Goal: Transaction & Acquisition: Purchase product/service

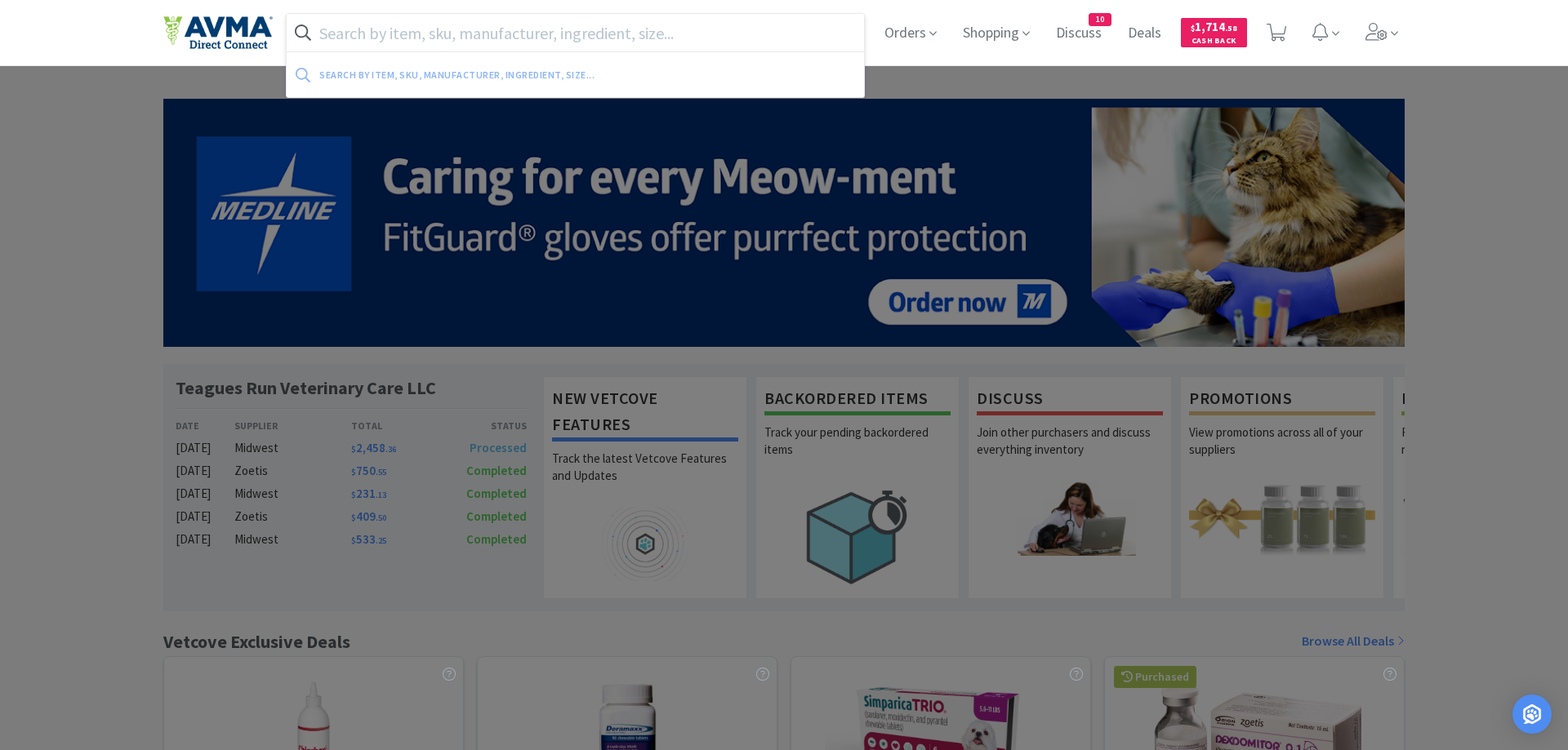
click at [383, 29] on input "text" at bounding box center [575, 32] width 577 height 38
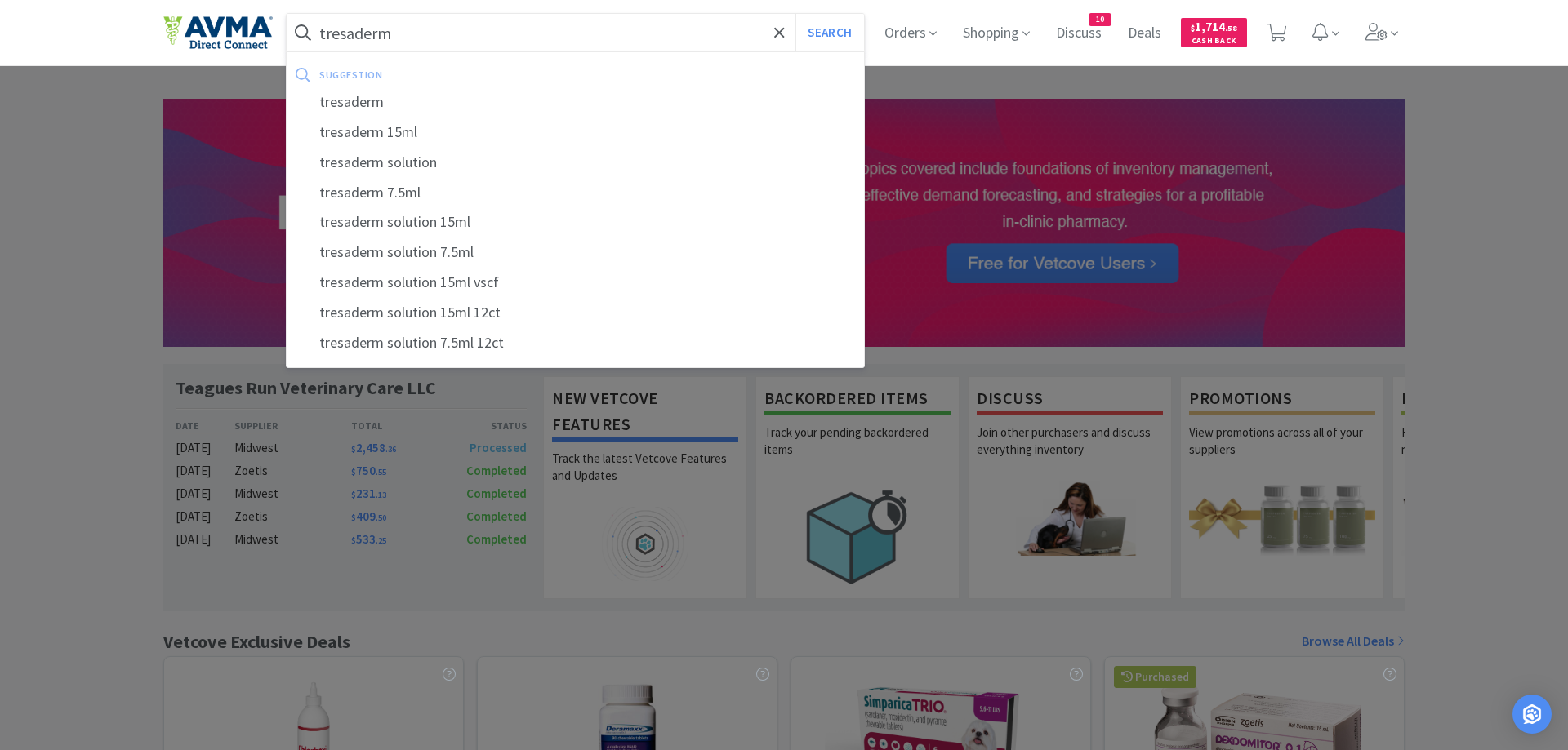
type input "tresaderm"
click at [796, 14] on button "Search" at bounding box center [829, 32] width 67 height 38
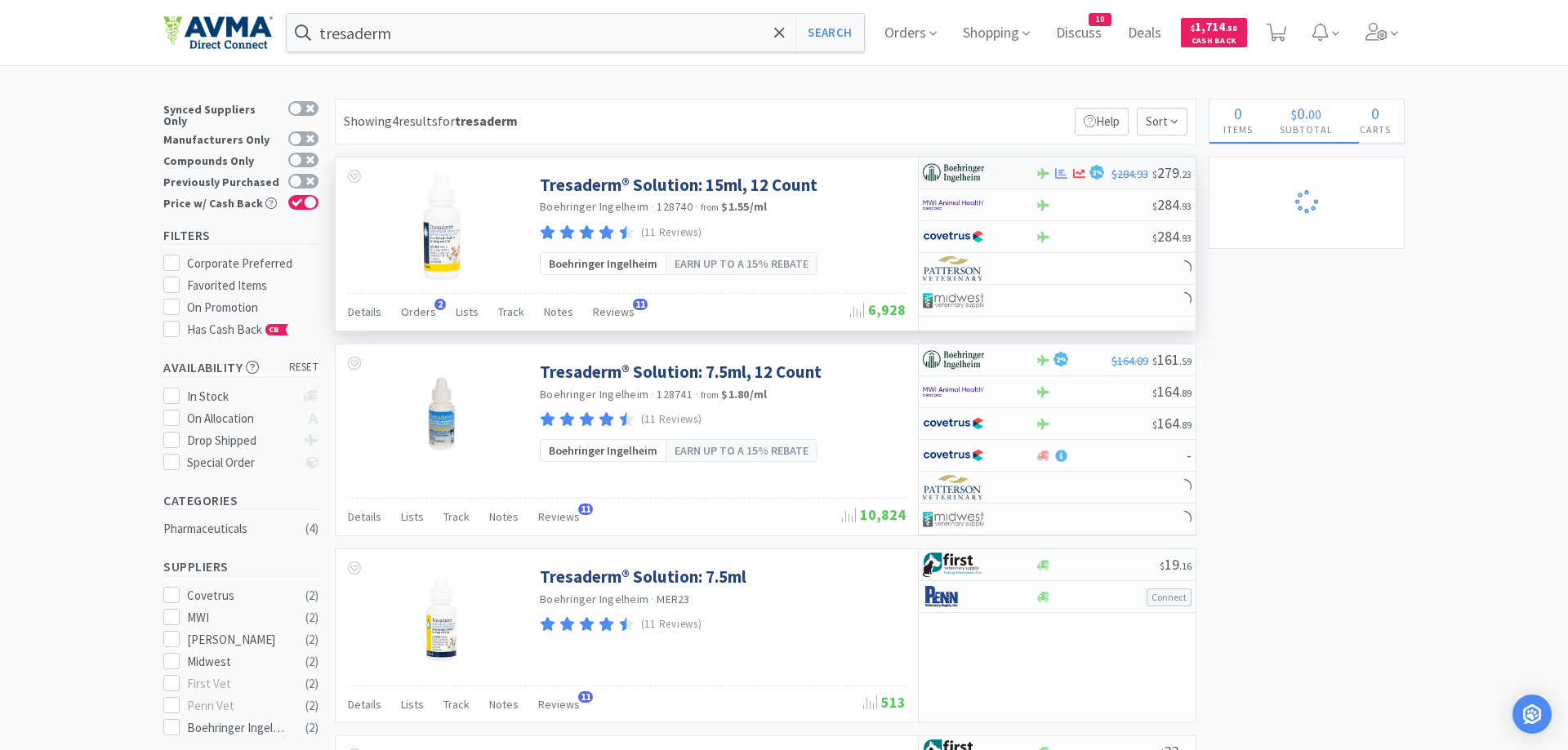
click at [1051, 173] on div at bounding box center [1043, 173] width 17 height 12
select select "1"
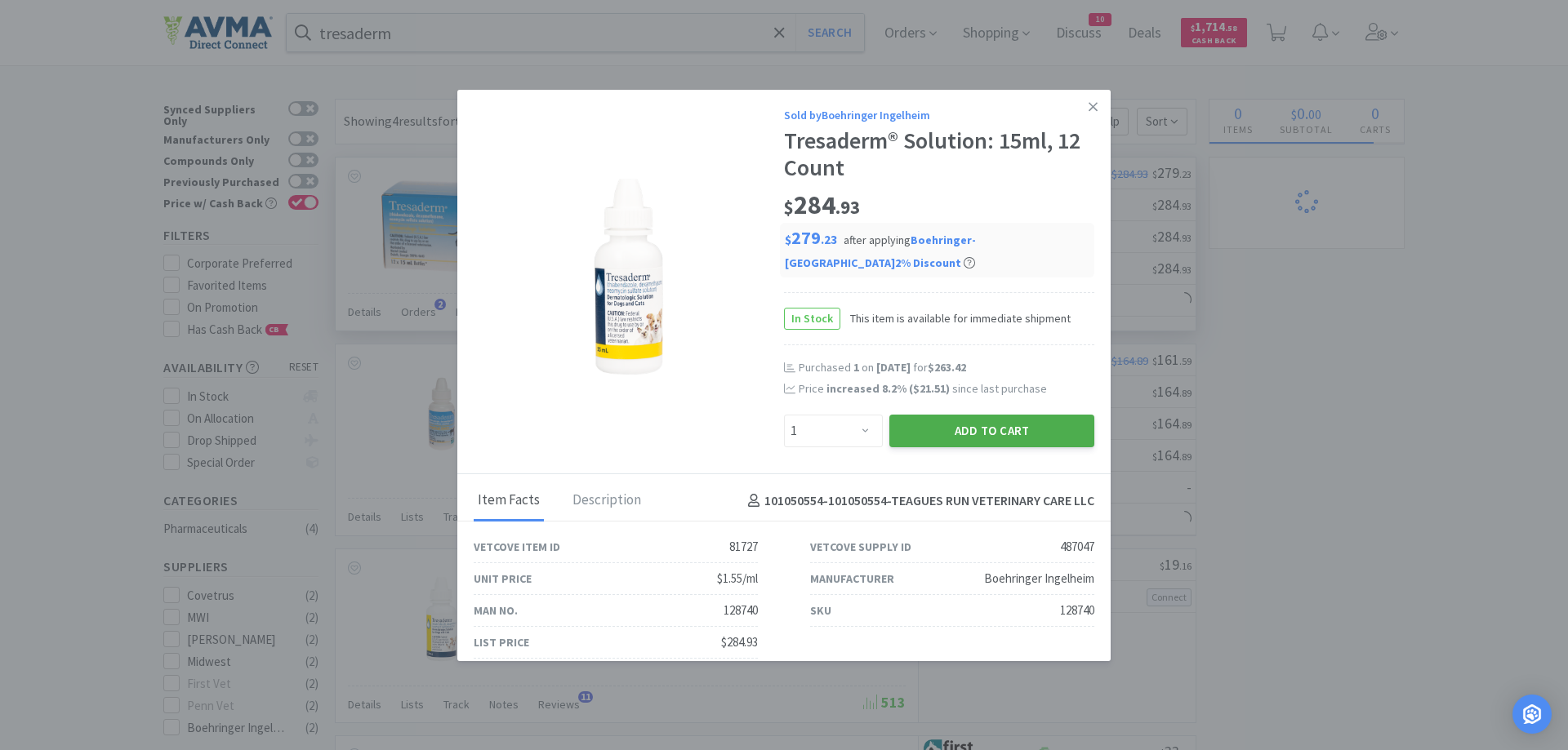
click at [984, 431] on button "Add to Cart" at bounding box center [992, 430] width 205 height 32
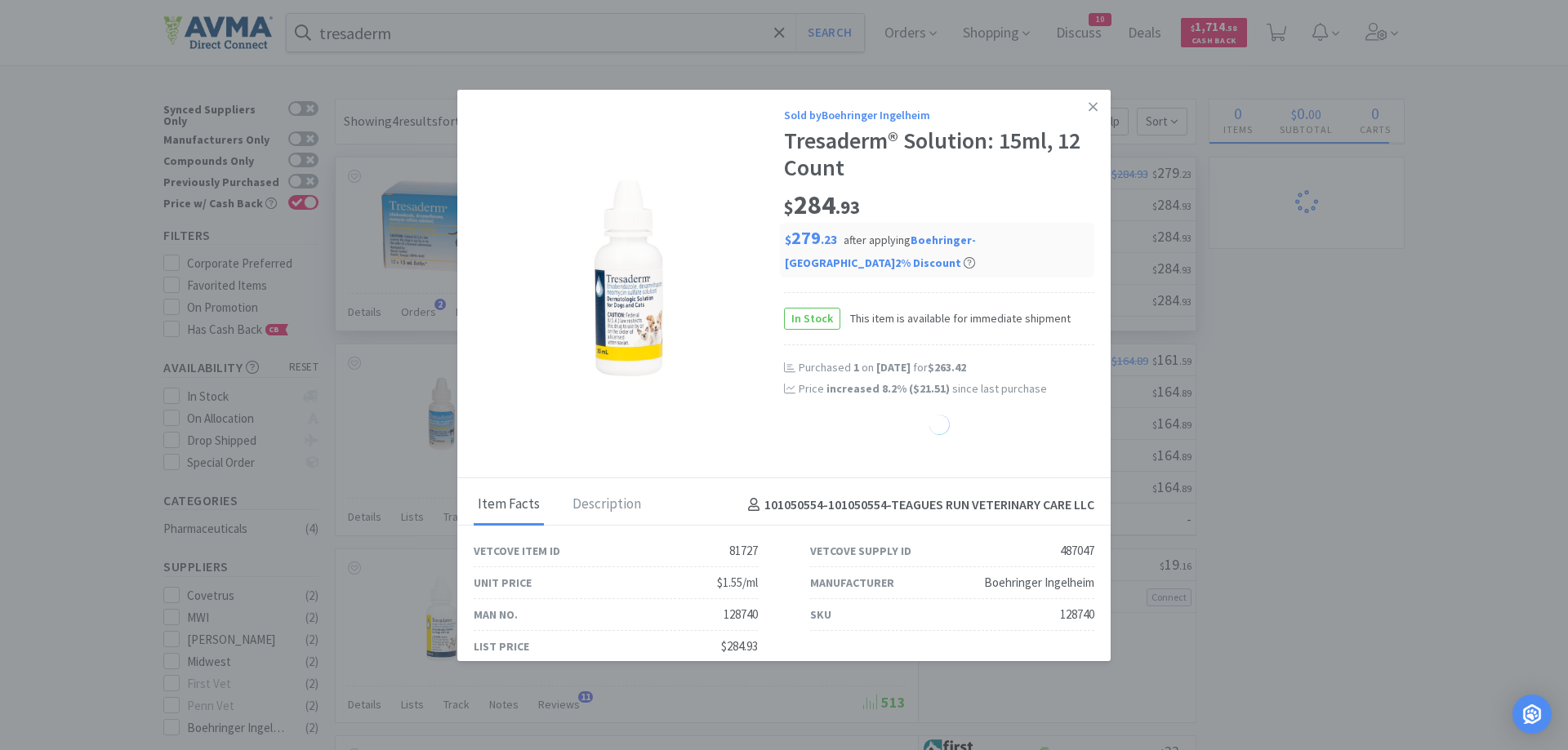
select select "1"
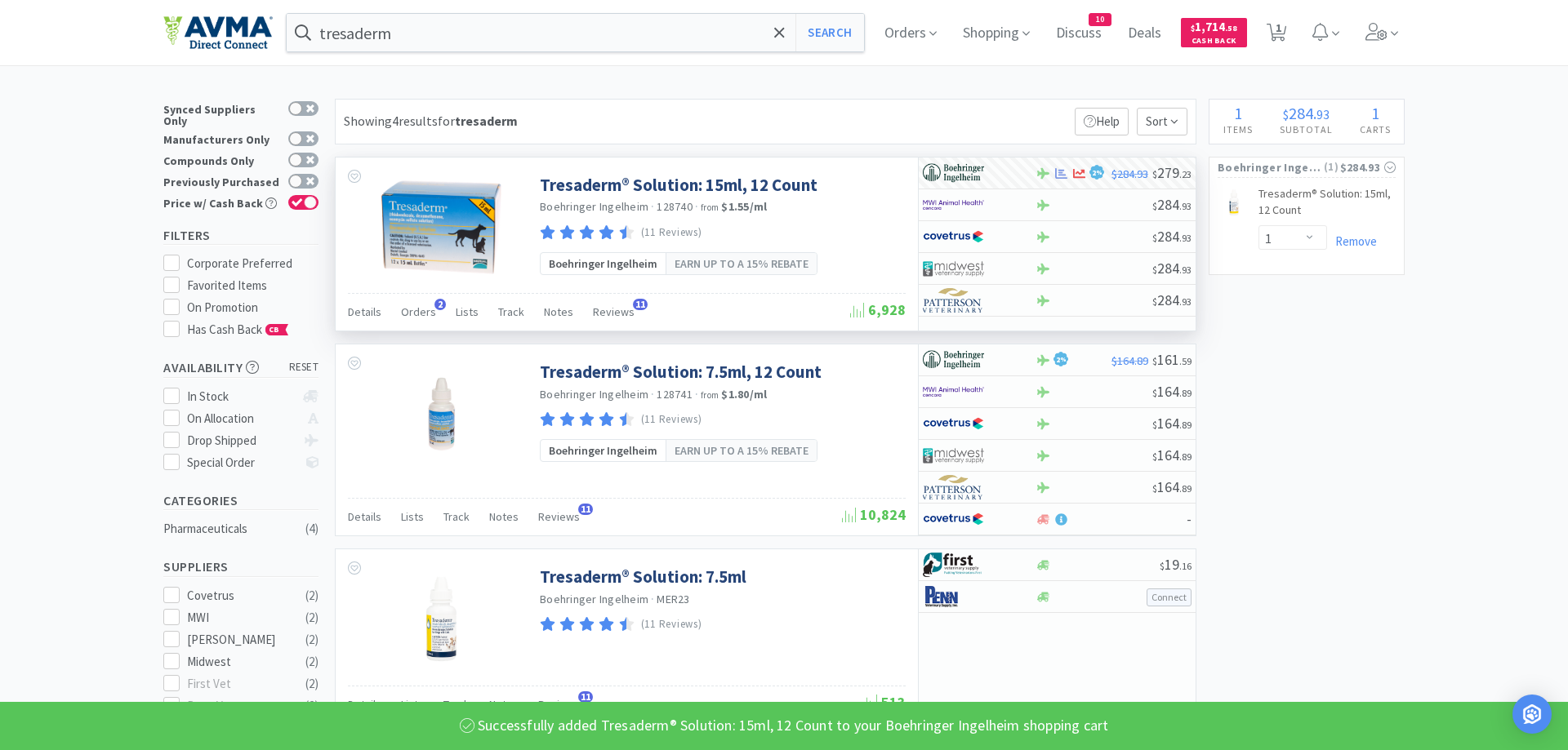
click at [403, 31] on input "tresaderm" at bounding box center [575, 32] width 577 height 38
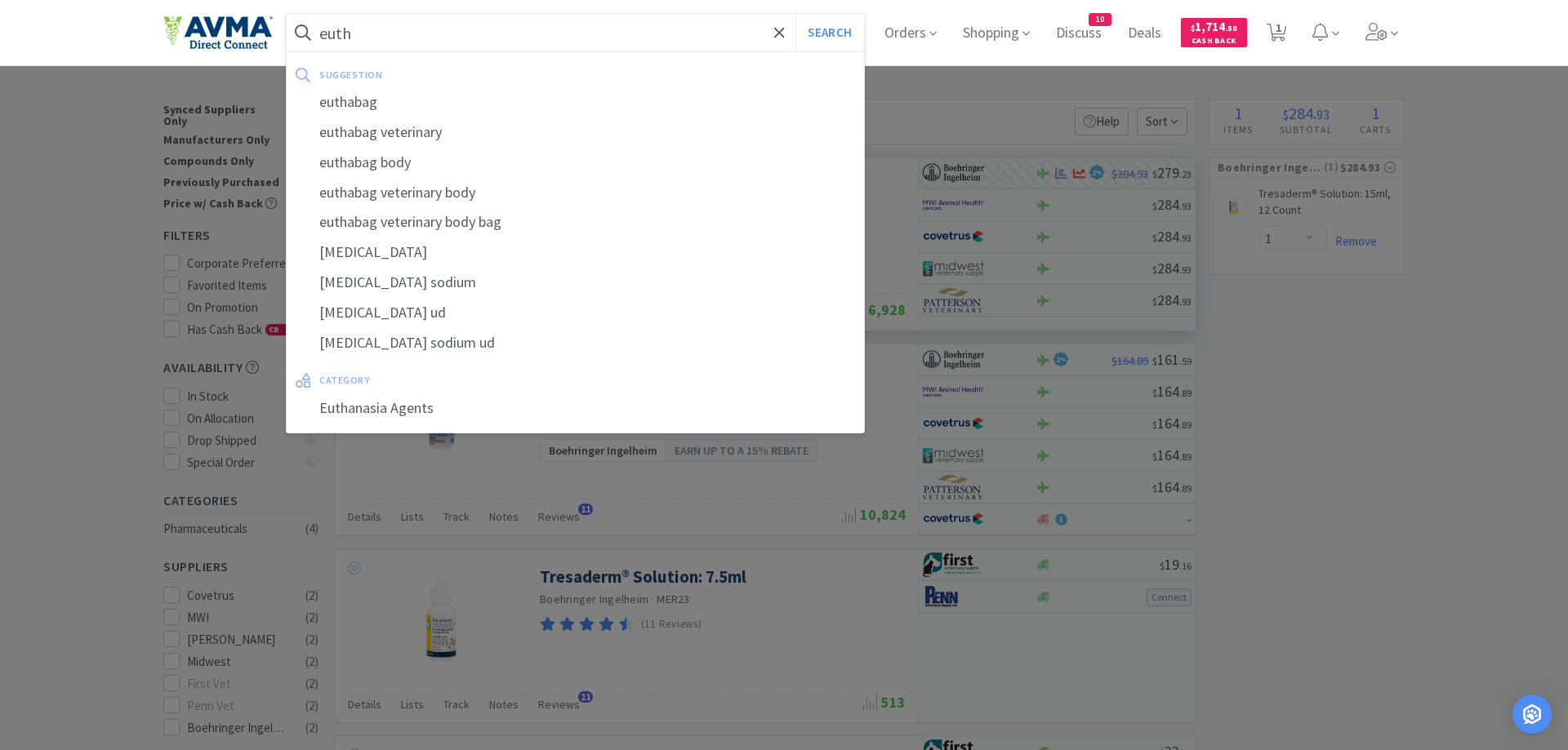
type input "euth"
click at [796, 14] on button "Search" at bounding box center [829, 32] width 67 height 38
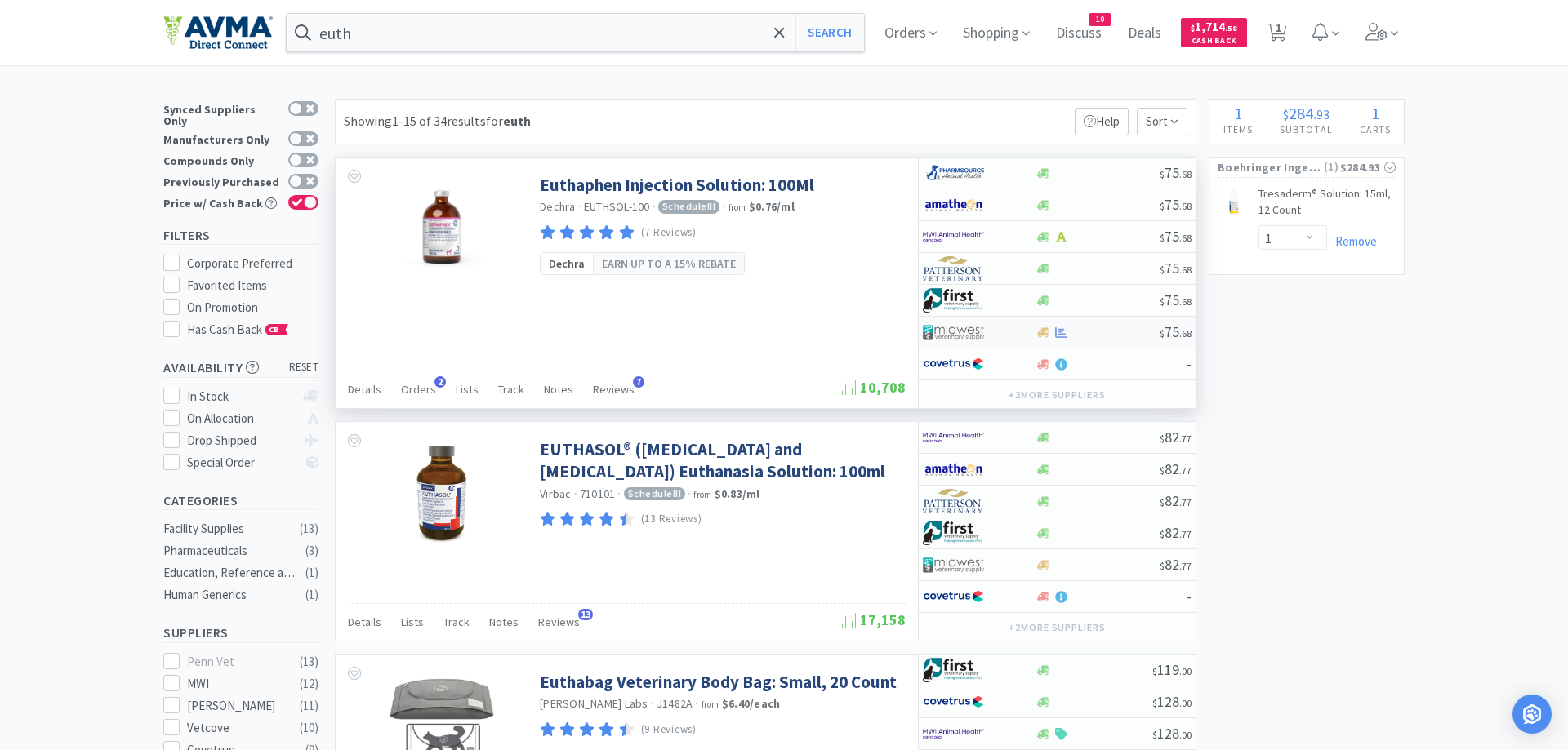
click at [1009, 330] on div at bounding box center [967, 333] width 90 height 28
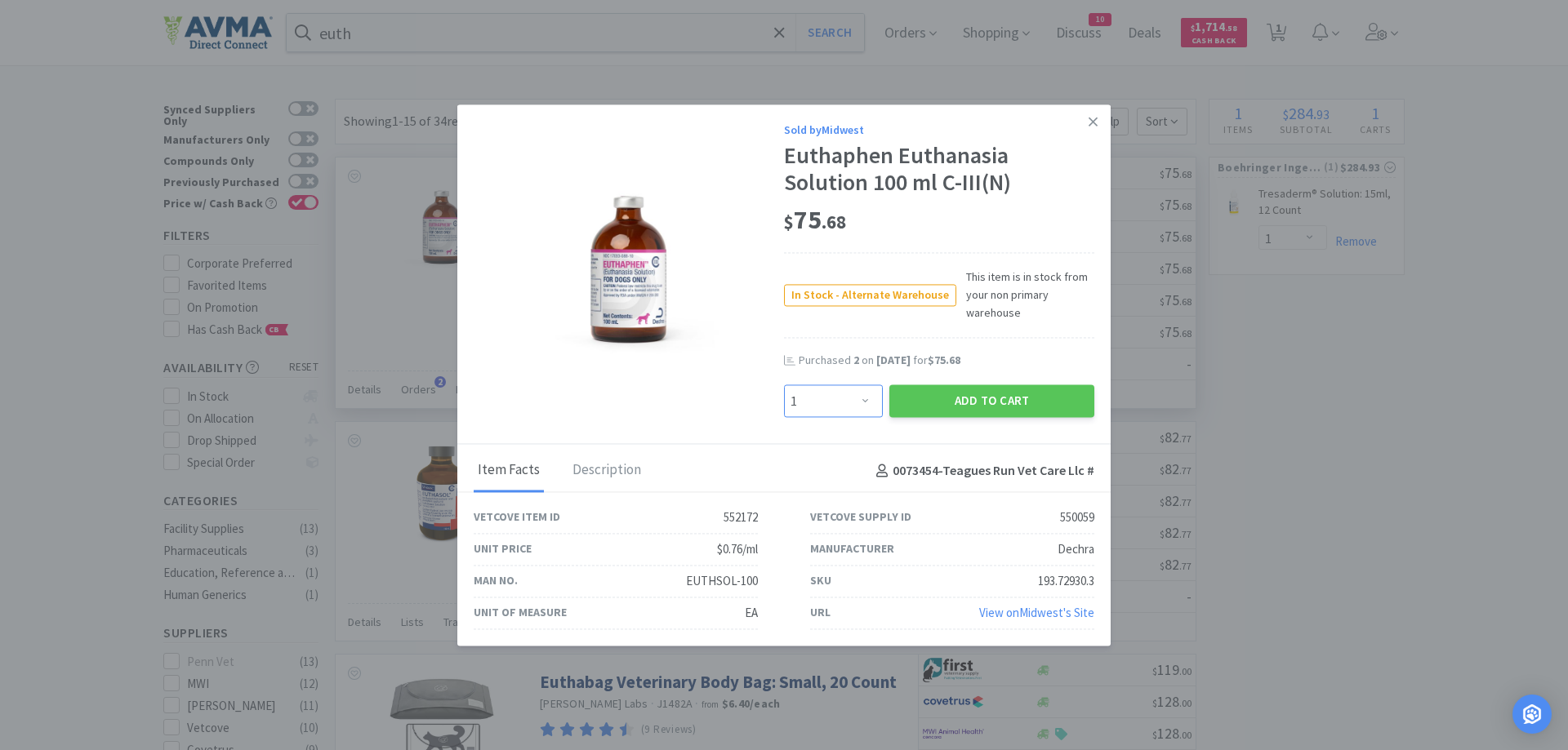
click at [784, 385] on select "Enter Quantity 1 2 3 4 5 6 7 8 9 10 11 12 13 14 15 16 17 18 19 20 Enter Quantity" at bounding box center [833, 401] width 99 height 32
select select "3"
click option "3" at bounding box center [0, 0] width 0 height 0
click at [974, 399] on button "Add to Cart" at bounding box center [992, 401] width 205 height 32
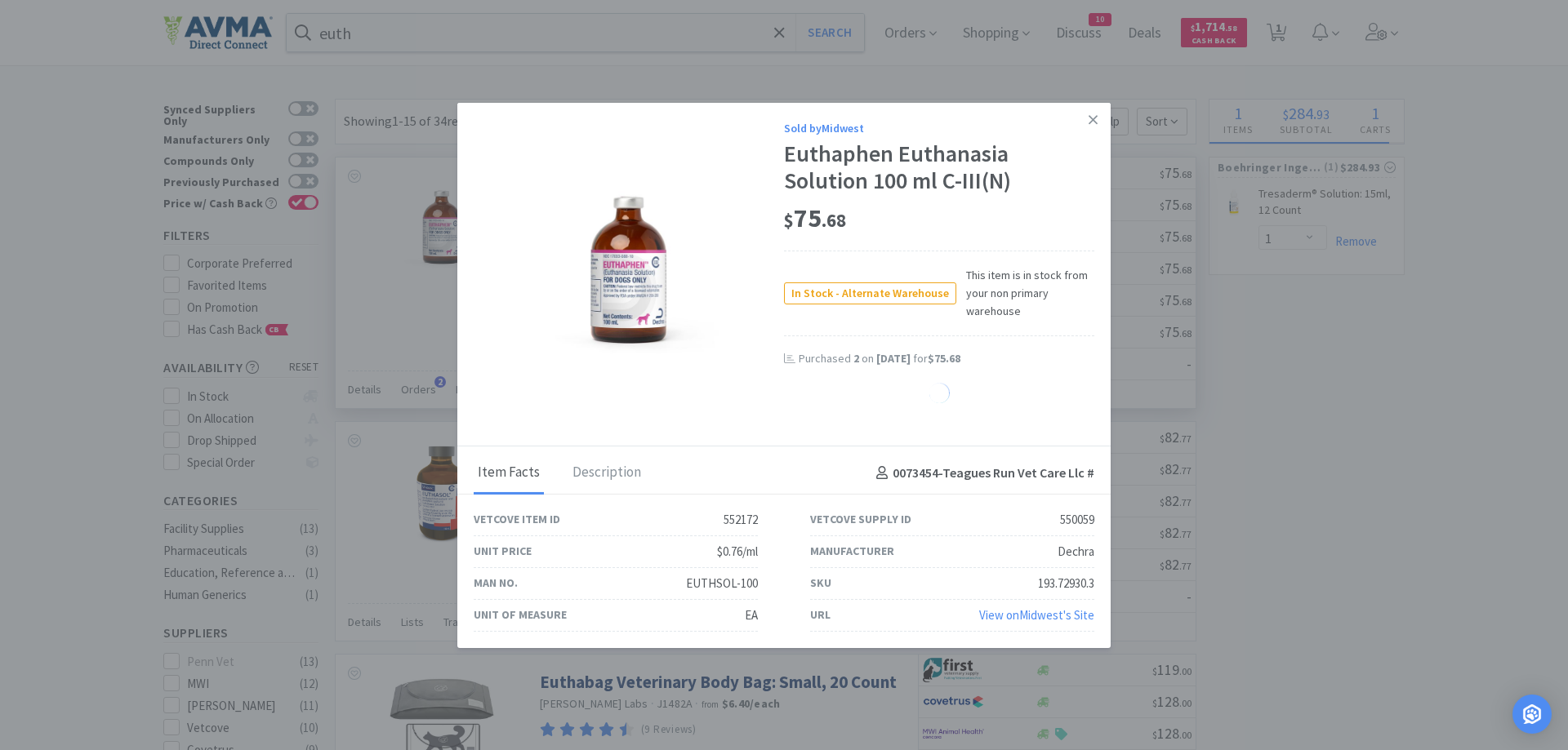
select select "3"
select select "1"
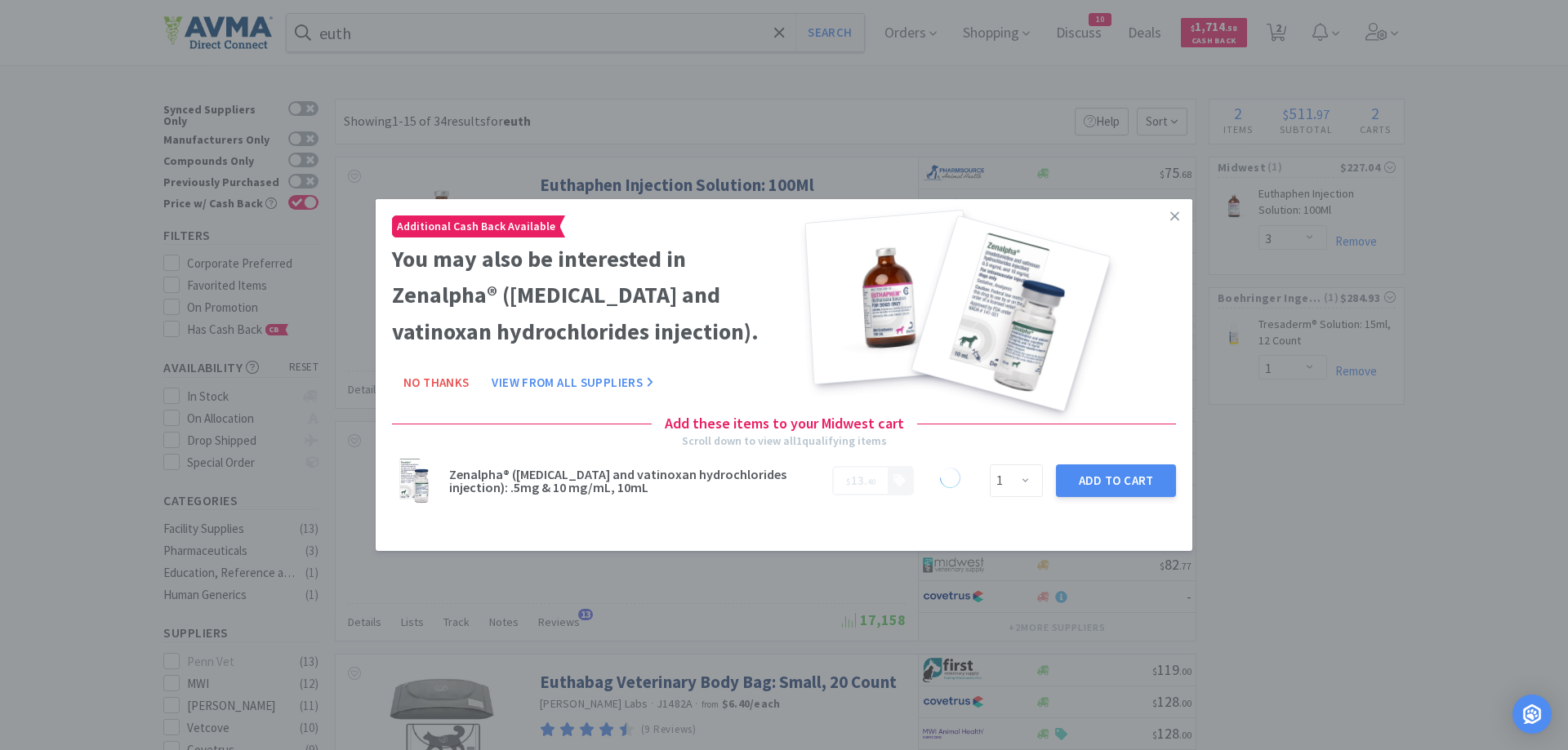
click at [1166, 214] on link at bounding box center [1174, 217] width 29 height 35
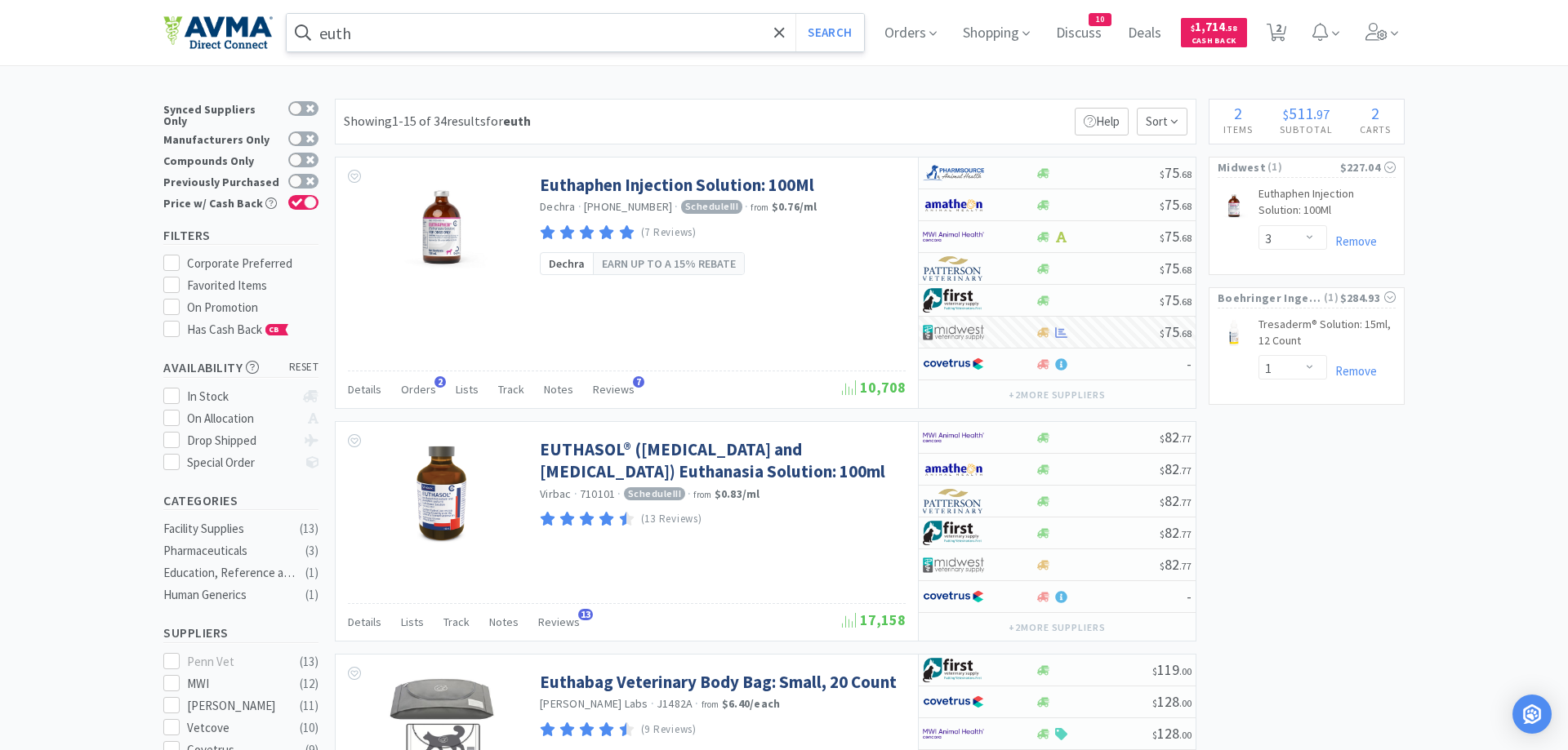
click at [382, 31] on input "euth" at bounding box center [575, 32] width 577 height 38
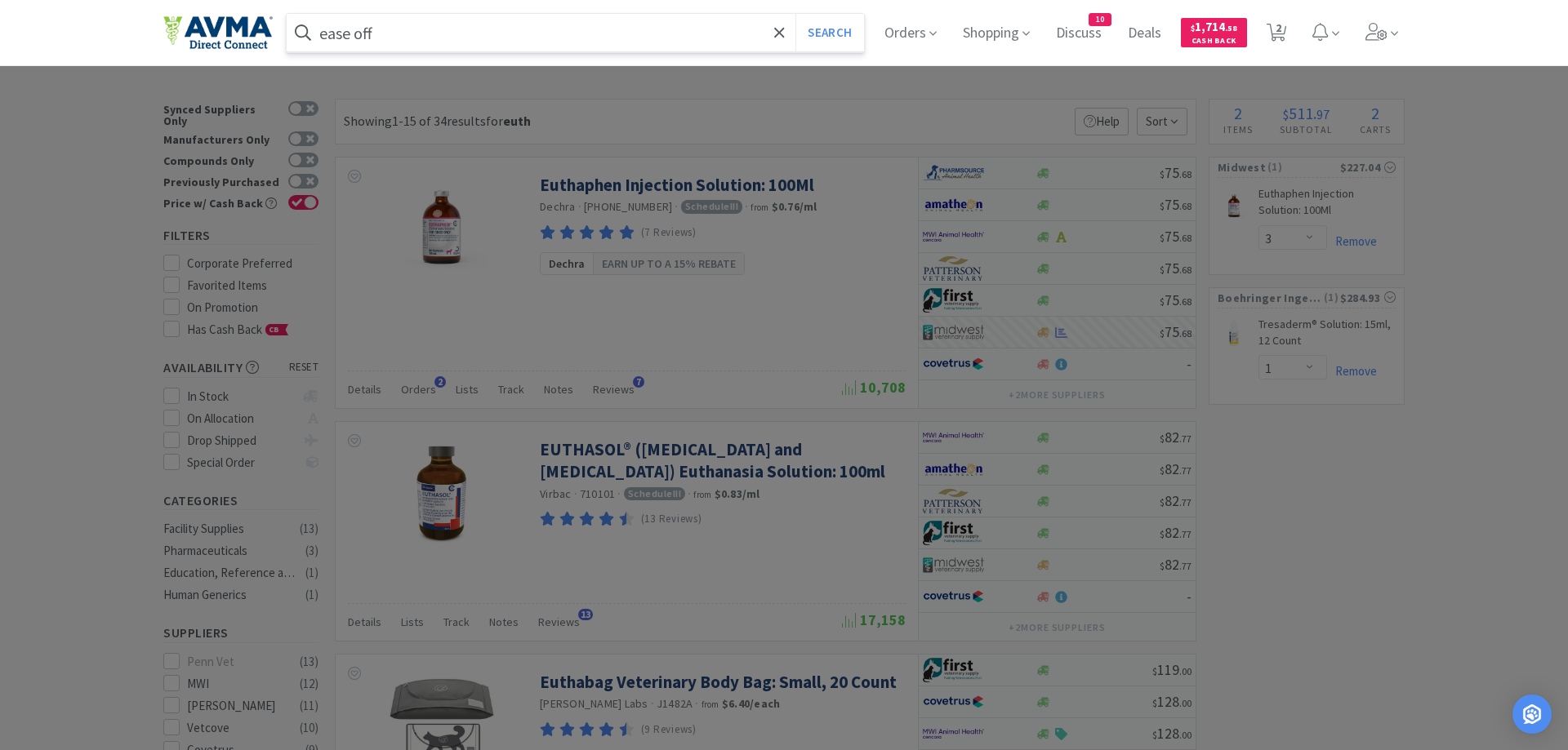
click at [796, 14] on button "Search" at bounding box center [829, 32] width 67 height 38
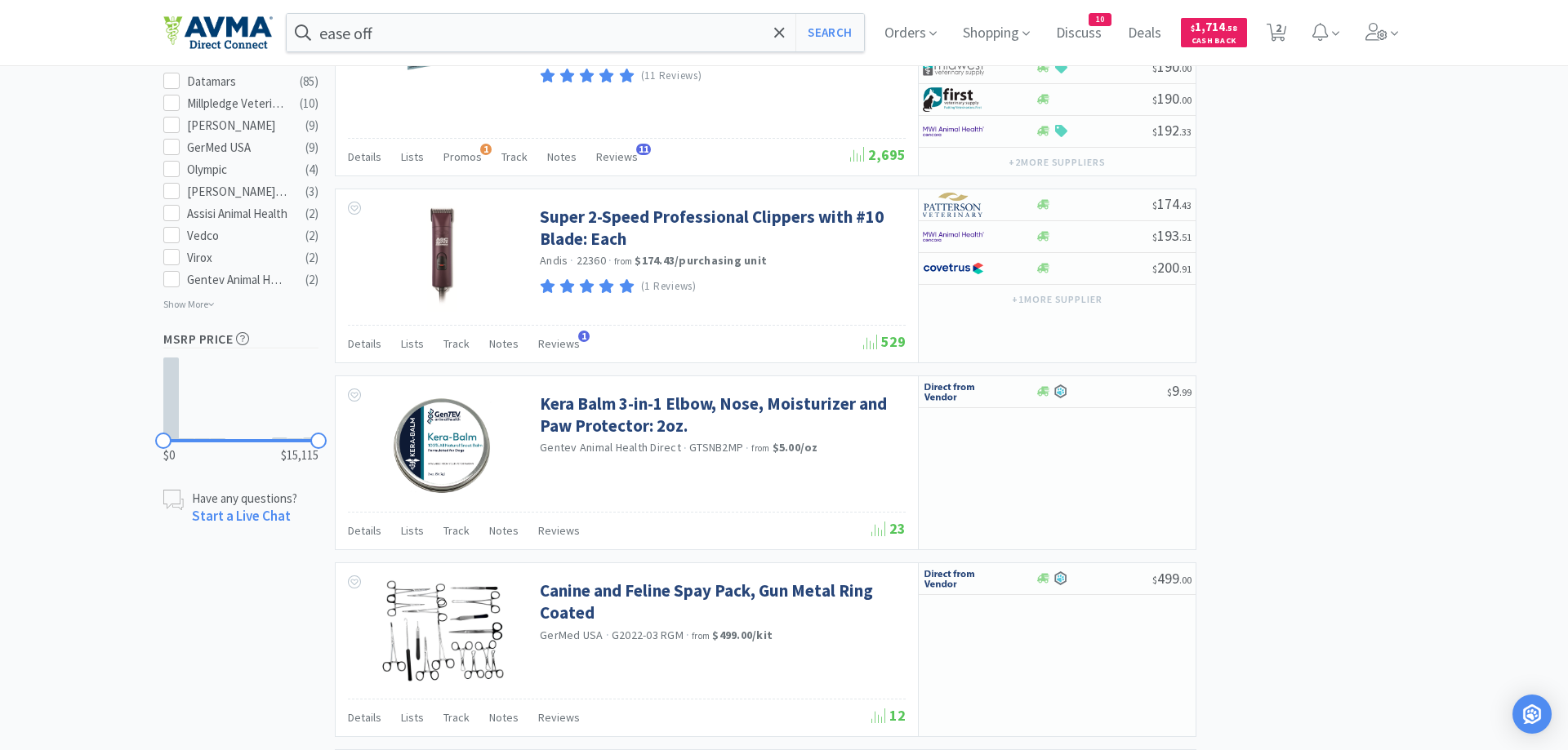
scroll to position [500, 0]
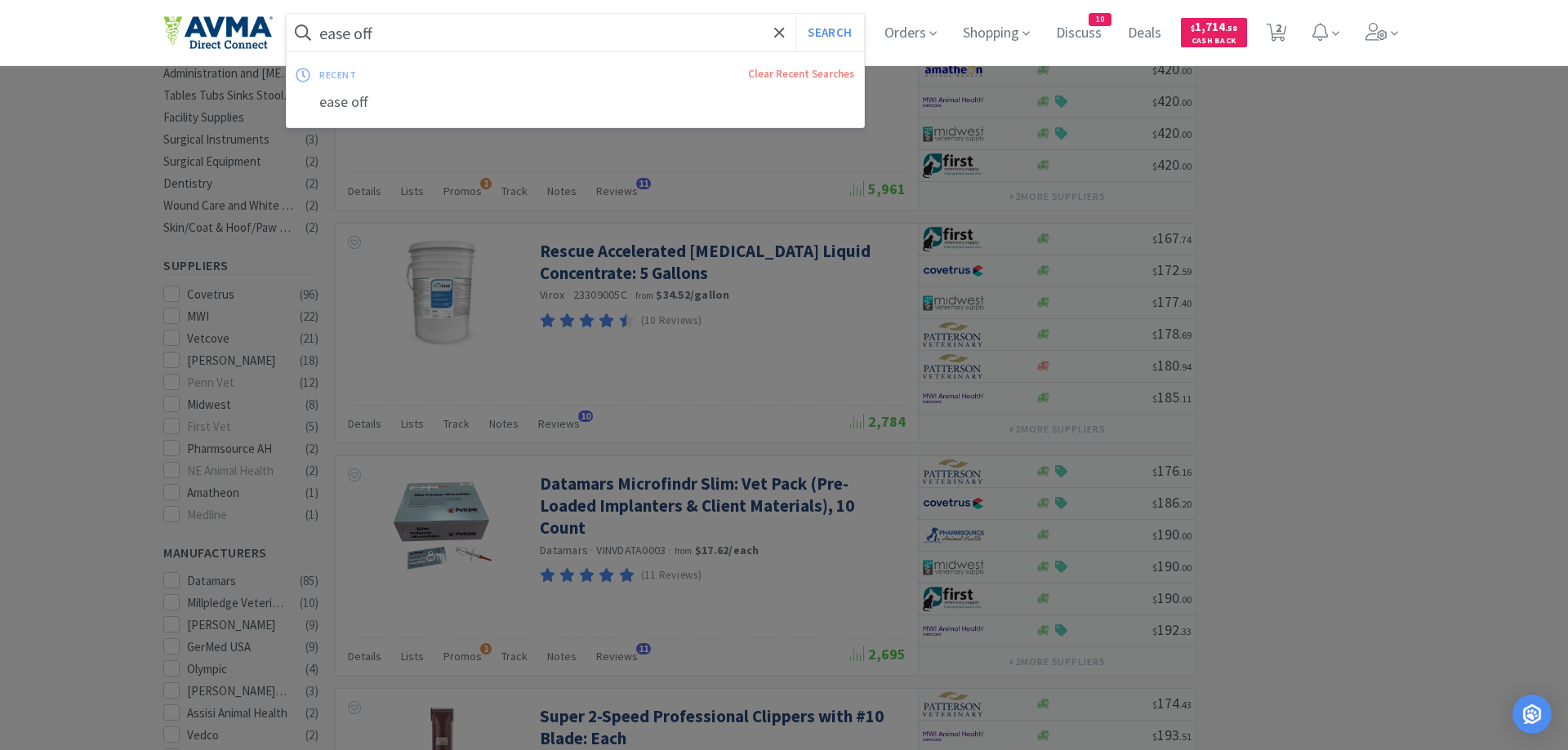
click at [376, 34] on input "ease off" at bounding box center [575, 32] width 577 height 38
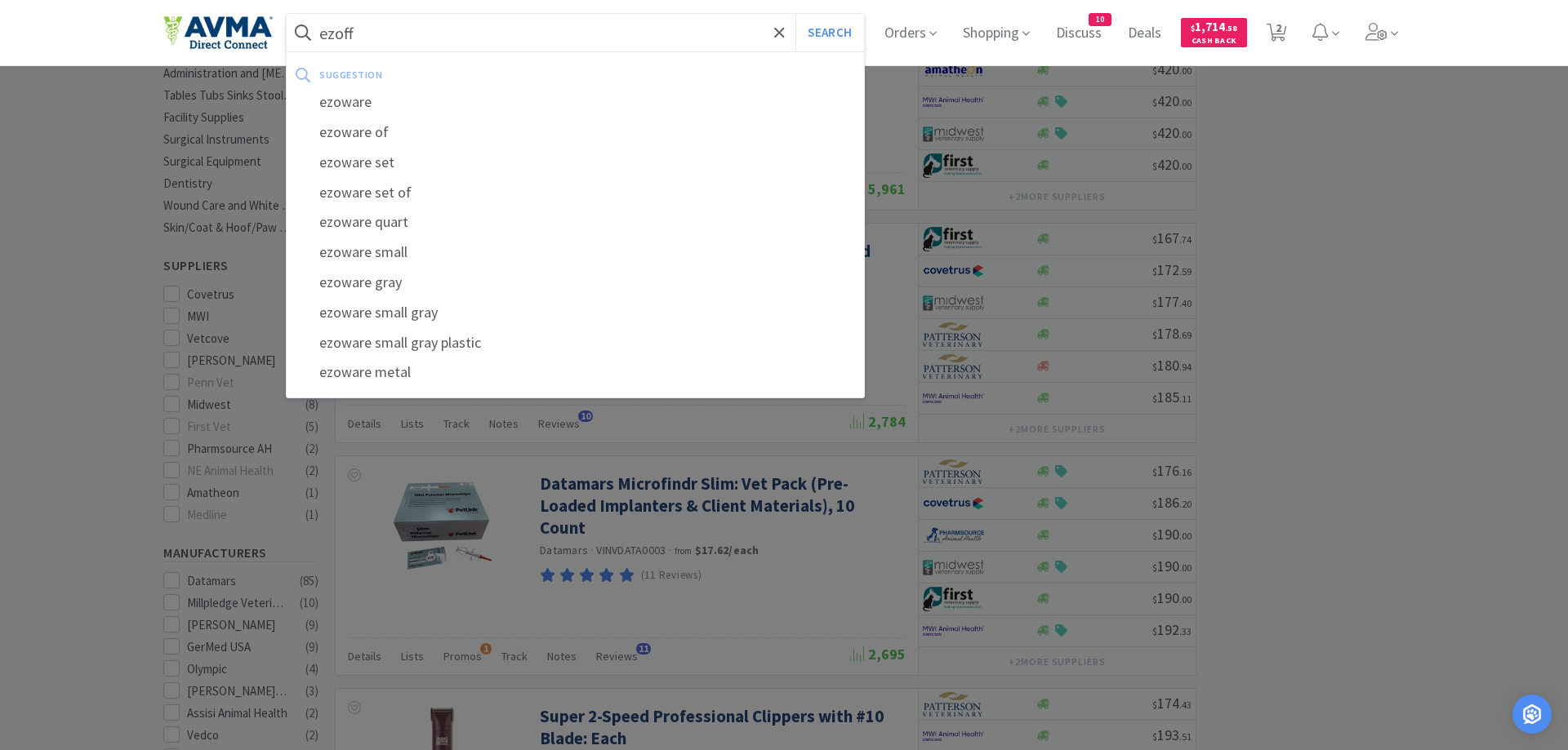
click at [796, 14] on button "Search" at bounding box center [829, 32] width 67 height 38
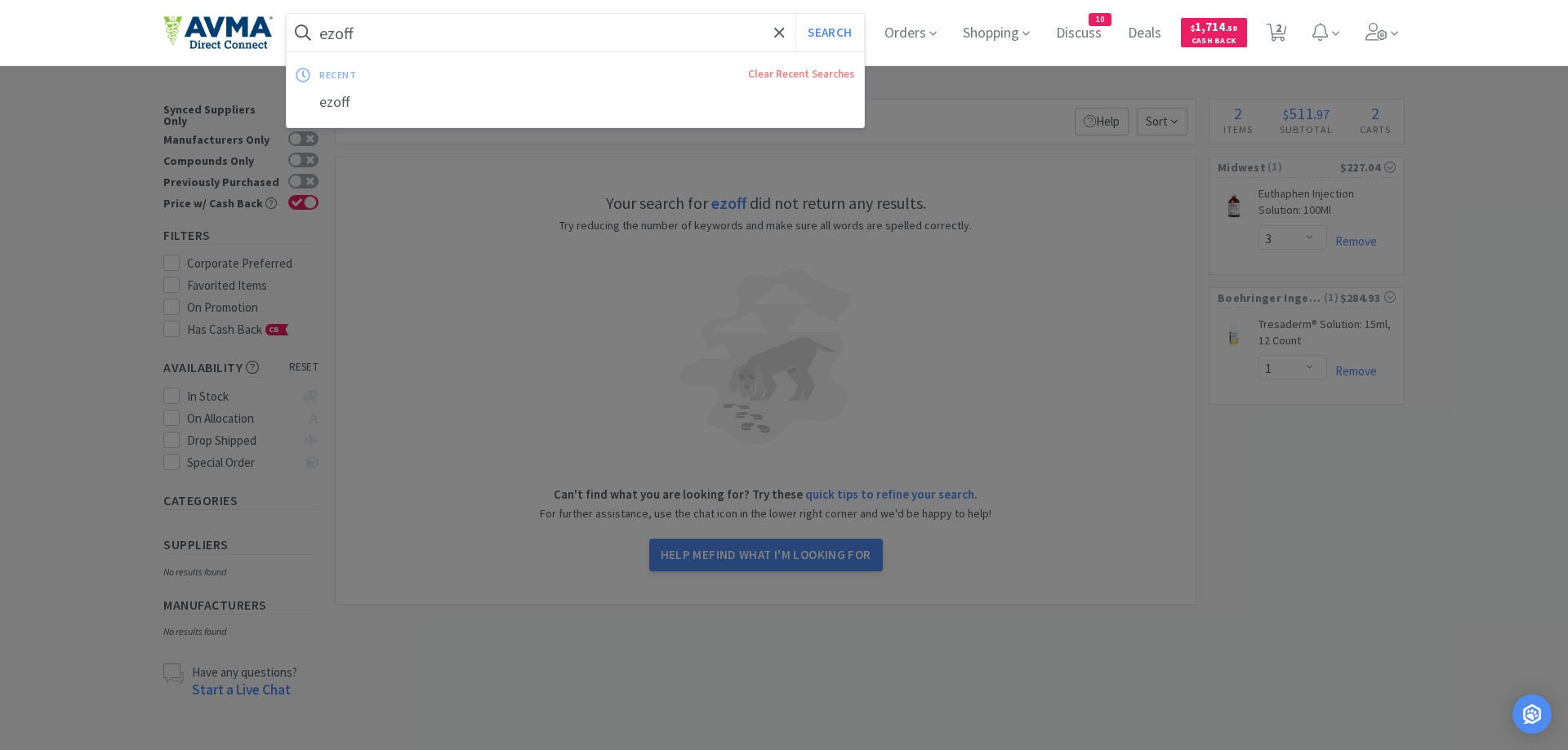
click at [286, 42] on input "ezoff" at bounding box center [575, 32] width 577 height 38
drag, startPoint x: 322, startPoint y: 26, endPoint x: 417, endPoint y: 34, distance: 95.3
click at [417, 34] on input "ezoff" at bounding box center [575, 32] width 577 height 38
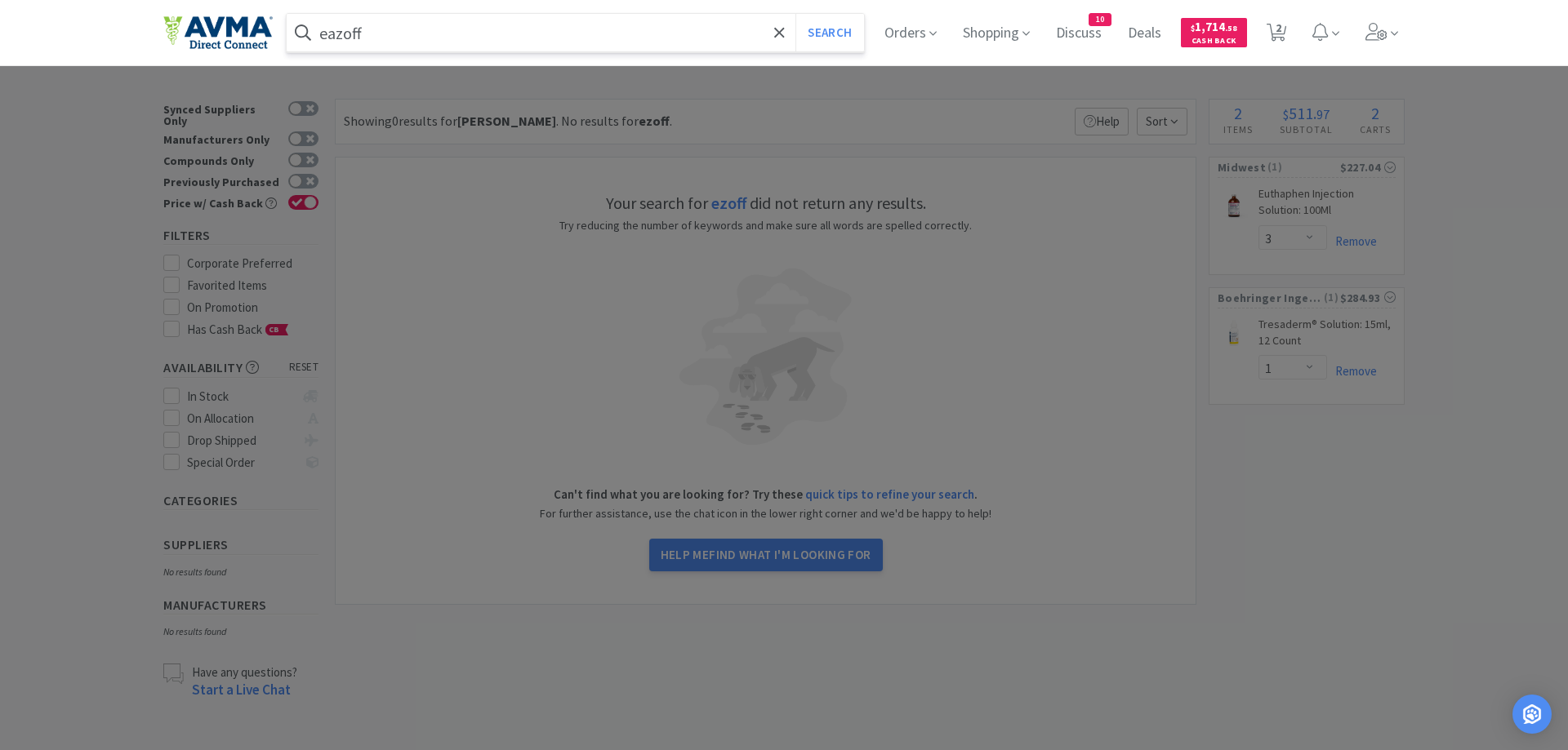
type input "eazoff"
click at [796, 14] on button "Search" at bounding box center [829, 32] width 67 height 38
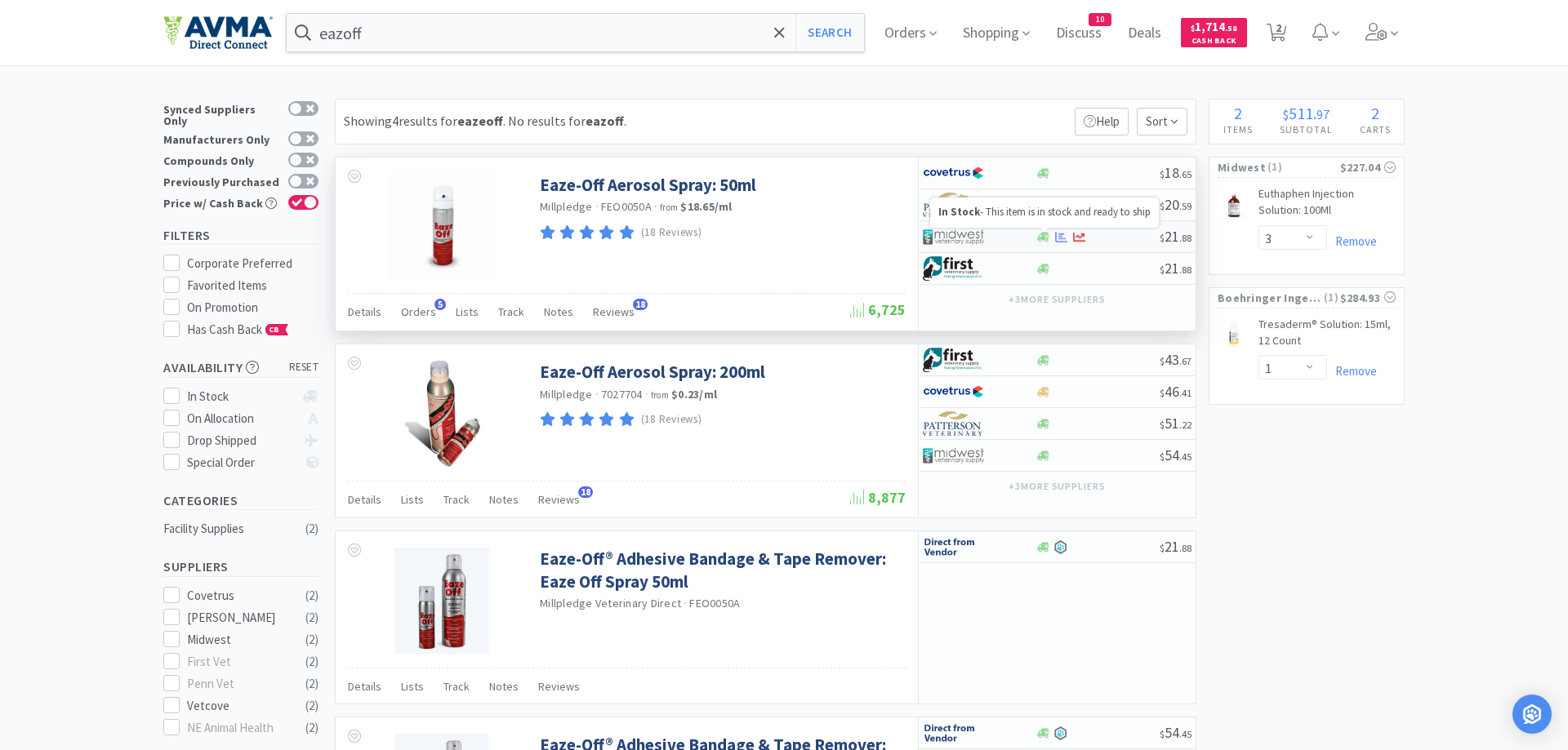
click at [1044, 237] on icon at bounding box center [1042, 236] width 12 height 10
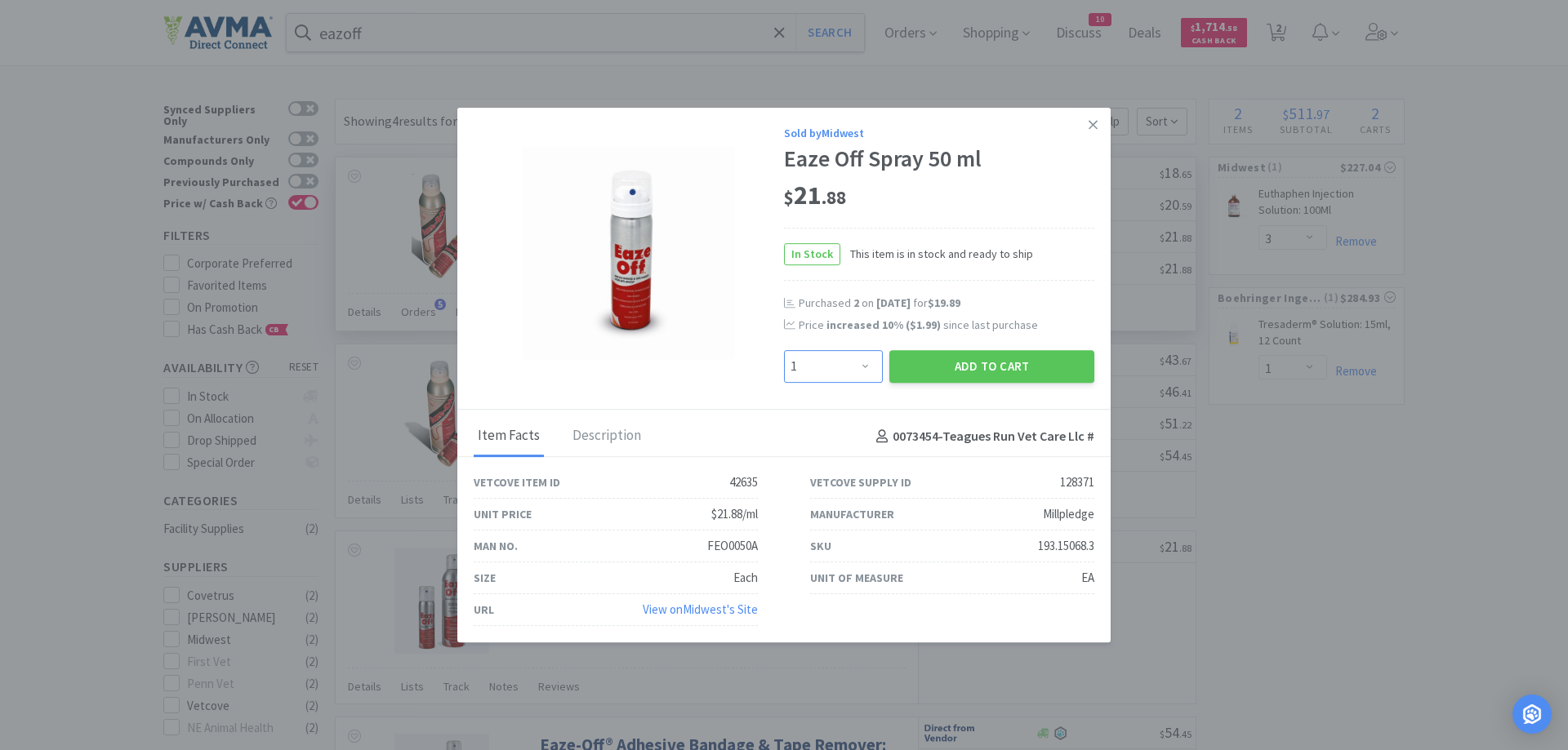
click at [784, 350] on select "Enter Quantity 1 2 3 4 5 6 7 8 9 10 11 12 13 14 15 16 17 18 19 20 Enter Quantity" at bounding box center [833, 366] width 99 height 32
select select "2"
click option "2" at bounding box center [0, 0] width 0 height 0
click at [970, 366] on button "Add to Cart" at bounding box center [992, 366] width 205 height 32
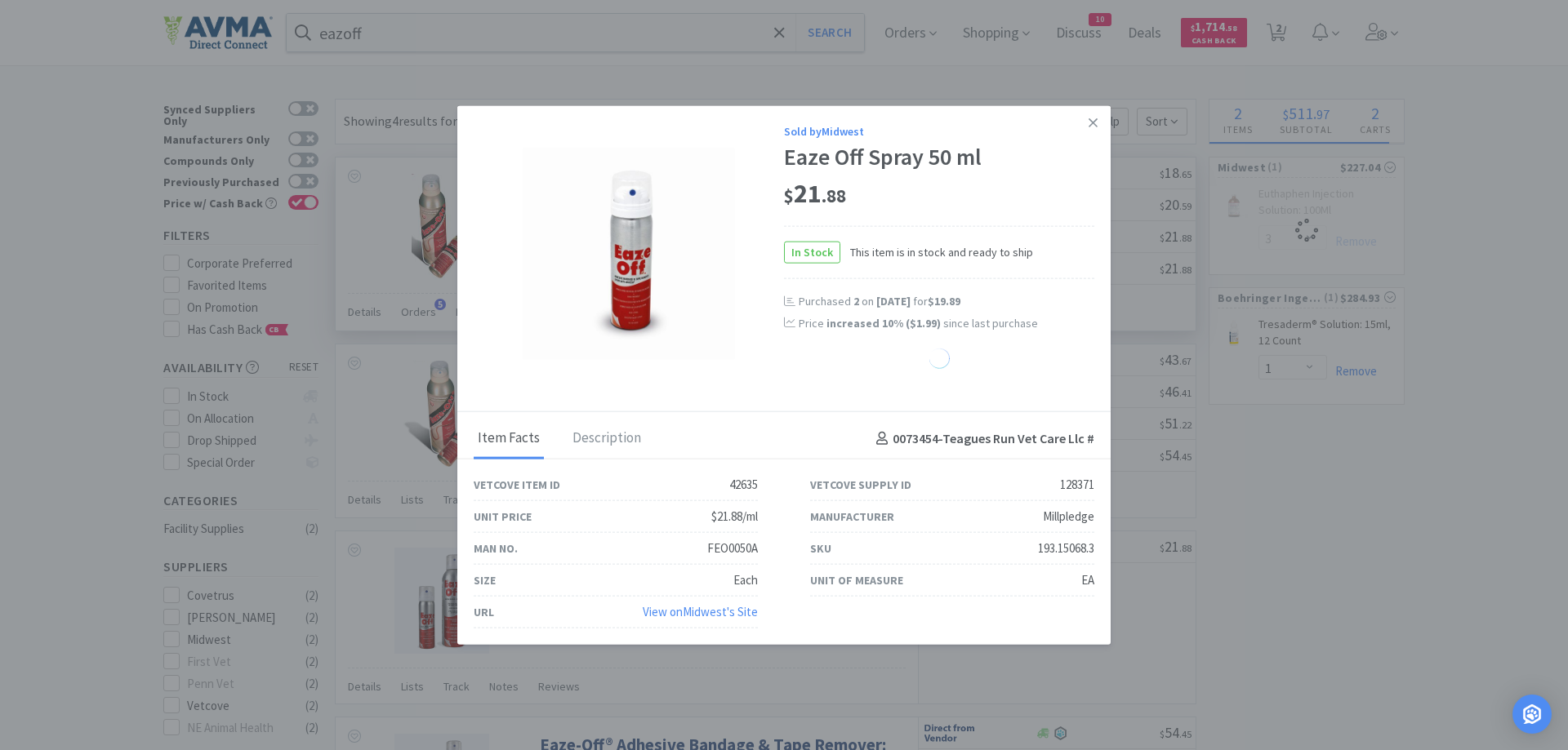
select select "2"
select select "3"
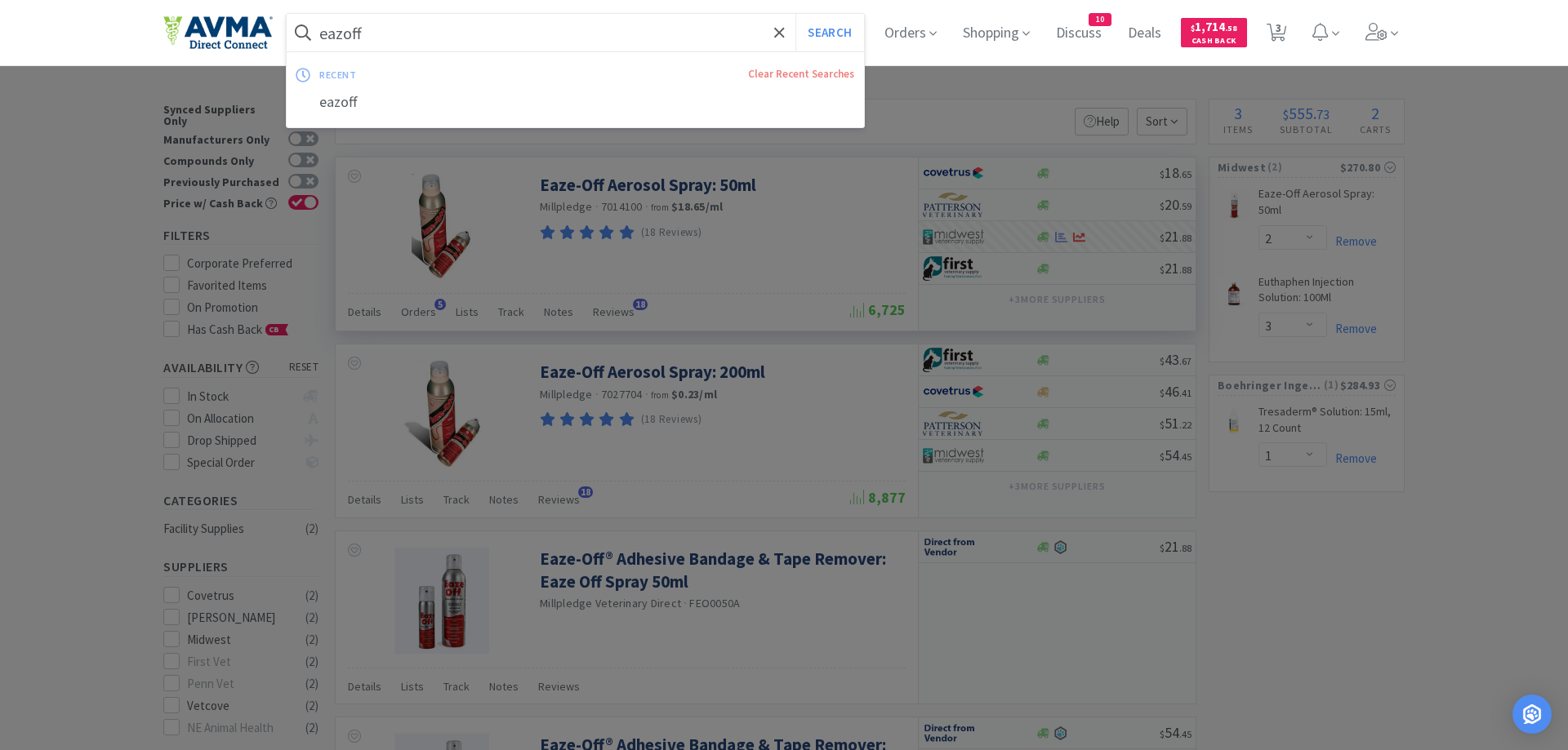
click at [431, 28] on input "eazoff" at bounding box center [575, 32] width 577 height 38
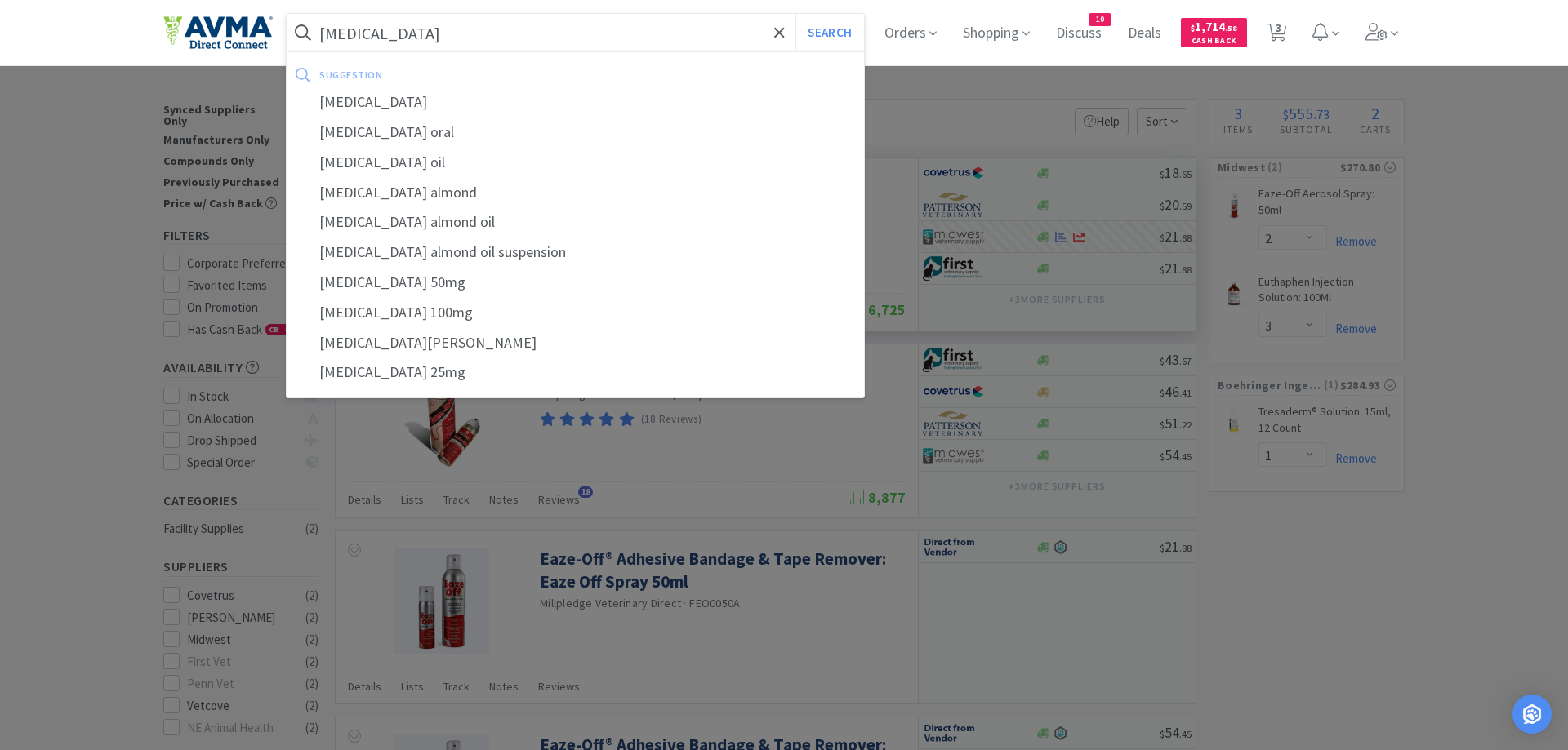
type input "[MEDICAL_DATA]"
click at [796, 14] on button "Search" at bounding box center [829, 32] width 67 height 38
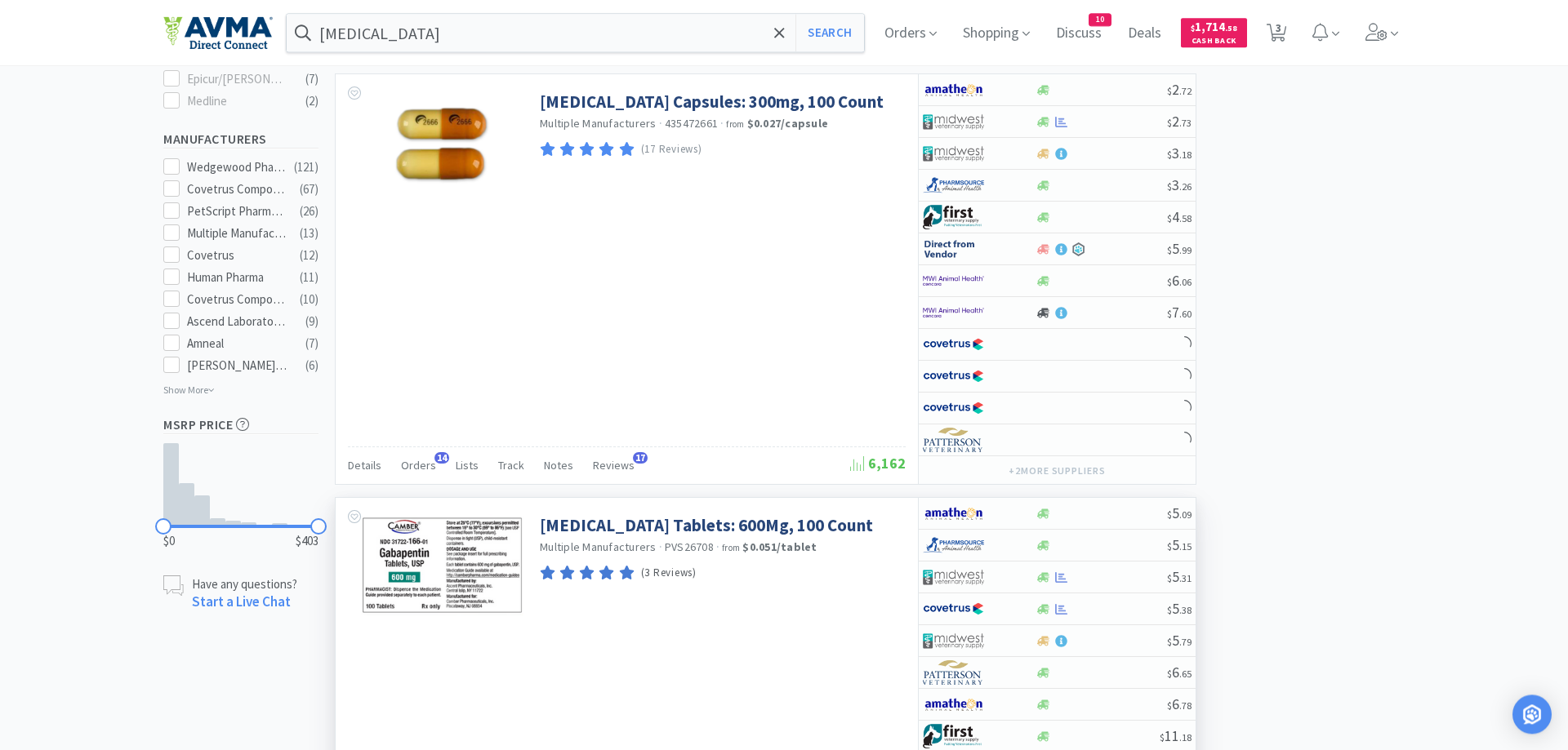
scroll to position [999, 0]
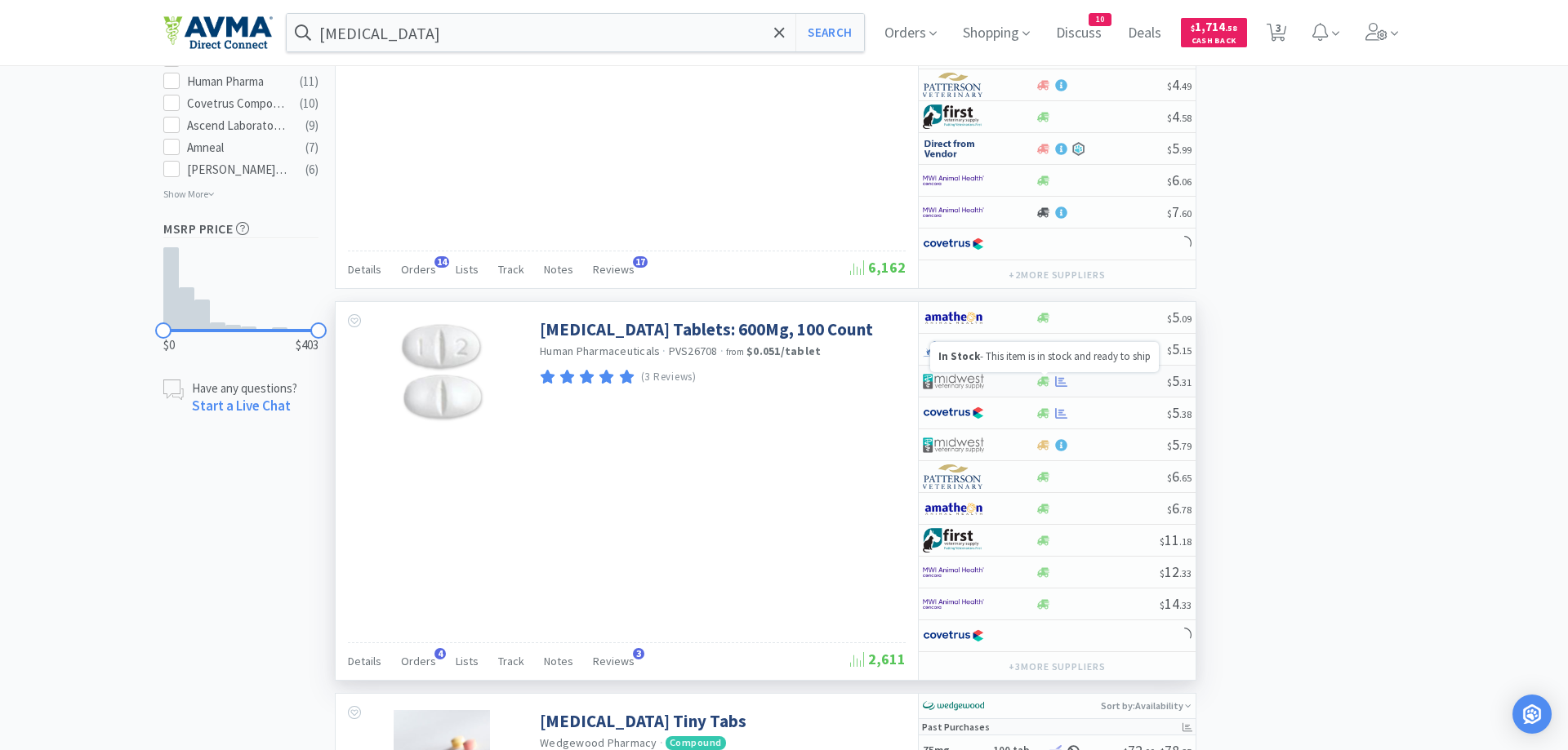
click at [1046, 385] on icon at bounding box center [1042, 381] width 12 height 12
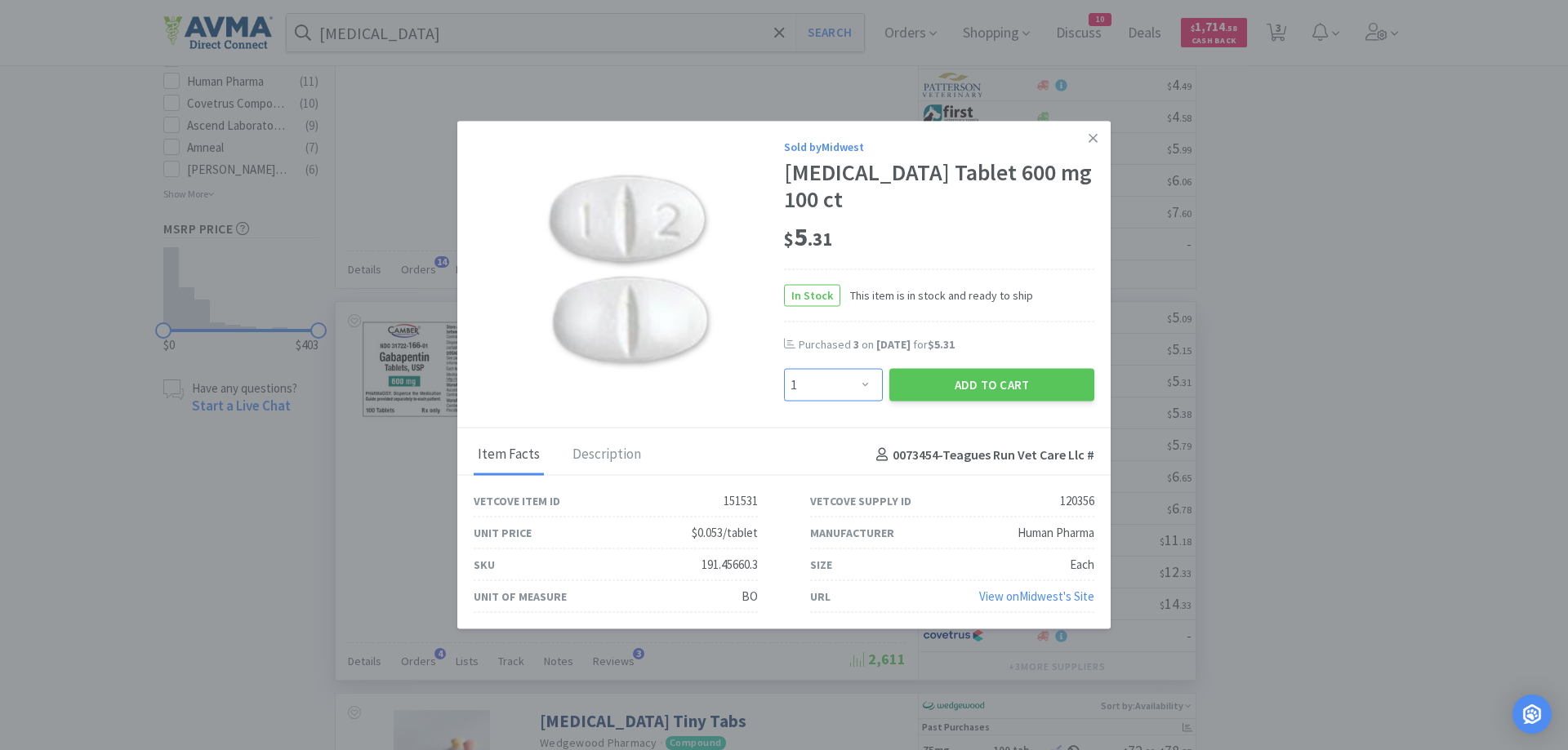
click at [784, 369] on select "Enter Quantity 1 2 3 4 5 6 7 8 9 10 11 12 13 14 15 16 17 18 19 20 Enter Quantity" at bounding box center [833, 385] width 99 height 32
select select "3"
click option "3" at bounding box center [0, 0] width 0 height 0
click at [978, 384] on button "Add to Cart" at bounding box center [992, 385] width 205 height 32
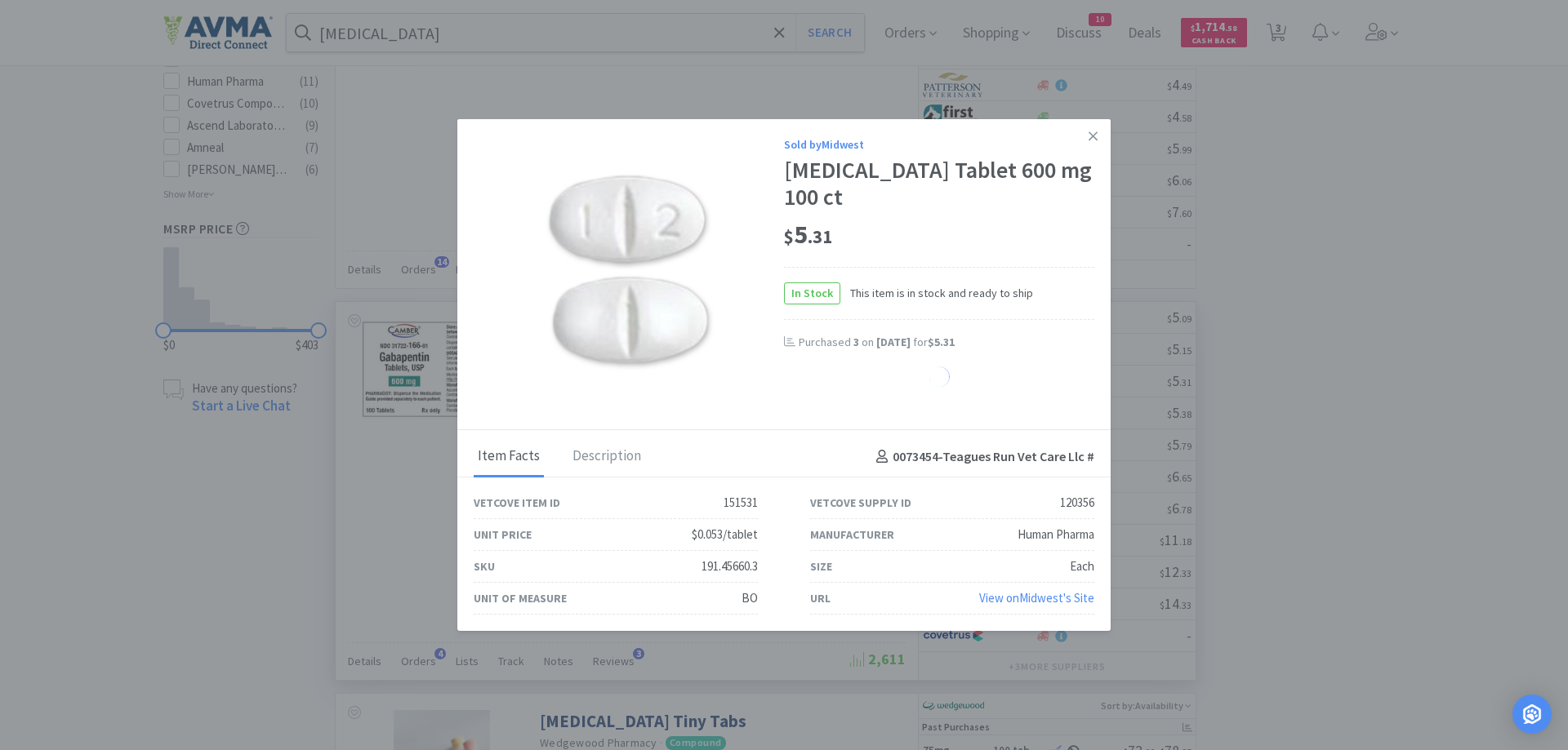
select select "3"
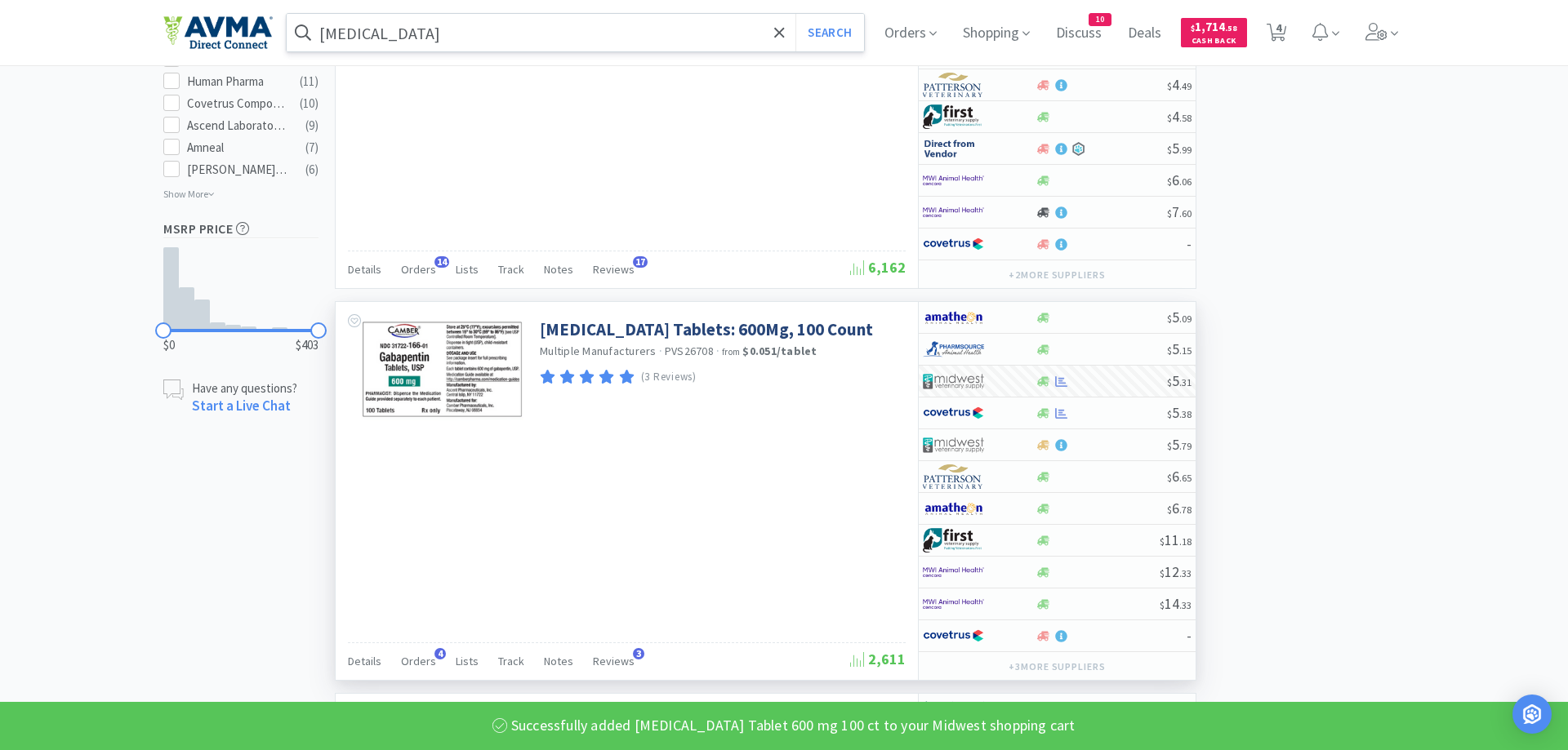
click at [454, 38] on input "[MEDICAL_DATA]" at bounding box center [575, 32] width 577 height 38
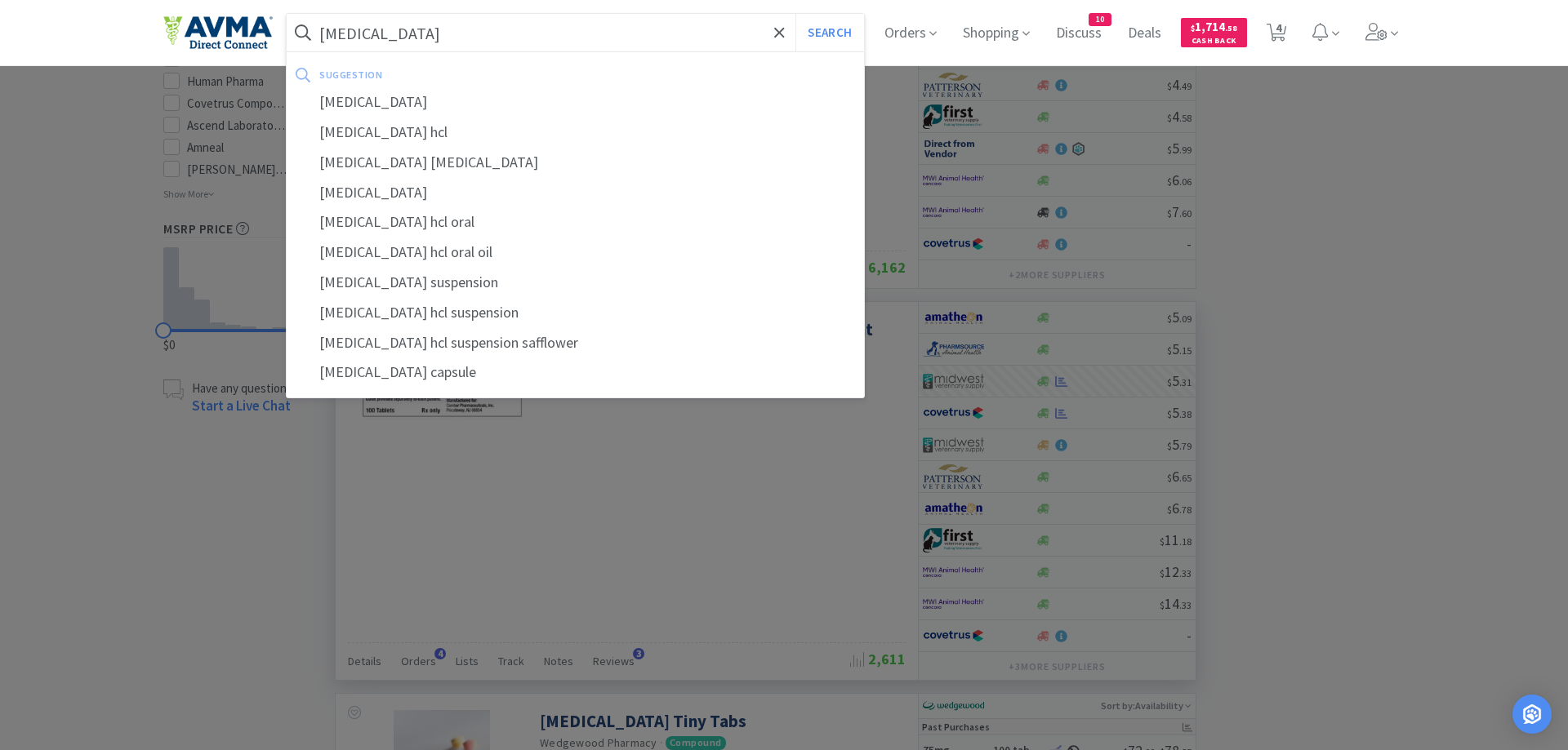
type input "[MEDICAL_DATA]"
click at [796, 14] on button "Search" at bounding box center [829, 32] width 67 height 38
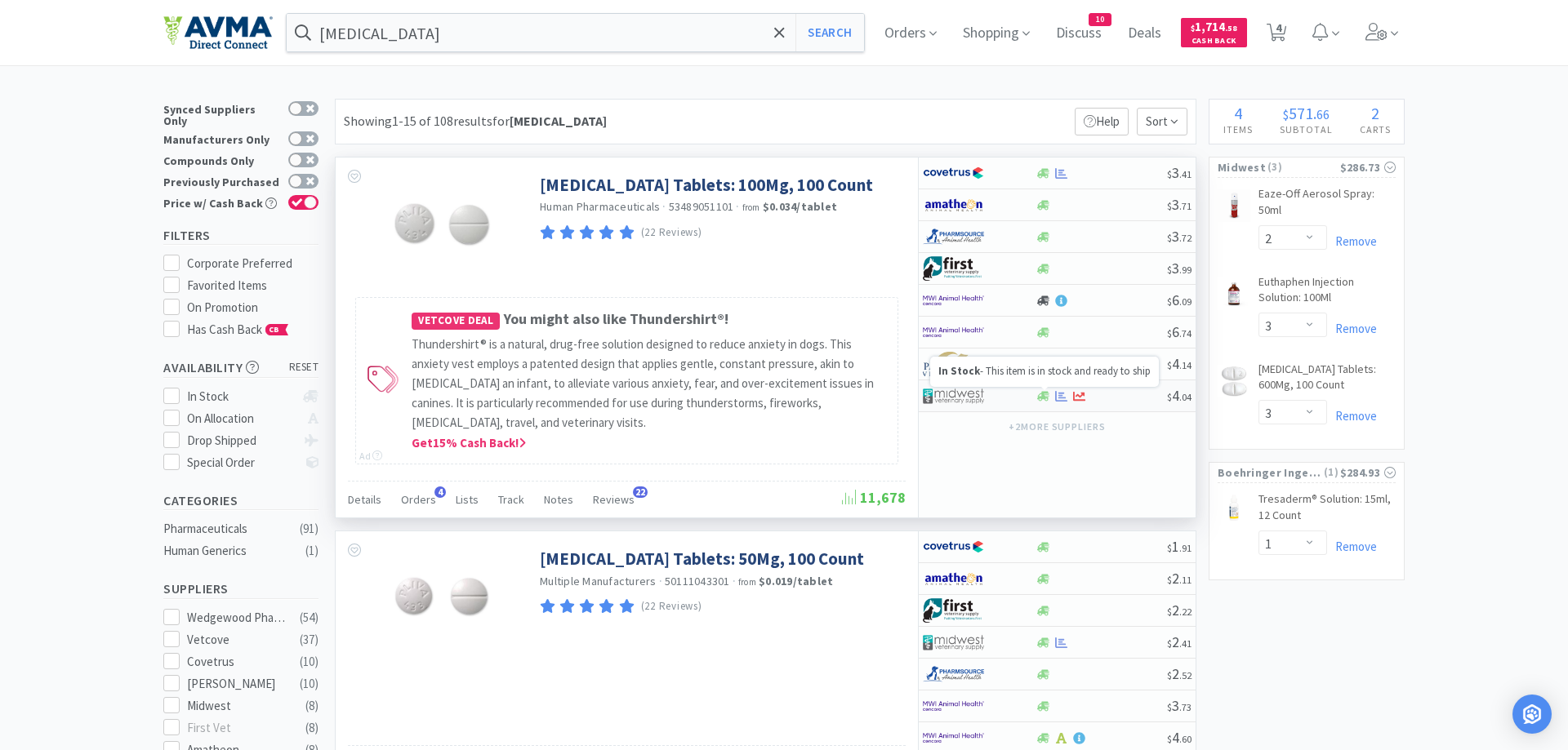
click at [1042, 400] on icon at bounding box center [1042, 395] width 12 height 12
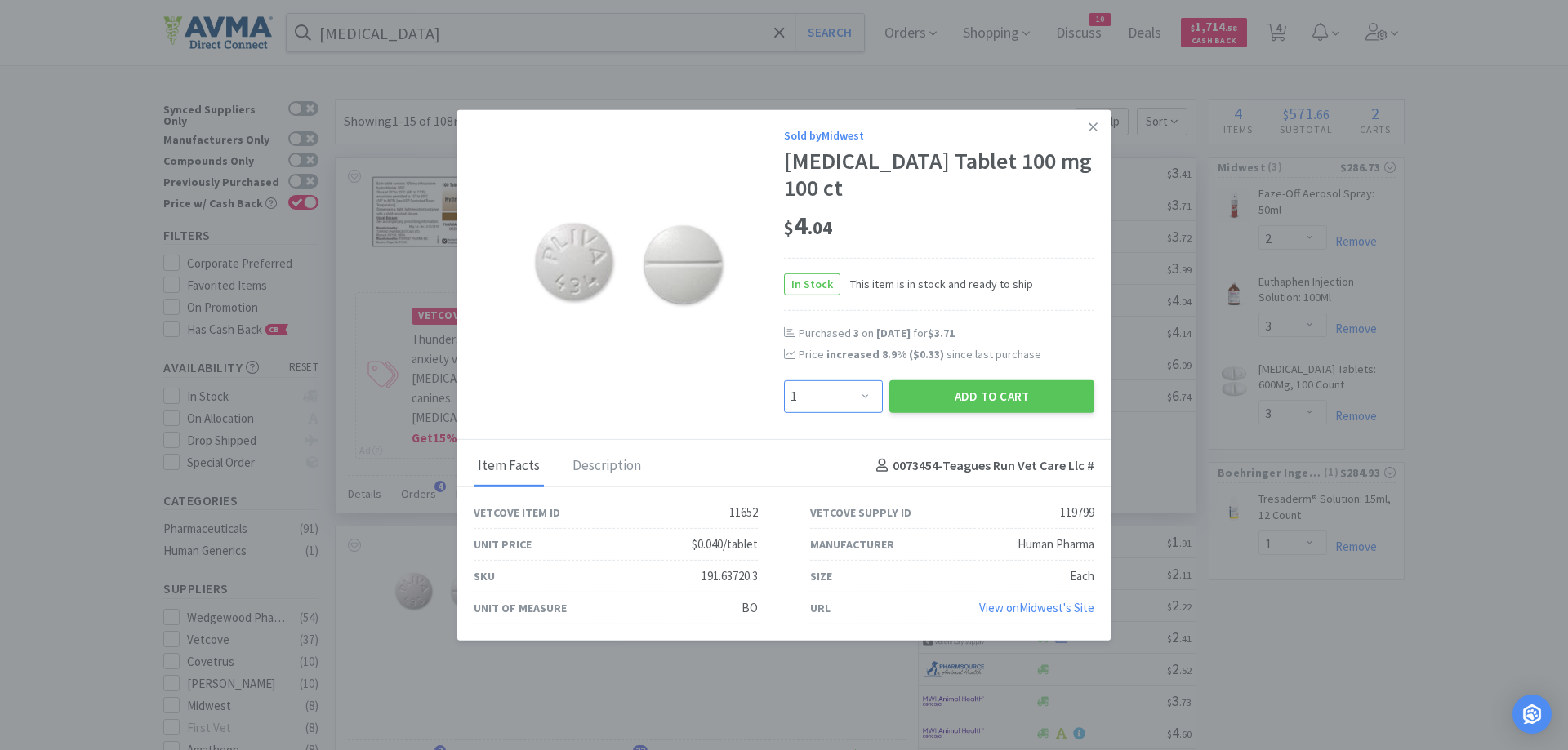
click at [784, 380] on select "Enter Quantity 1 2 3 4 5 6 7 8 9 10 11 12 13 14 15 16 17 18 19 20 Enter Quantity" at bounding box center [833, 395] width 99 height 32
select select "4"
click option "4" at bounding box center [0, 0] width 0 height 0
click at [935, 381] on button "Add to Cart" at bounding box center [992, 395] width 205 height 32
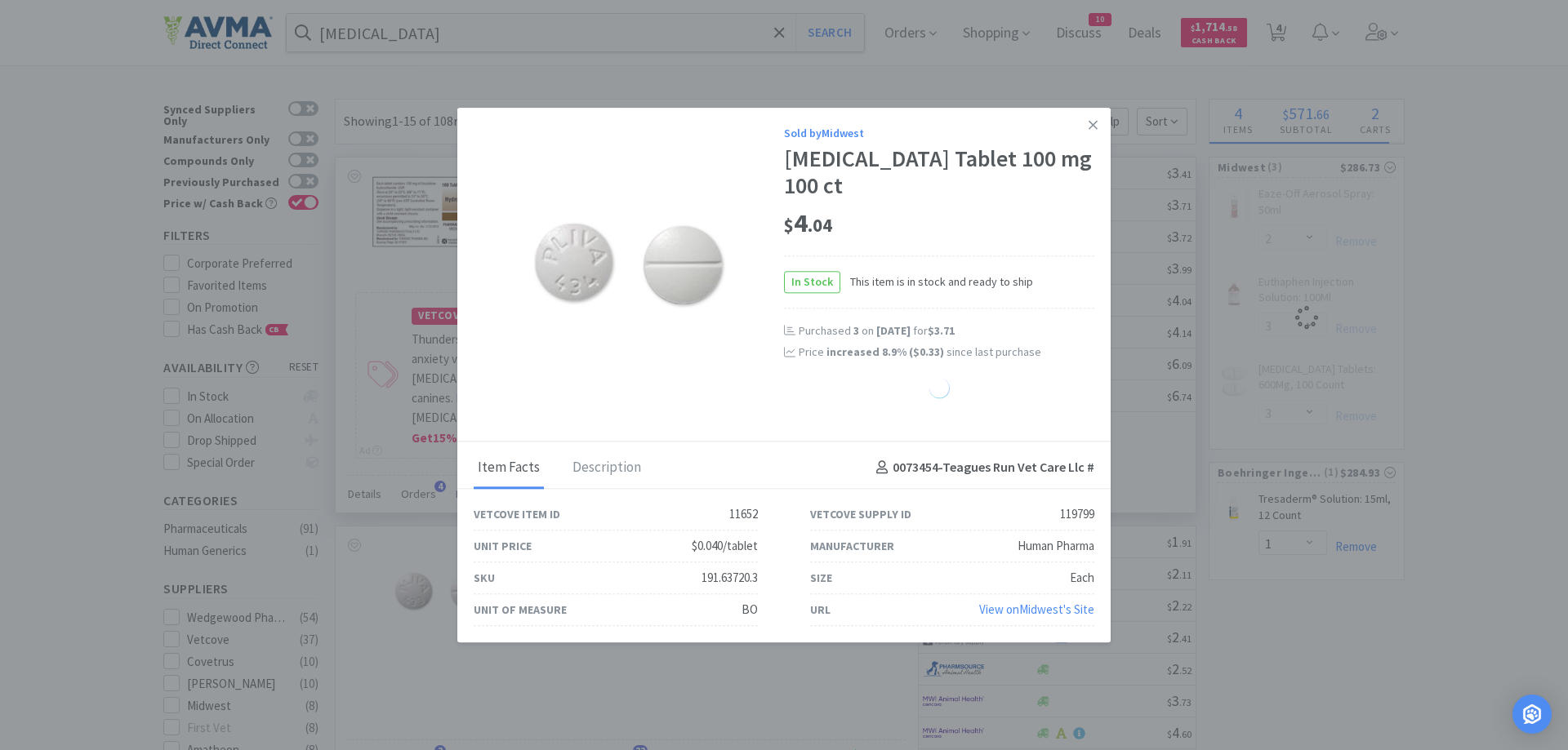
select select "4"
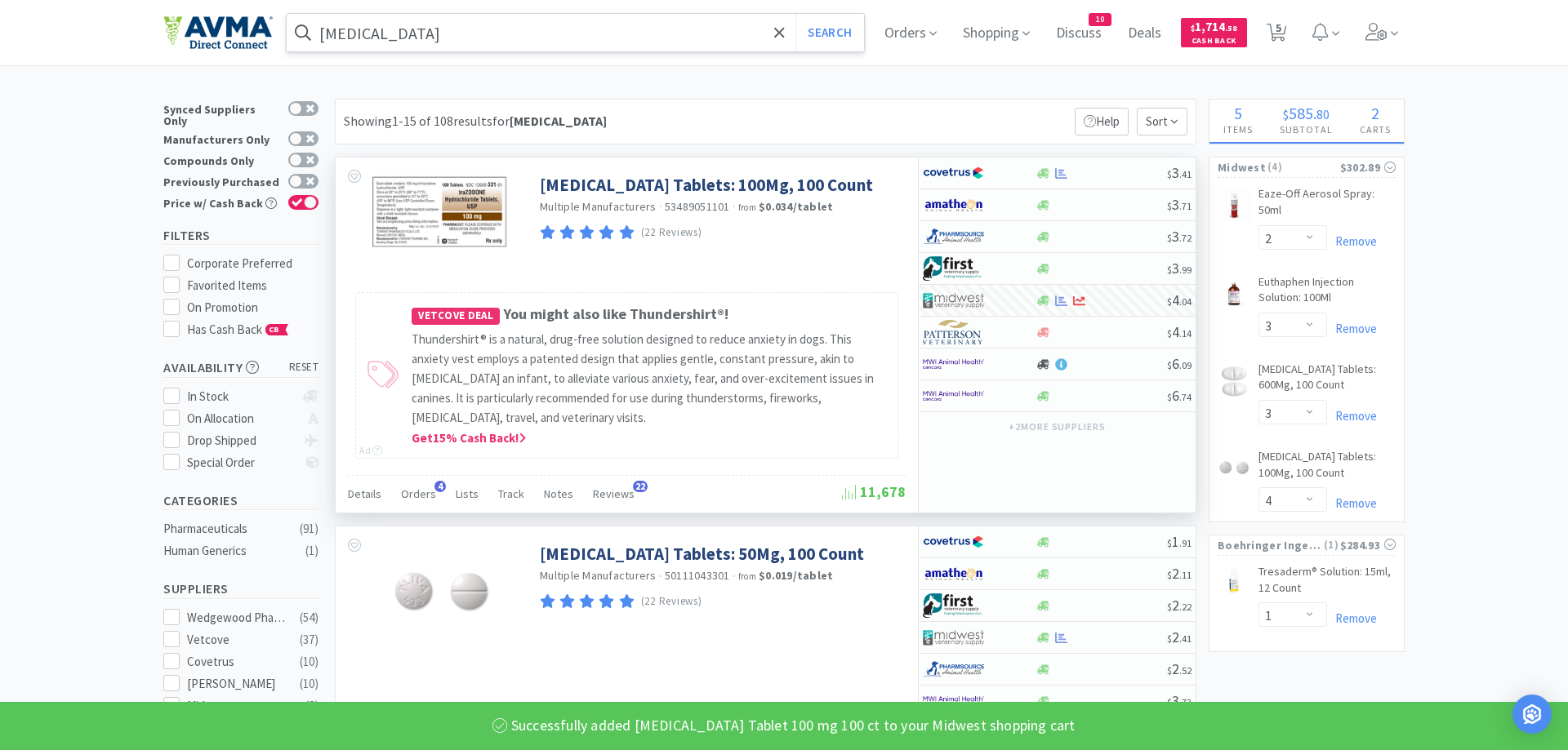
click at [414, 32] on input "[MEDICAL_DATA]" at bounding box center [575, 32] width 577 height 38
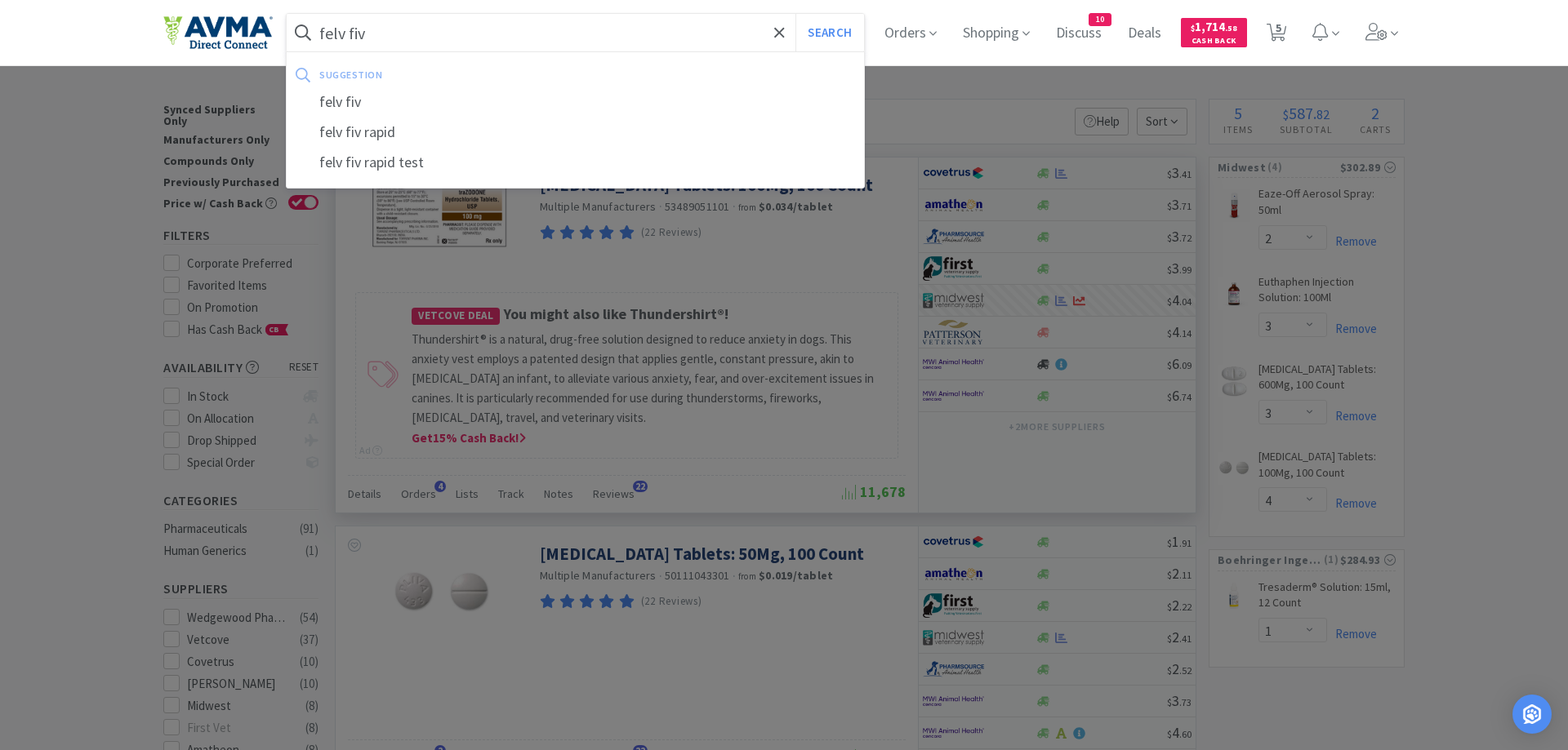
type input "felv fiv"
click at [796, 14] on button "Search" at bounding box center [829, 32] width 67 height 38
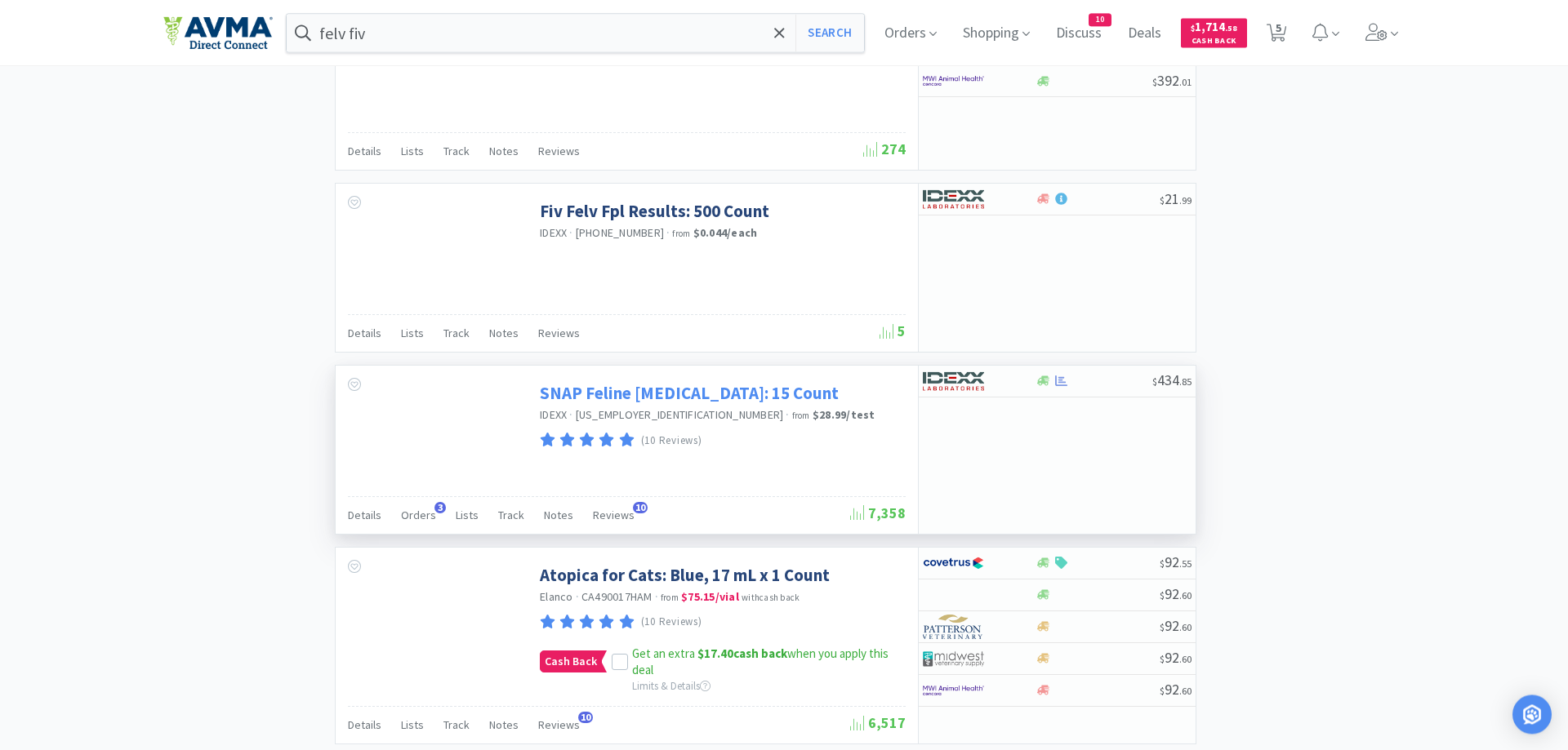
scroll to position [1499, 0]
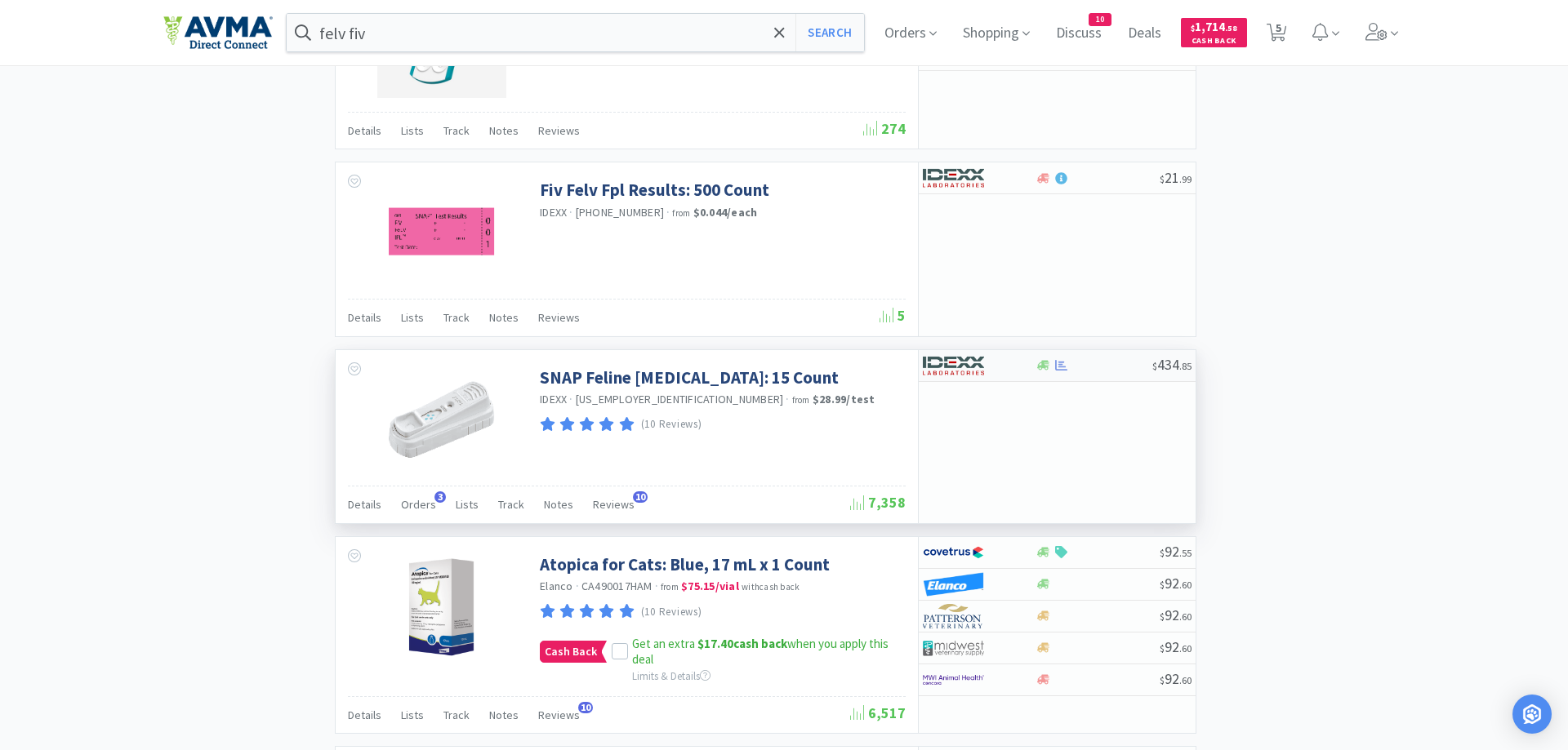
click at [1036, 363] on div at bounding box center [1043, 365] width 17 height 12
select select "1"
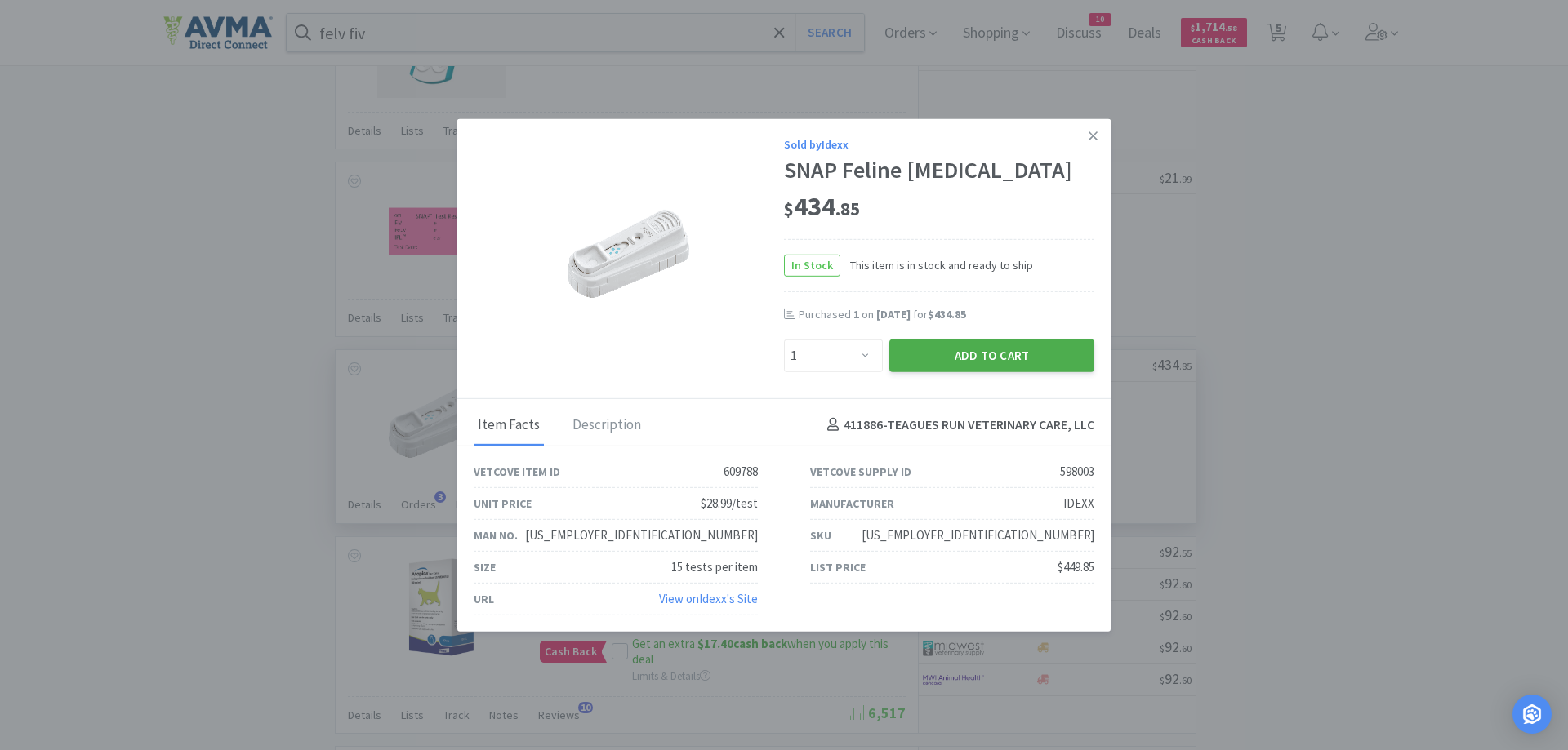
click at [968, 357] on button "Add to Cart" at bounding box center [992, 355] width 205 height 32
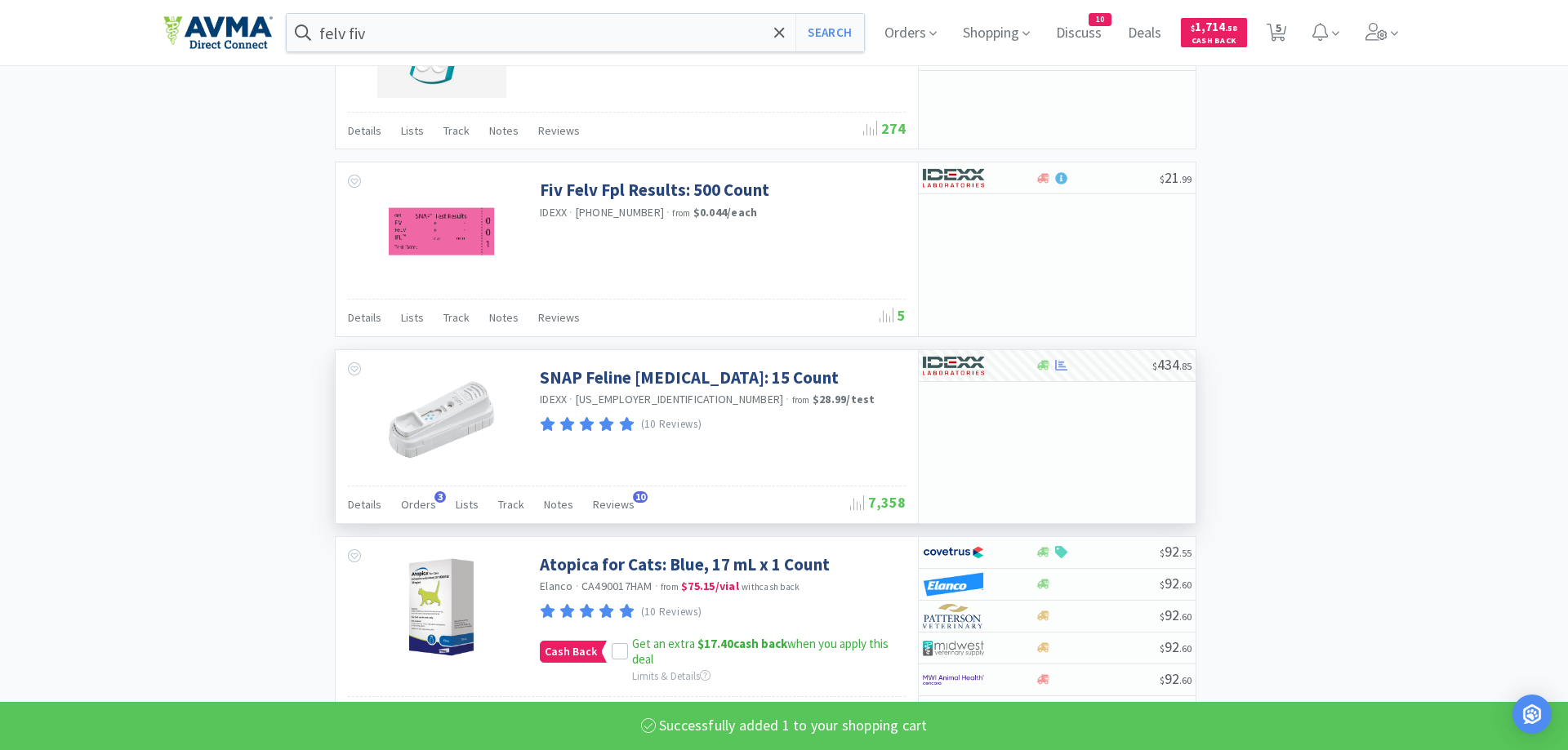
select select "1"
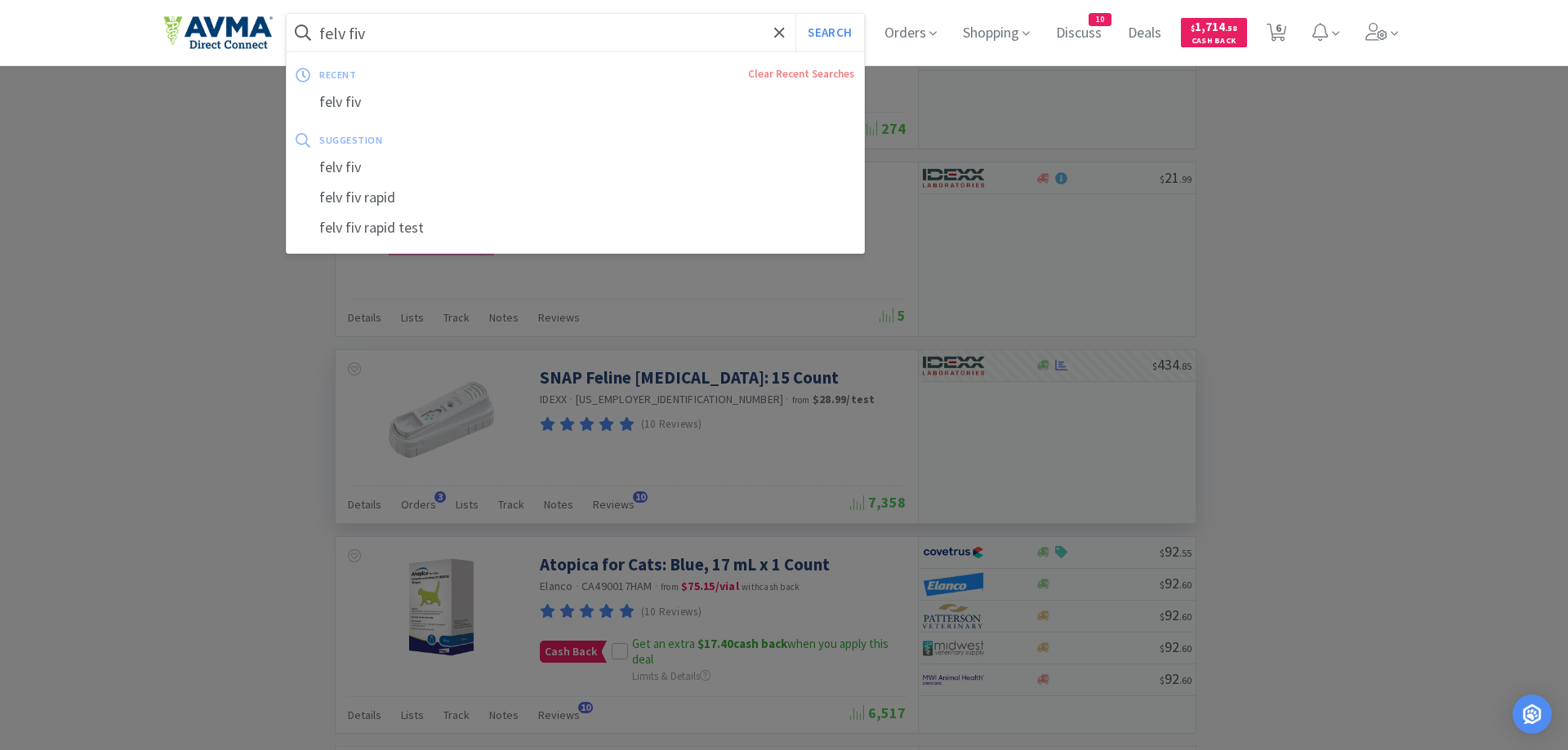
click at [379, 33] on input "felv fiv" at bounding box center [575, 32] width 577 height 38
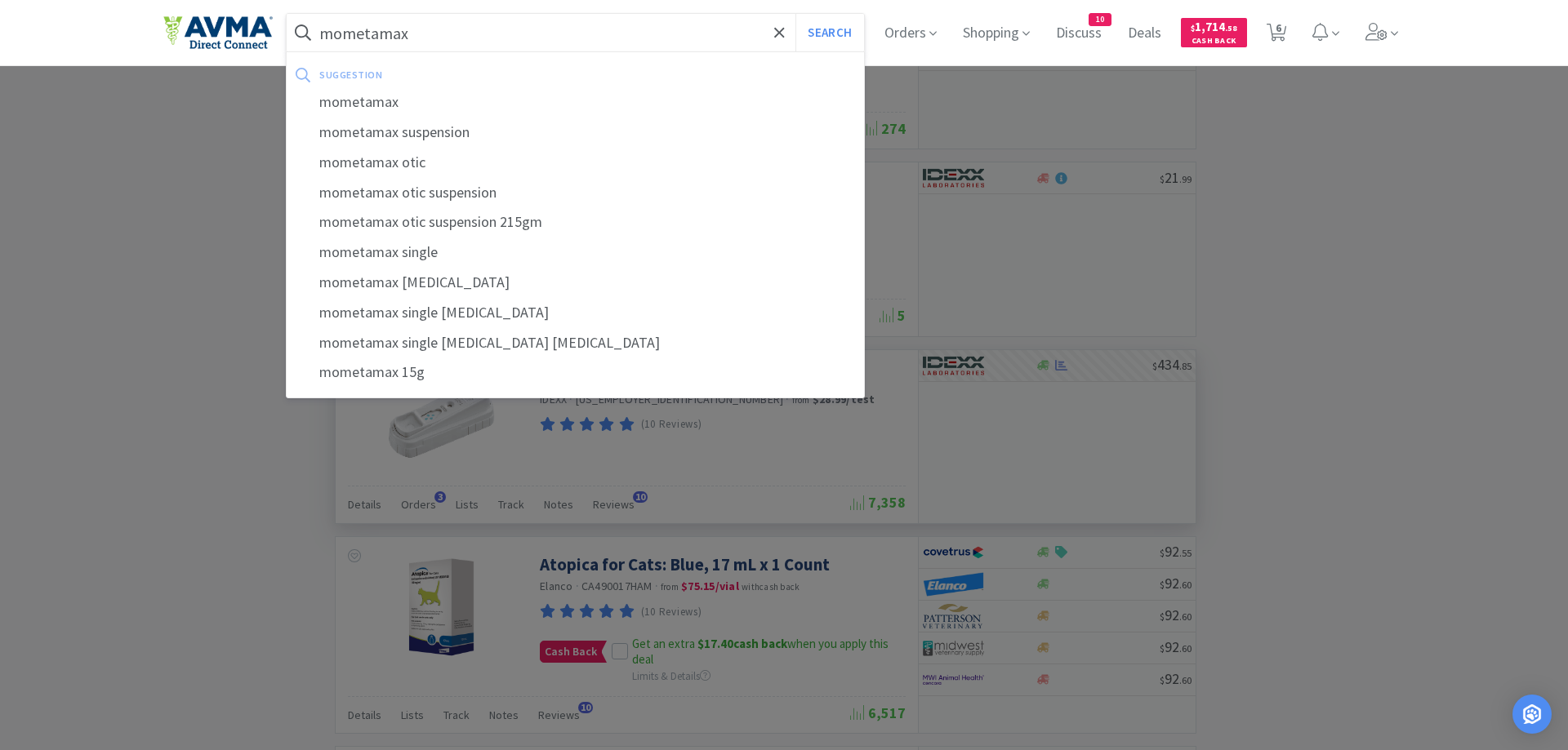
type input "mometamax"
click at [796, 14] on button "Search" at bounding box center [829, 32] width 67 height 38
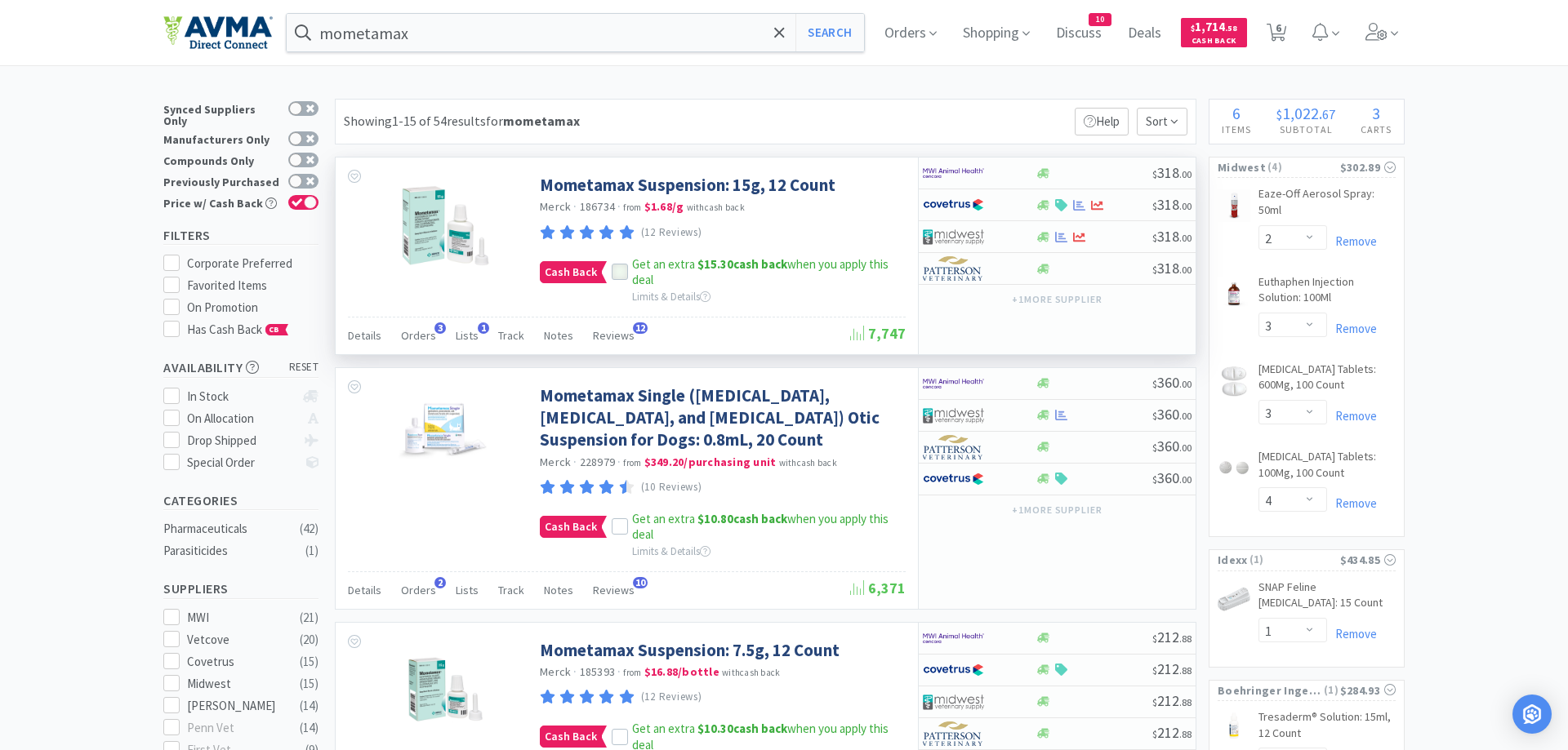
click at [622, 275] on icon at bounding box center [620, 272] width 11 height 11
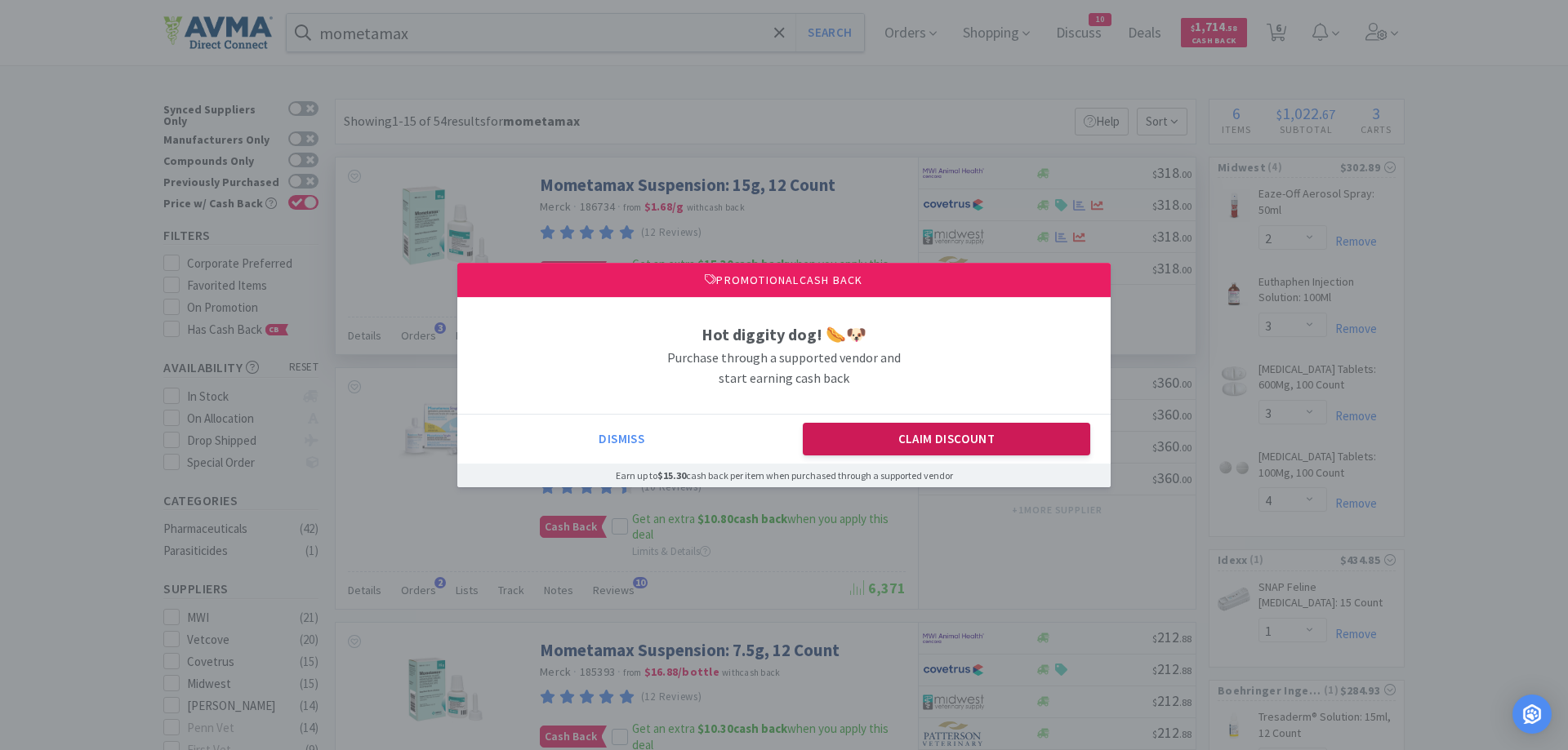
click at [920, 442] on button "Claim Discount" at bounding box center [947, 439] width 288 height 32
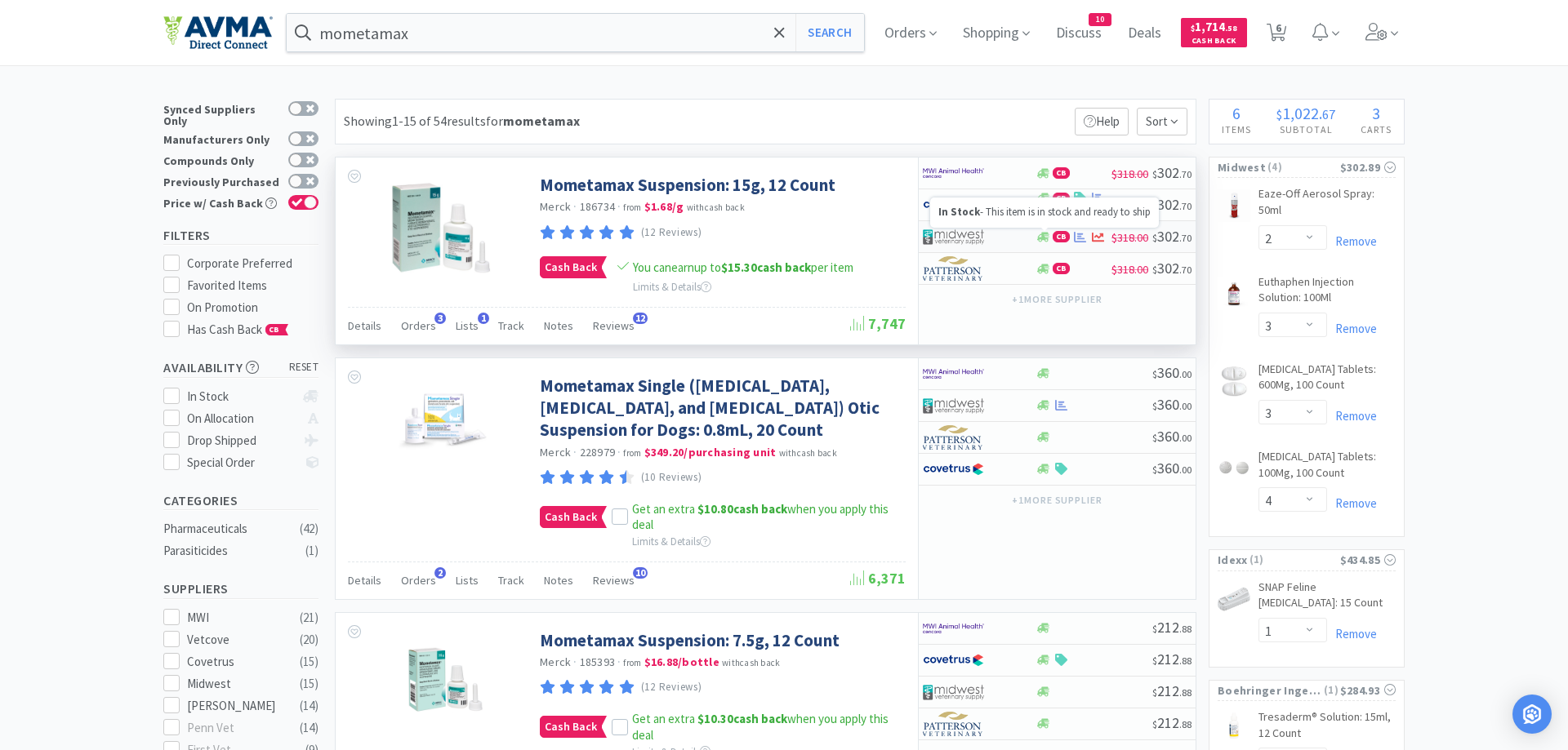
click at [1044, 239] on icon at bounding box center [1042, 236] width 12 height 10
select select "1"
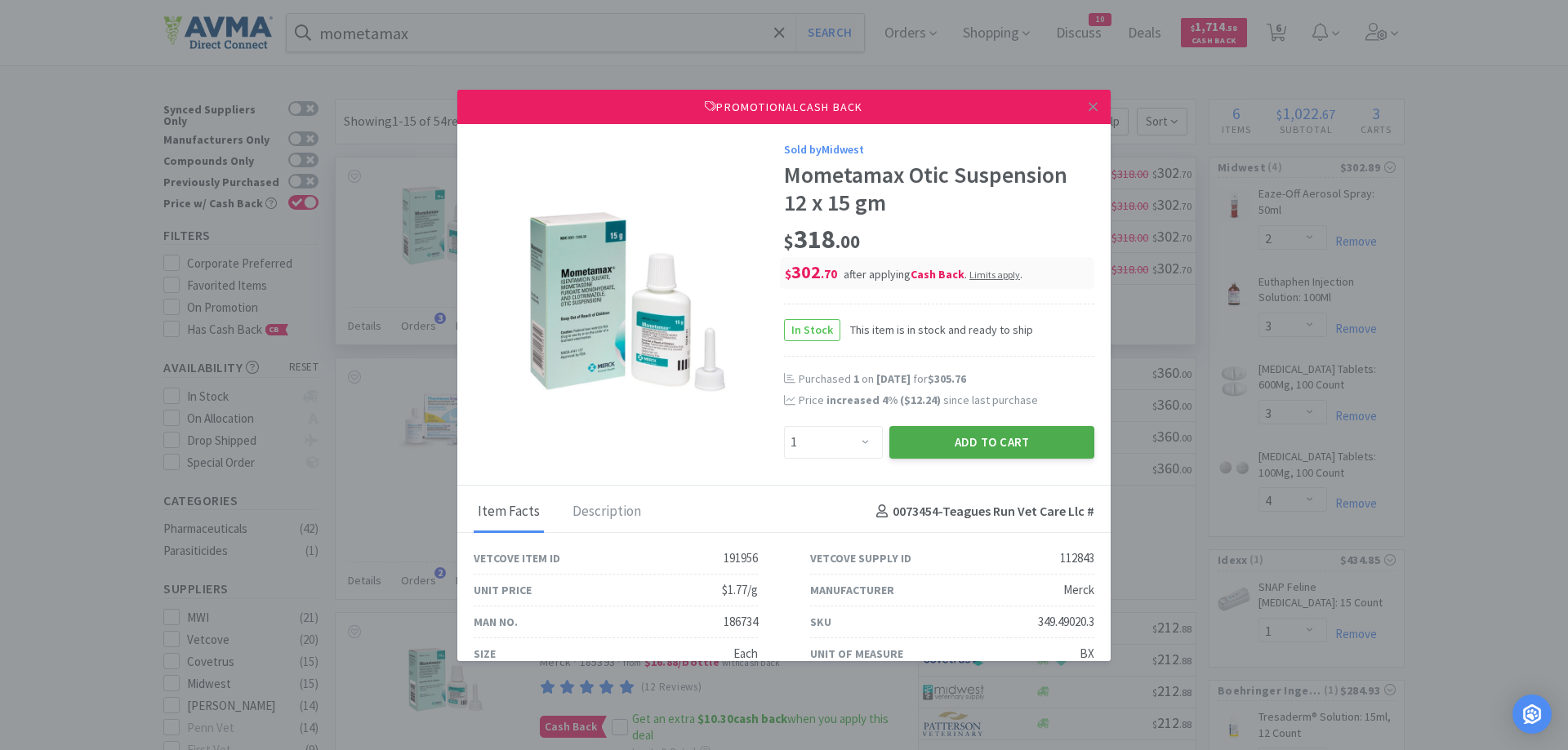
click at [973, 446] on button "Add to Cart" at bounding box center [992, 442] width 205 height 32
select select "4"
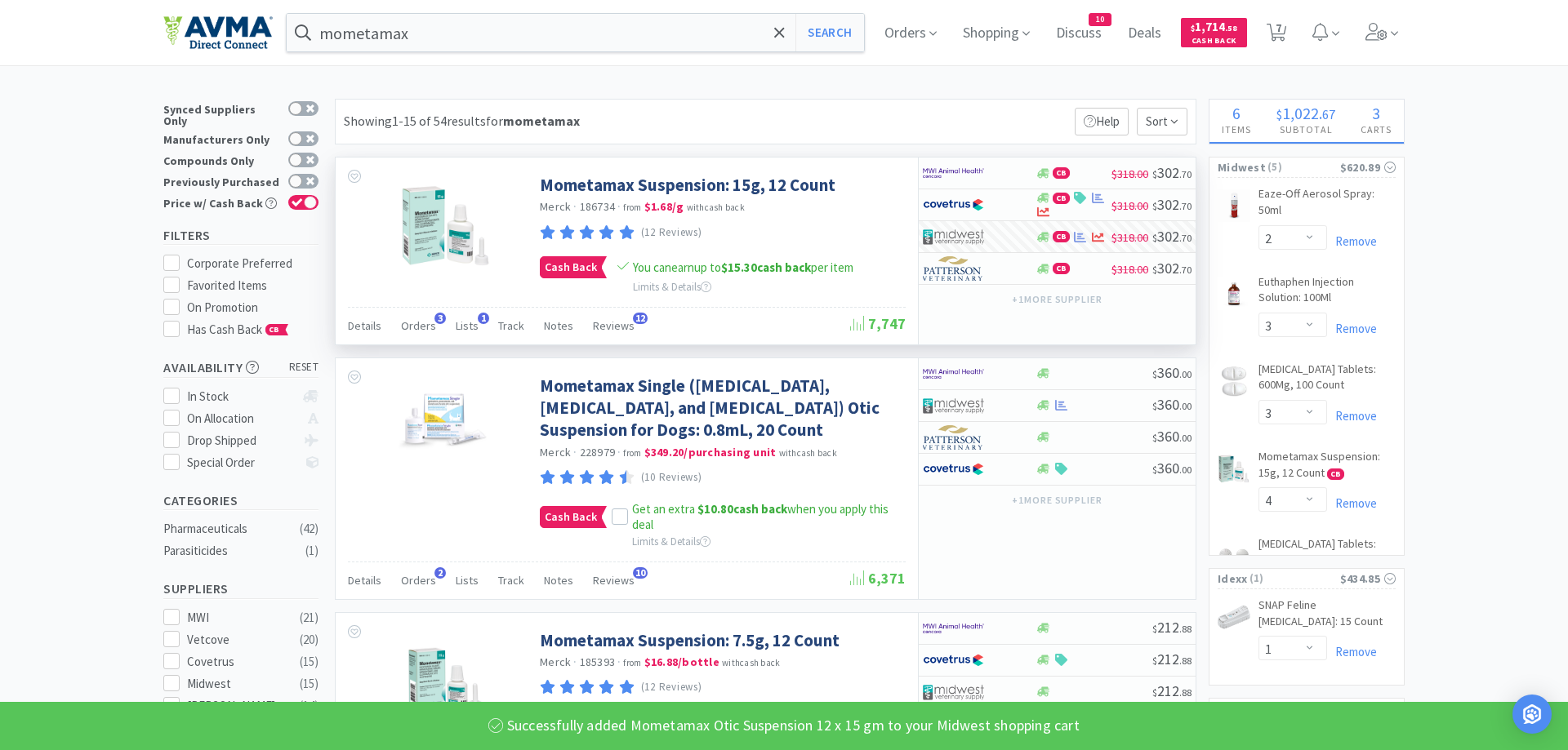
select select "1"
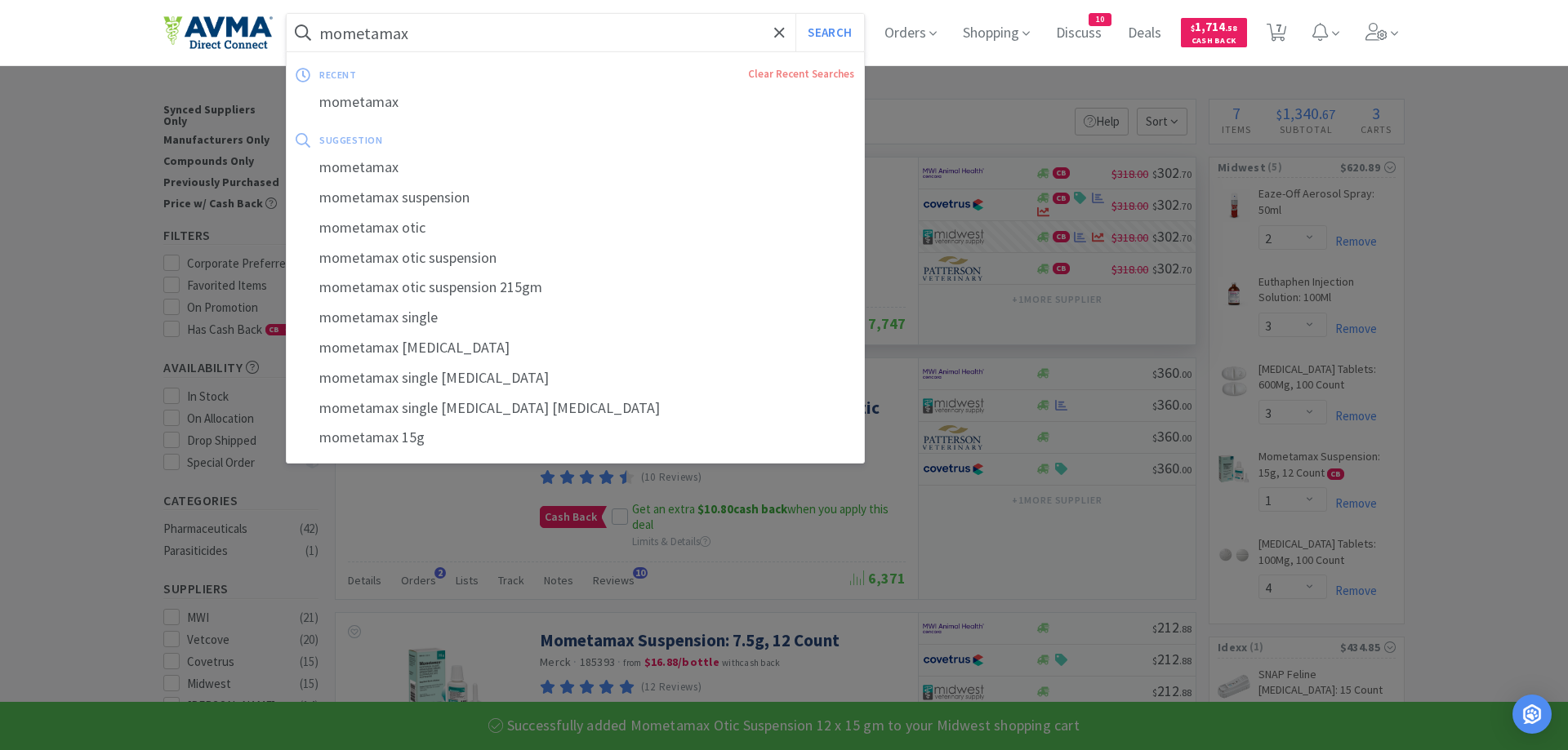
click at [474, 40] on input "mometamax" at bounding box center [575, 32] width 577 height 38
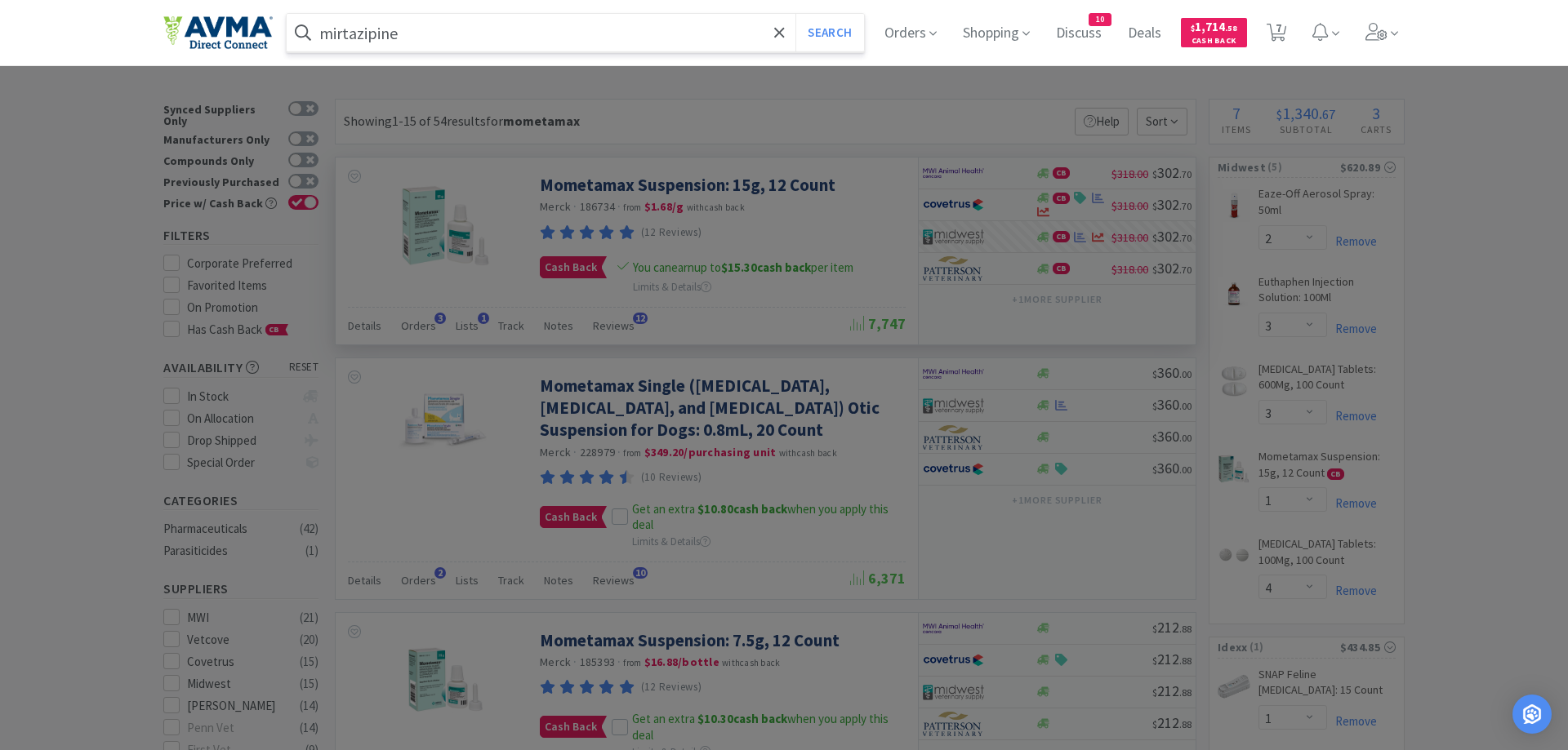
click at [796, 14] on button "Search" at bounding box center [829, 32] width 67 height 38
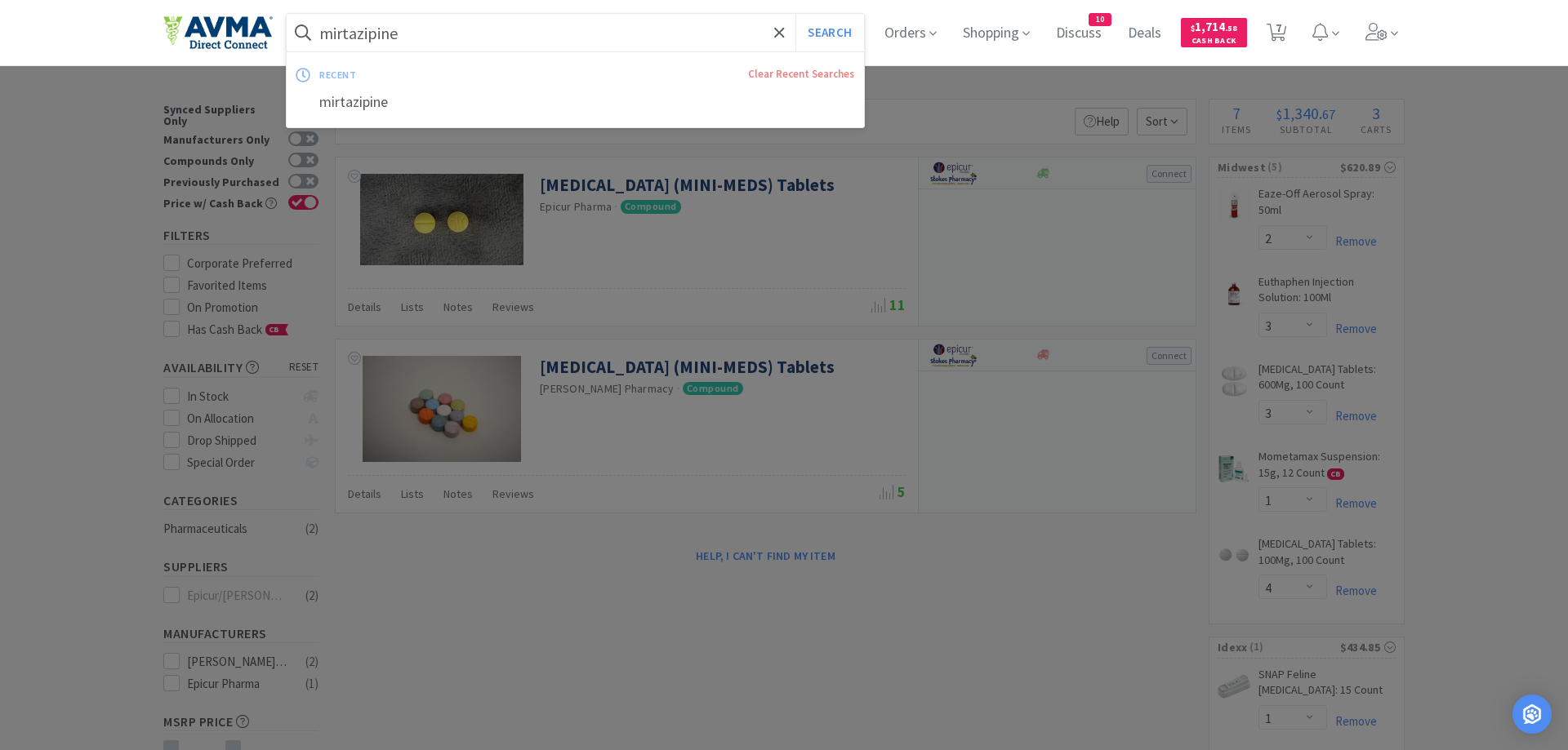
click at [434, 34] on input "mirtazipine" at bounding box center [575, 32] width 577 height 38
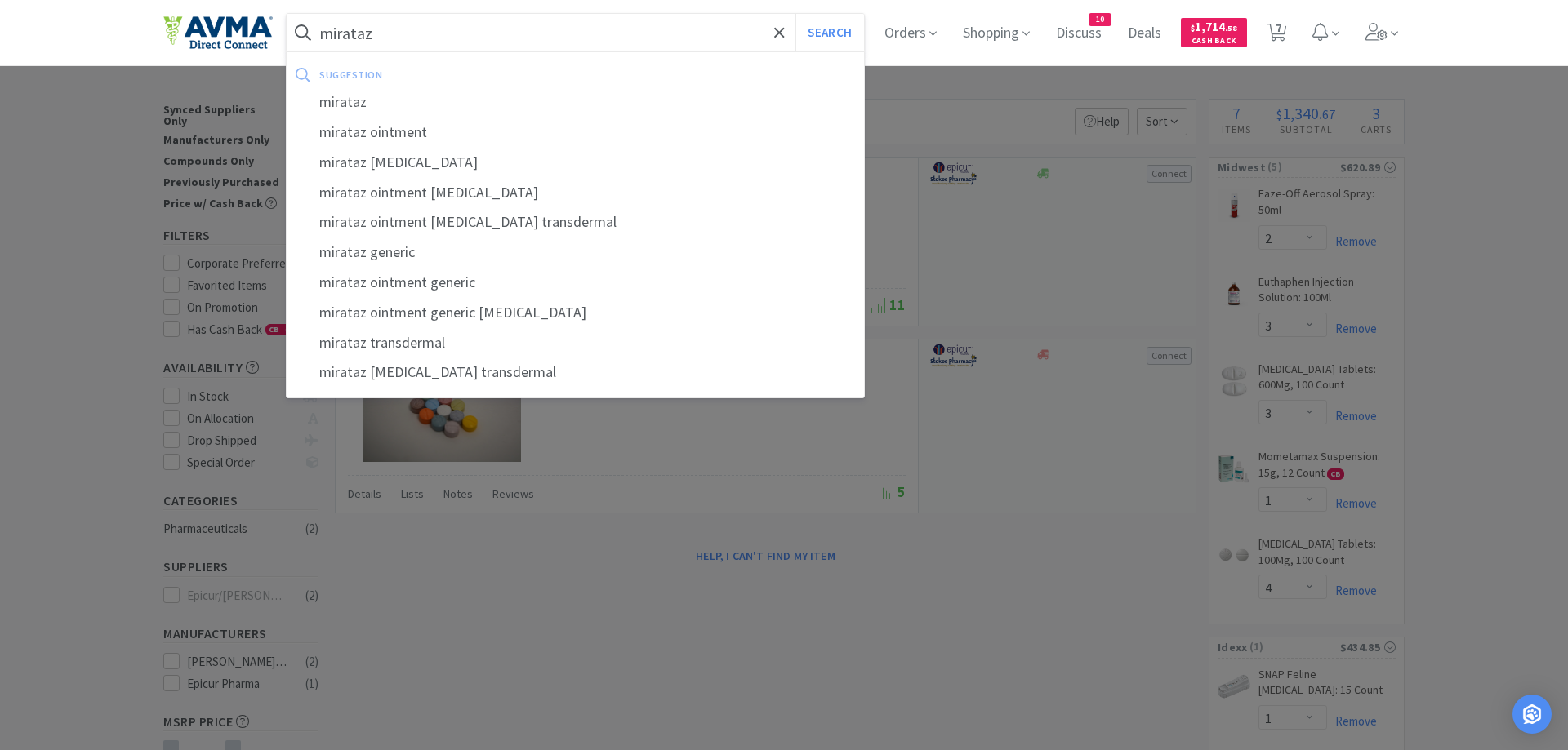
type input "mirataz"
click at [796, 14] on button "Search" at bounding box center [829, 32] width 67 height 38
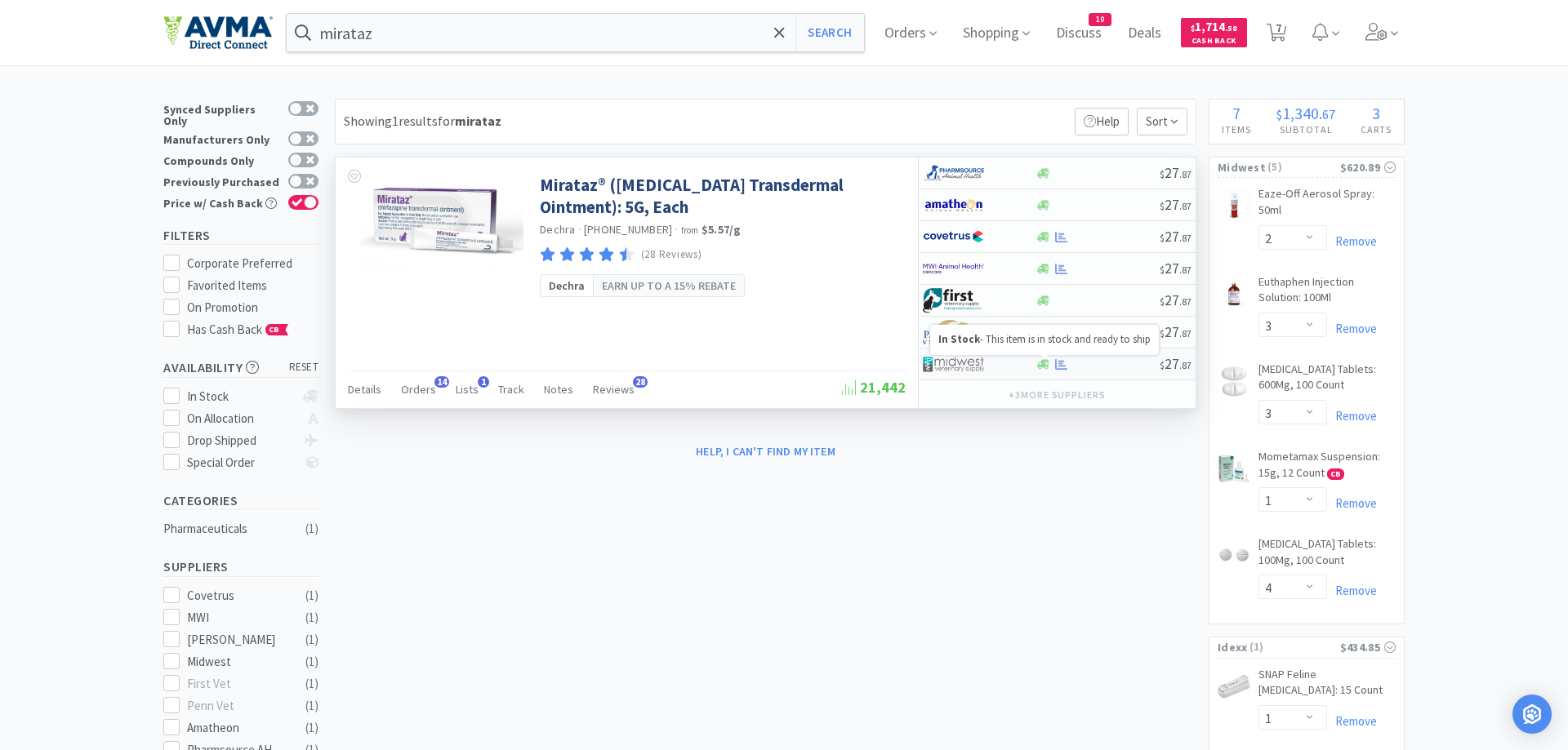
click at [1045, 367] on icon at bounding box center [1042, 364] width 12 height 10
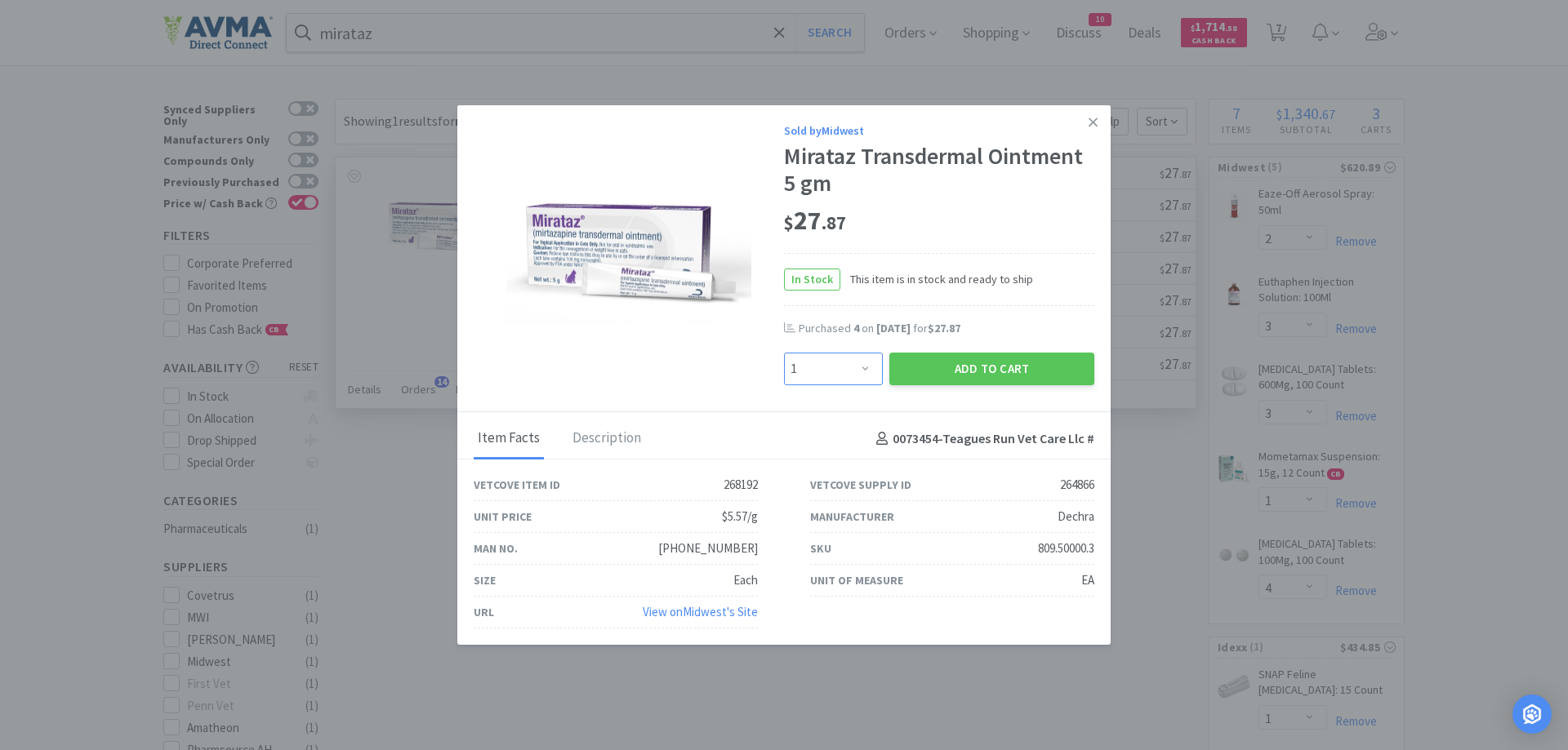
click at [784, 353] on select "Enter Quantity 1 2 3 4 5 6 7 8 9 10 11 12 13 14 15 16 17 18 19 20 Enter Quantity" at bounding box center [833, 369] width 99 height 32
select select "4"
click option "4" at bounding box center [0, 0] width 0 height 0
click at [982, 369] on button "Add to Cart" at bounding box center [992, 369] width 205 height 32
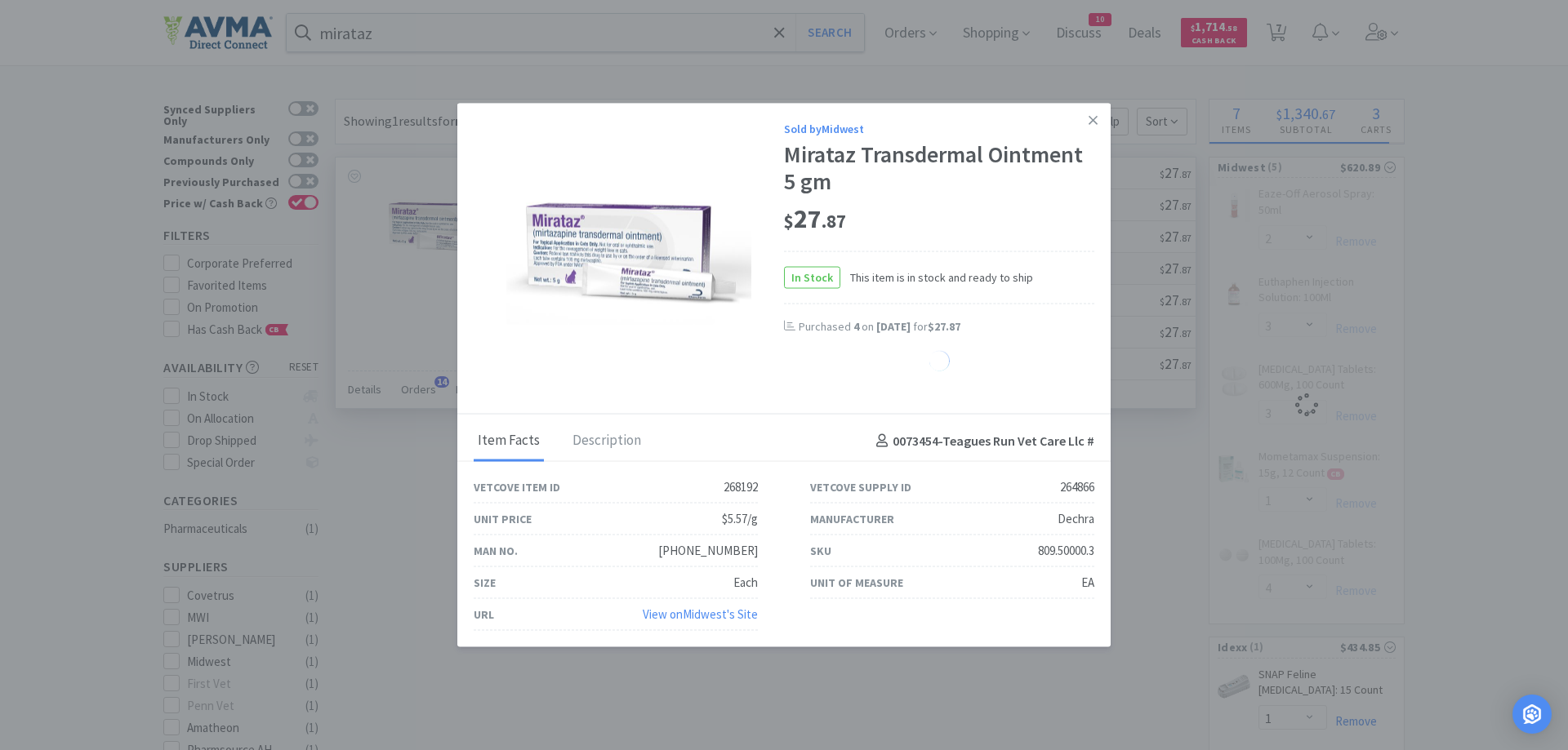
select select "4"
select select "1"
select select "4"
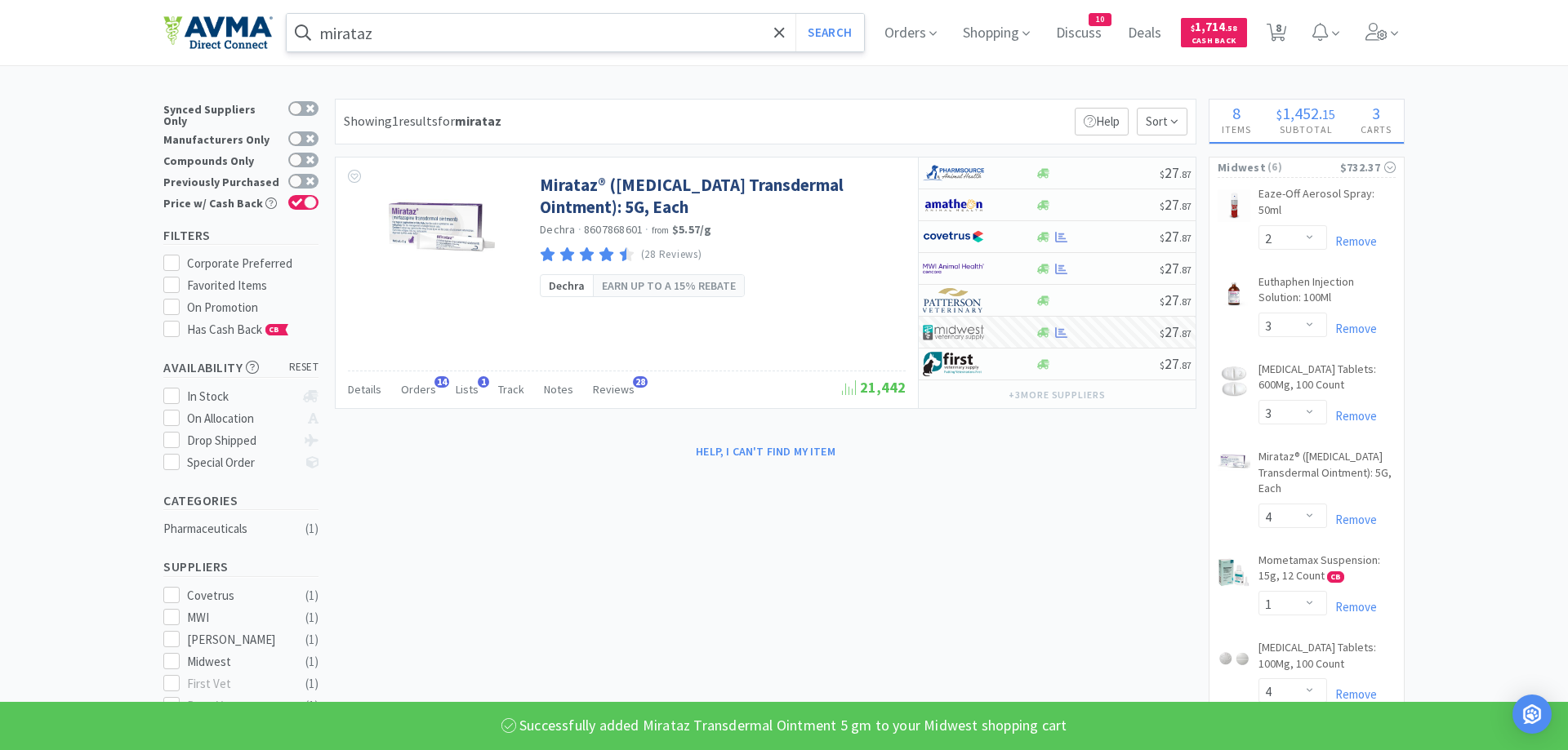
click at [451, 41] on input "mirataz" at bounding box center [575, 32] width 577 height 38
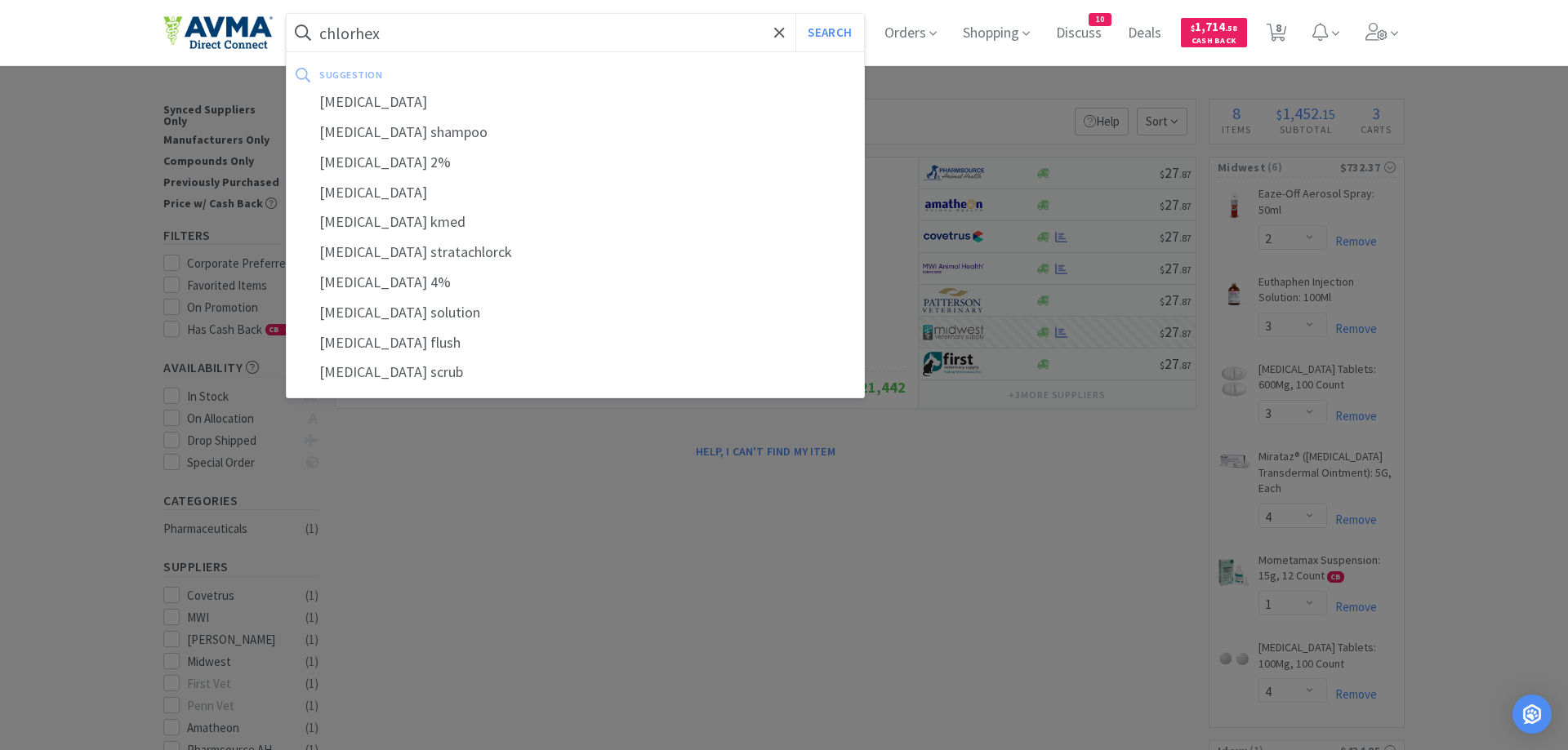
type input "chlorhex"
click at [796, 14] on button "Search" at bounding box center [829, 32] width 67 height 38
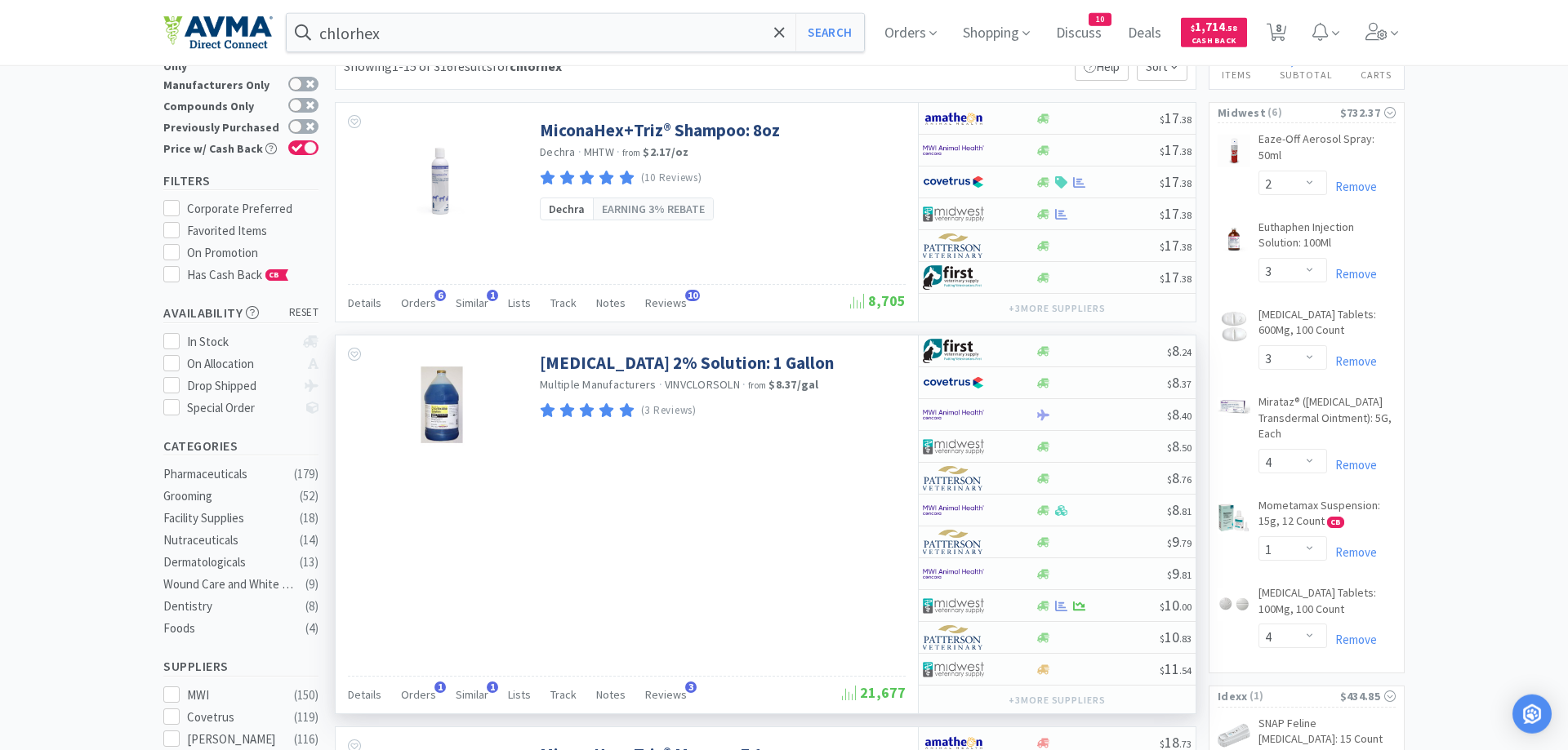
scroll to position [166, 0]
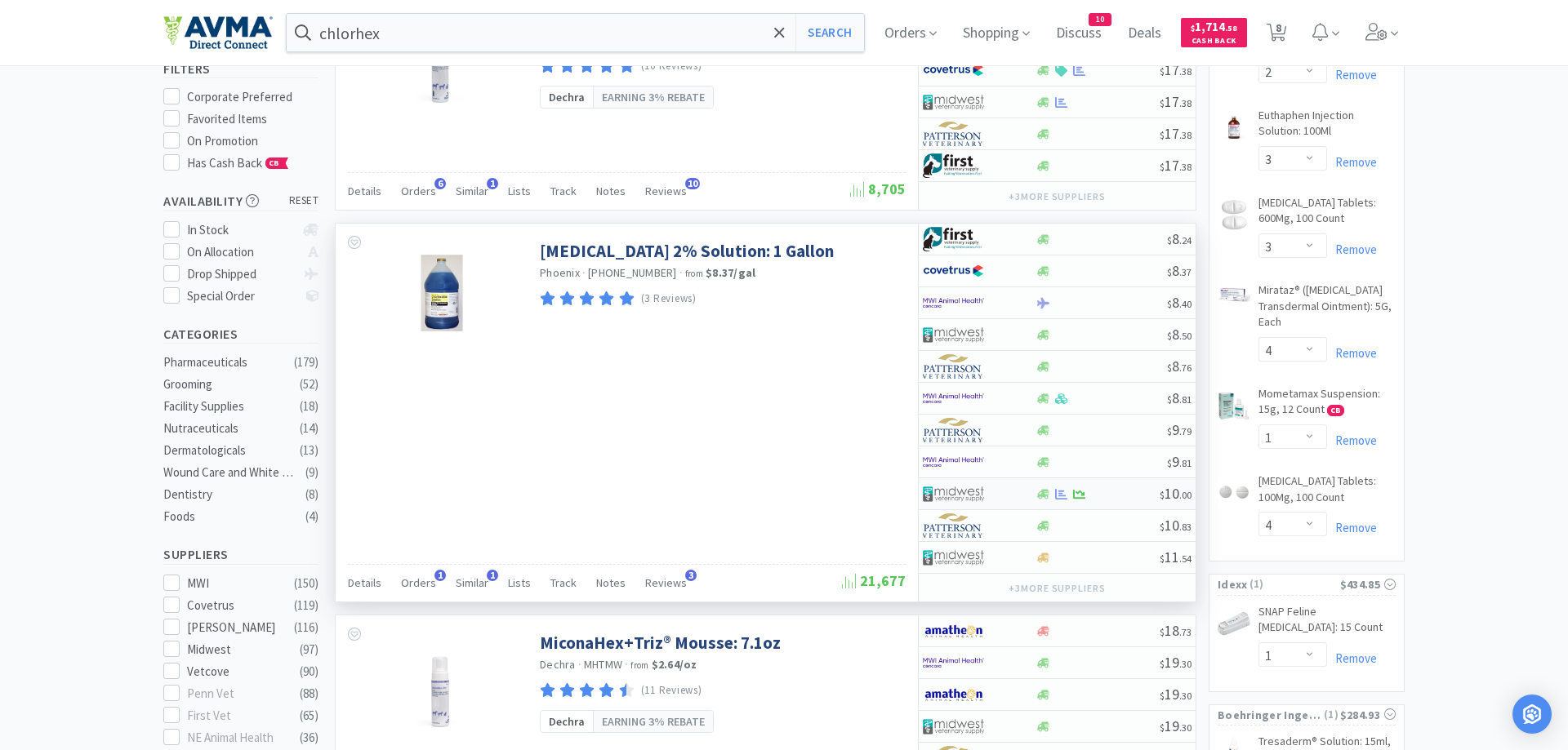
click at [1008, 496] on div at bounding box center [967, 494] width 90 height 28
select select "1"
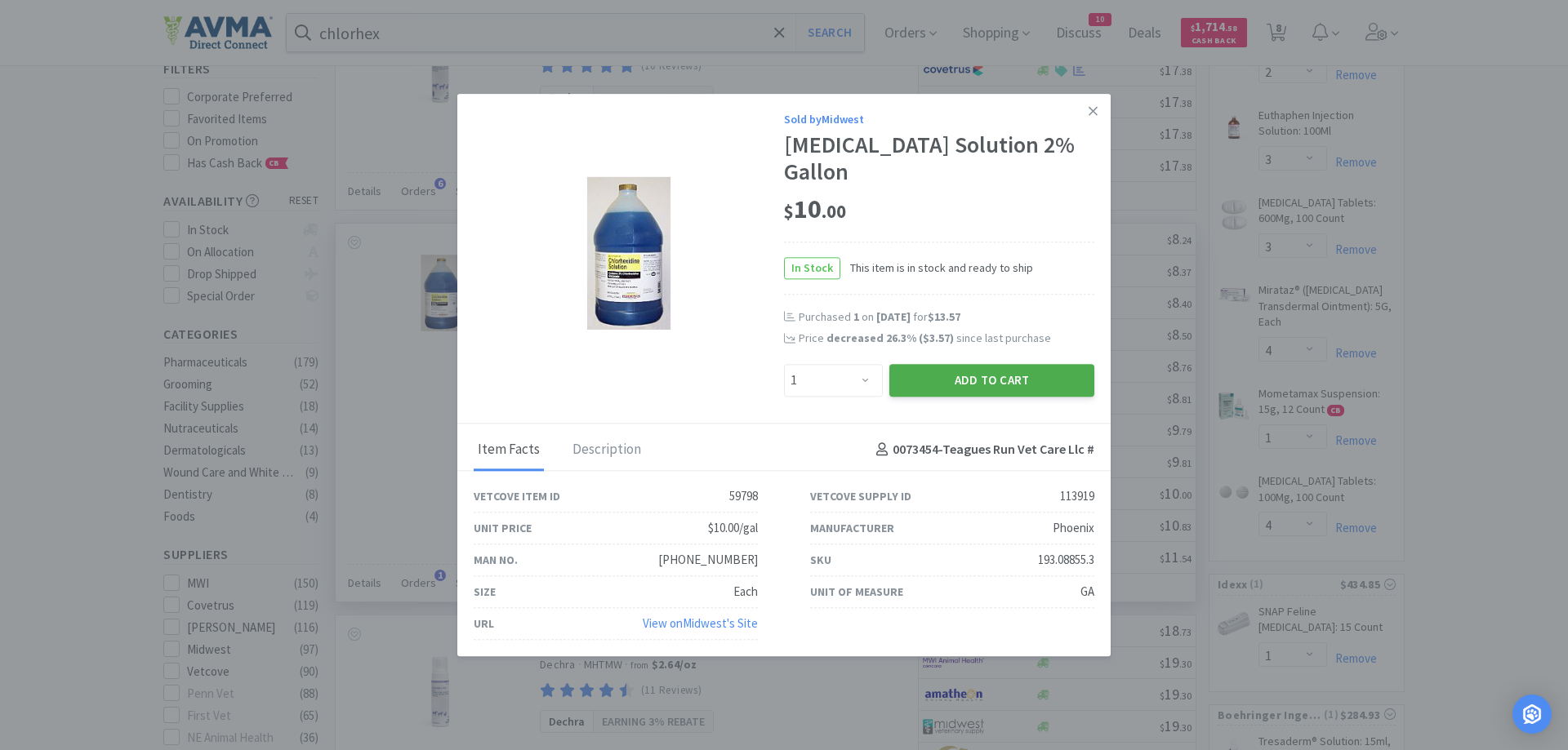
click at [1005, 384] on button "Add to Cart" at bounding box center [992, 380] width 205 height 32
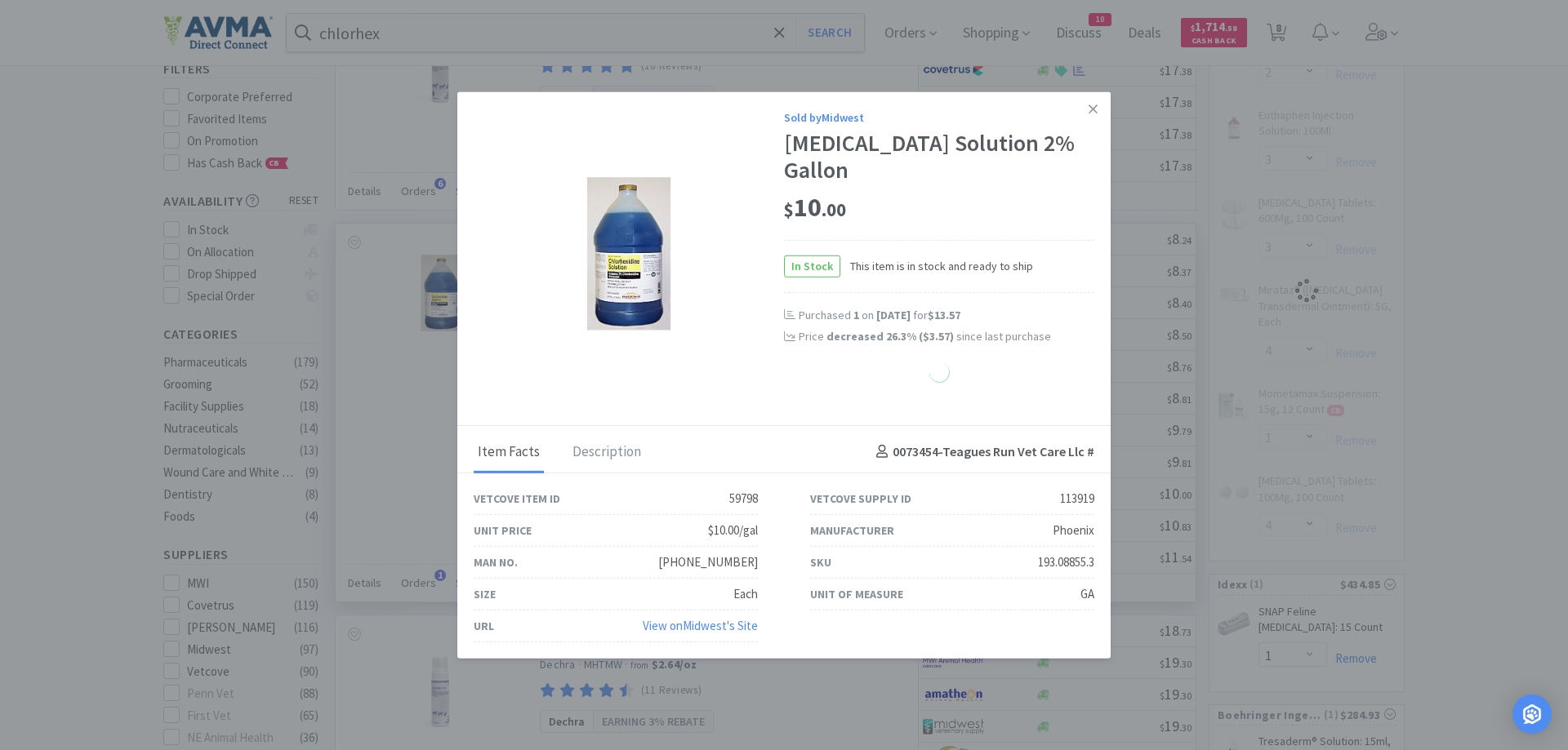
select select "1"
select select "2"
select select "3"
select select "4"
select select "1"
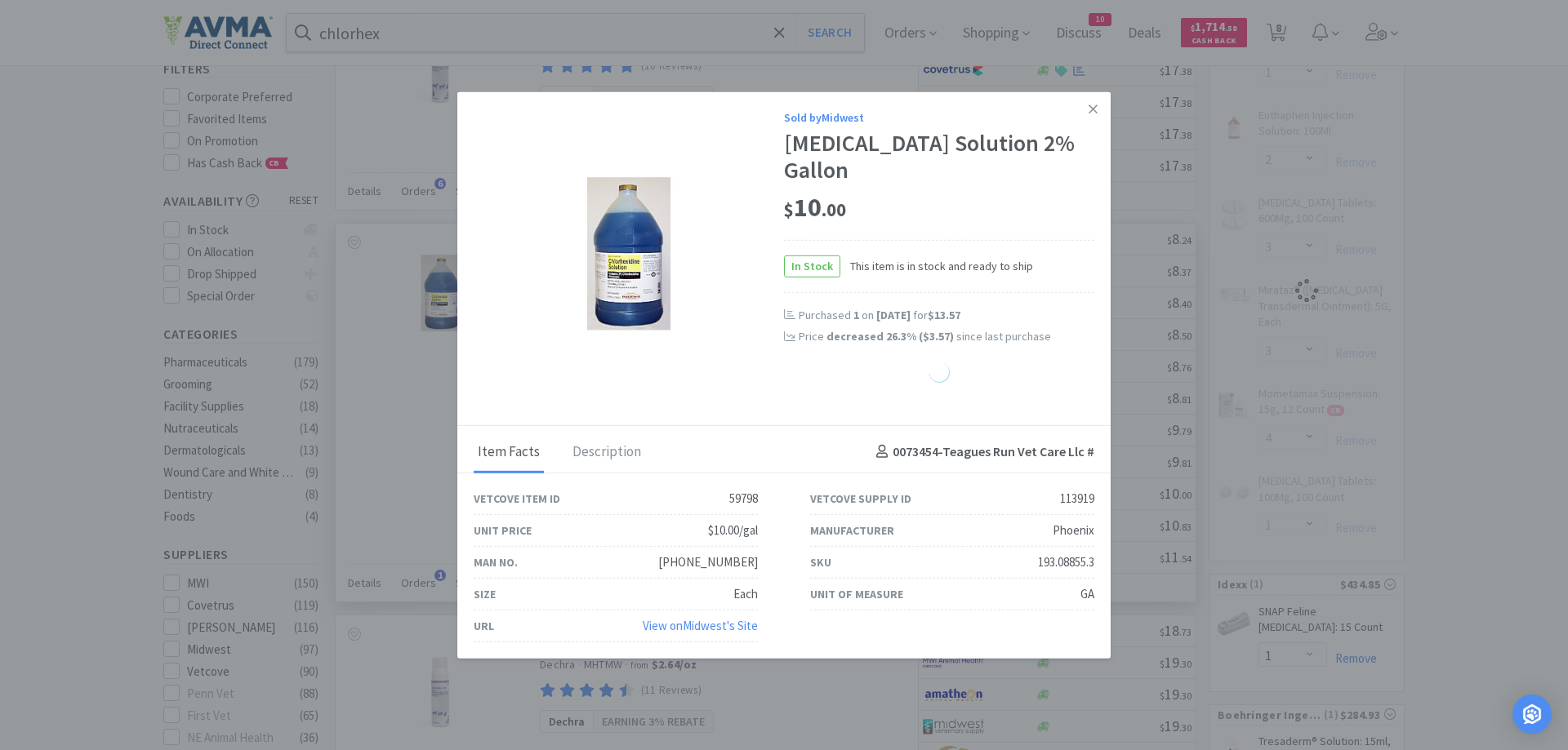
select select "4"
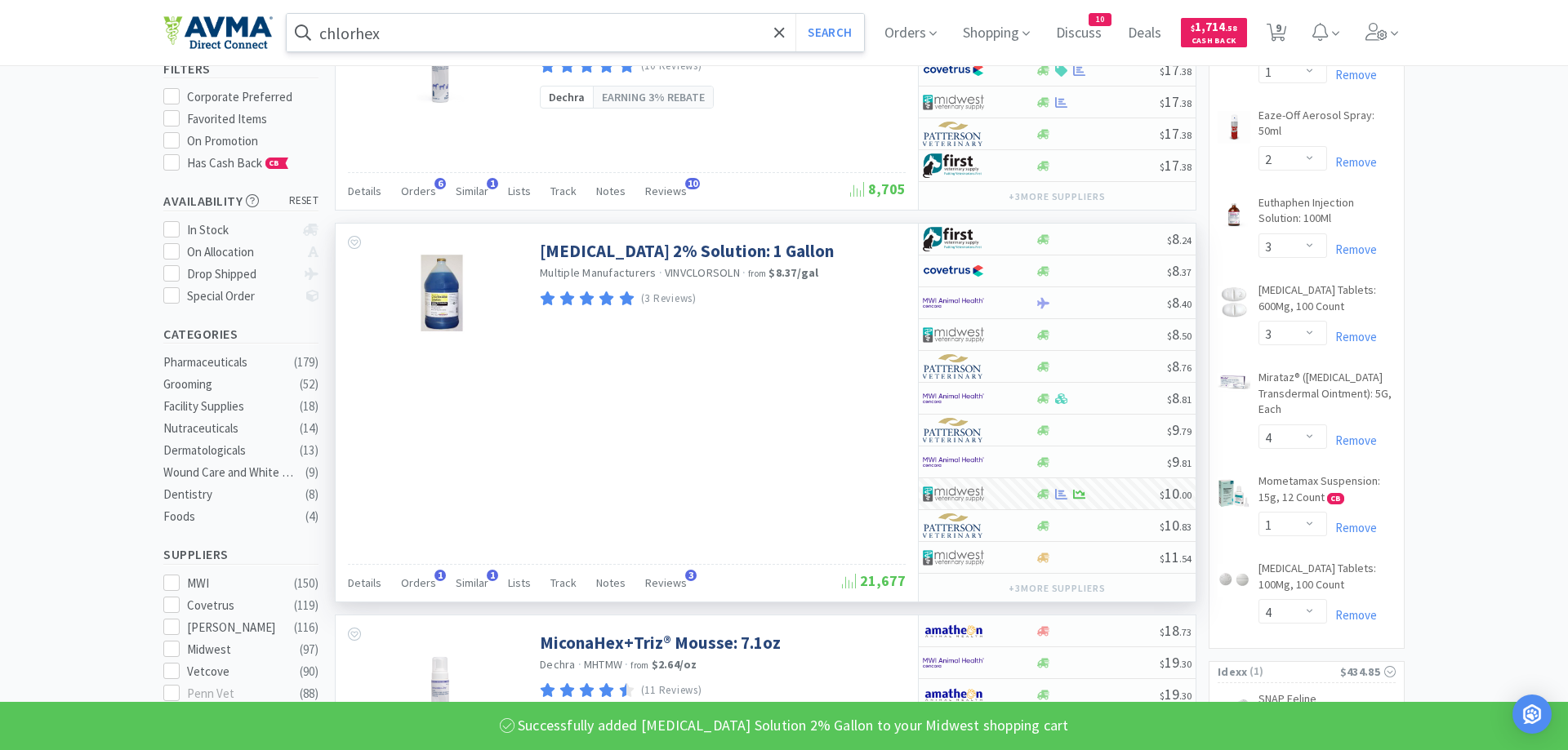
click at [416, 42] on input "chlorhex" at bounding box center [575, 32] width 577 height 38
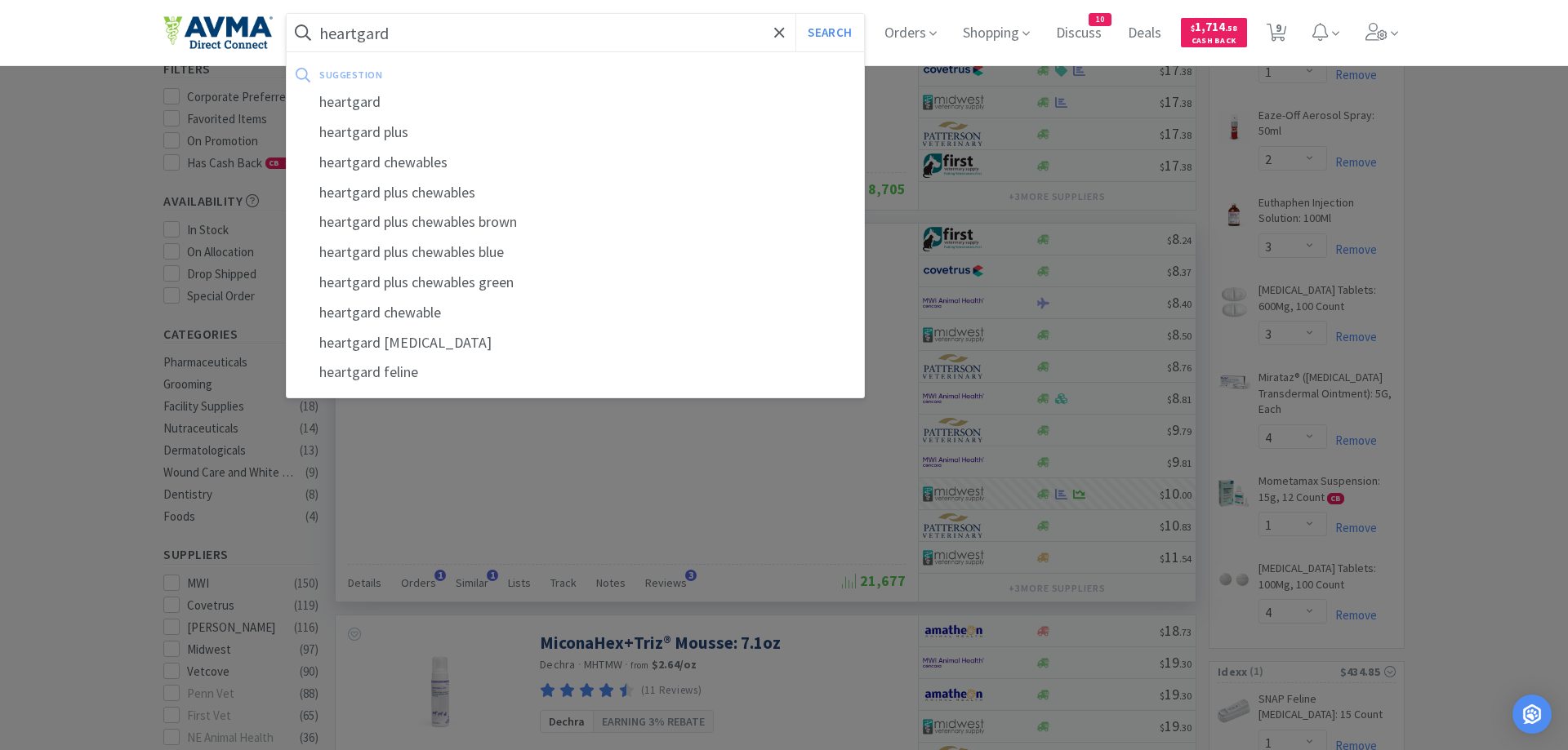
type input "heartgard"
click at [796, 14] on button "Search" at bounding box center [829, 32] width 67 height 38
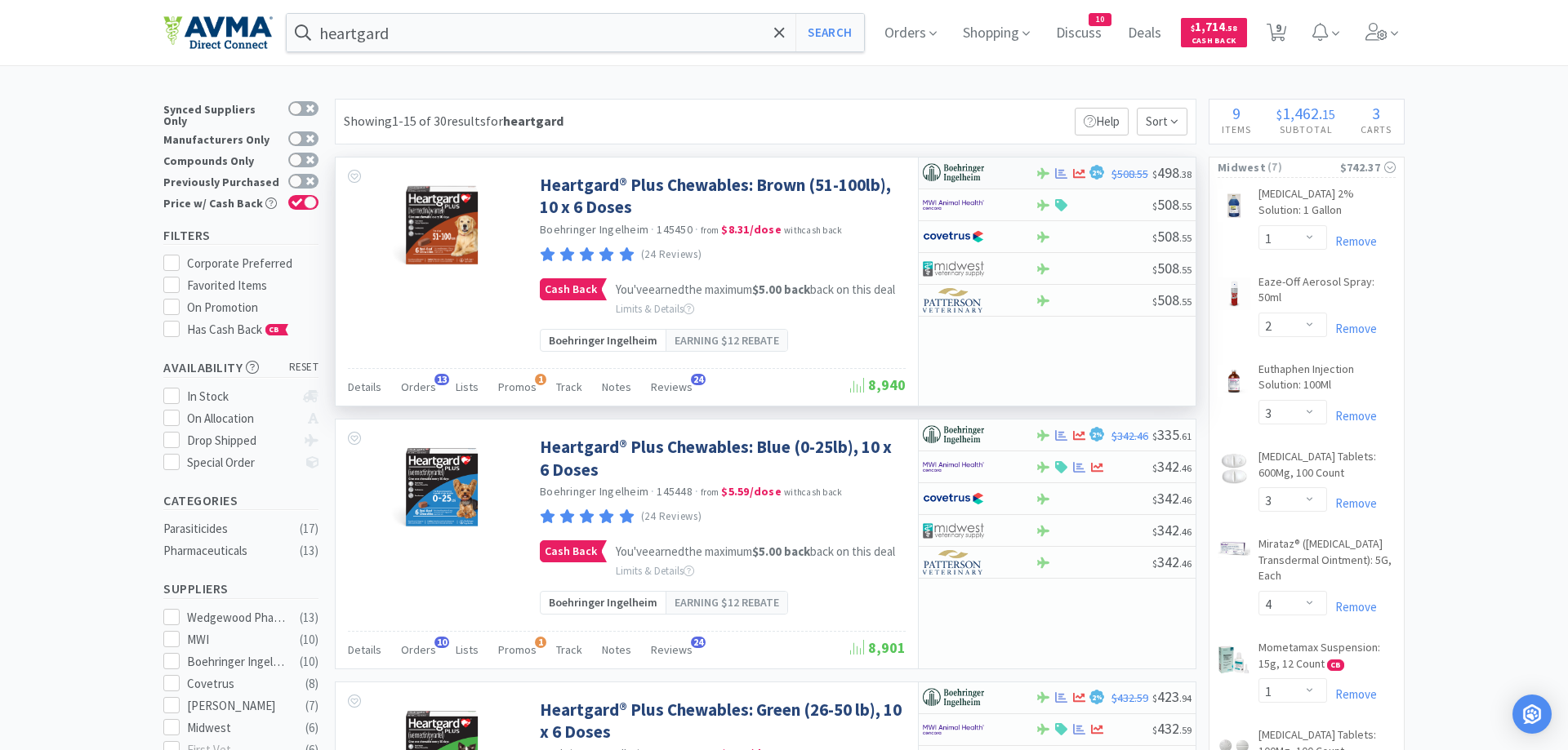
click at [984, 165] on div at bounding box center [967, 173] width 90 height 28
select select "1"
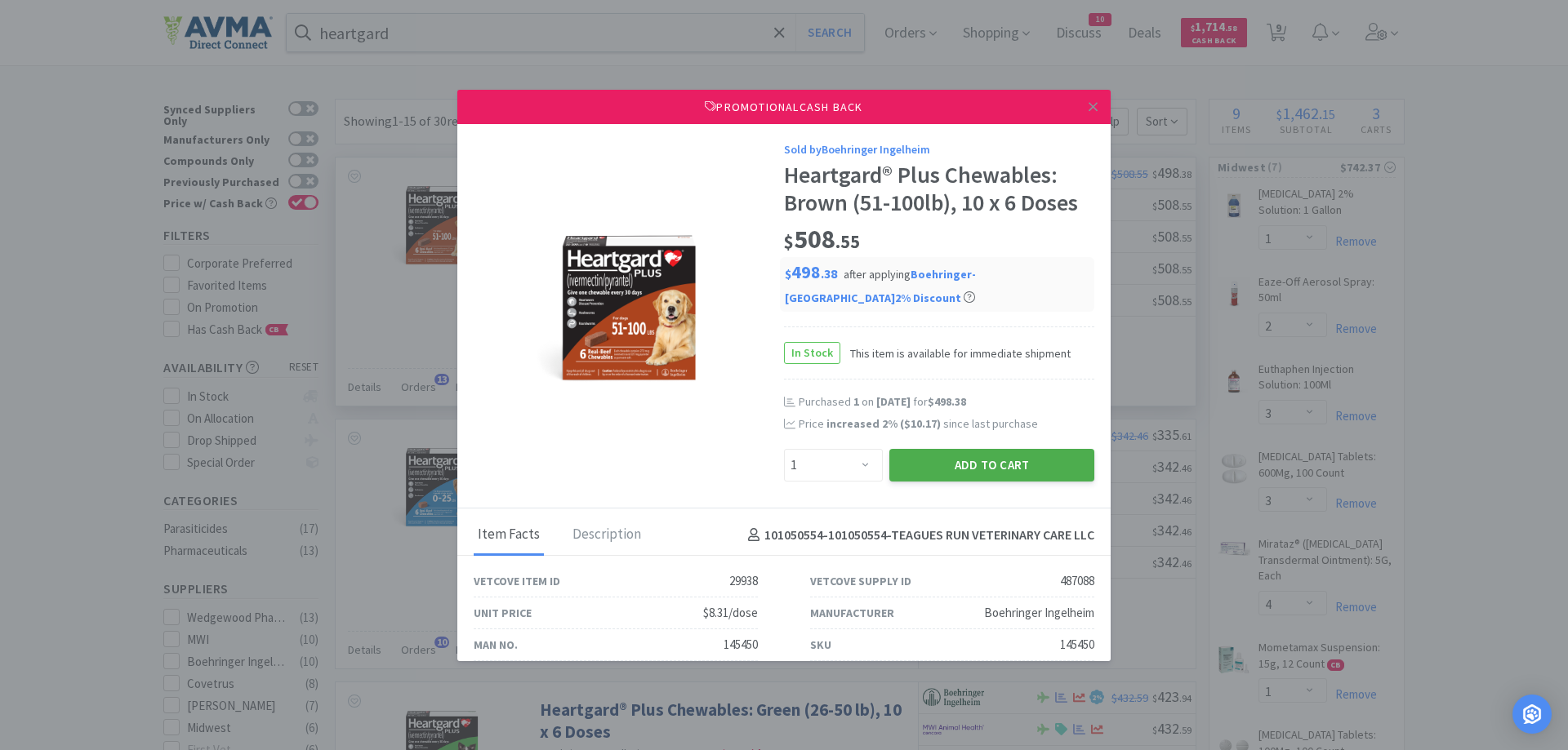
click at [1004, 460] on button "Add to Cart" at bounding box center [992, 465] width 205 height 32
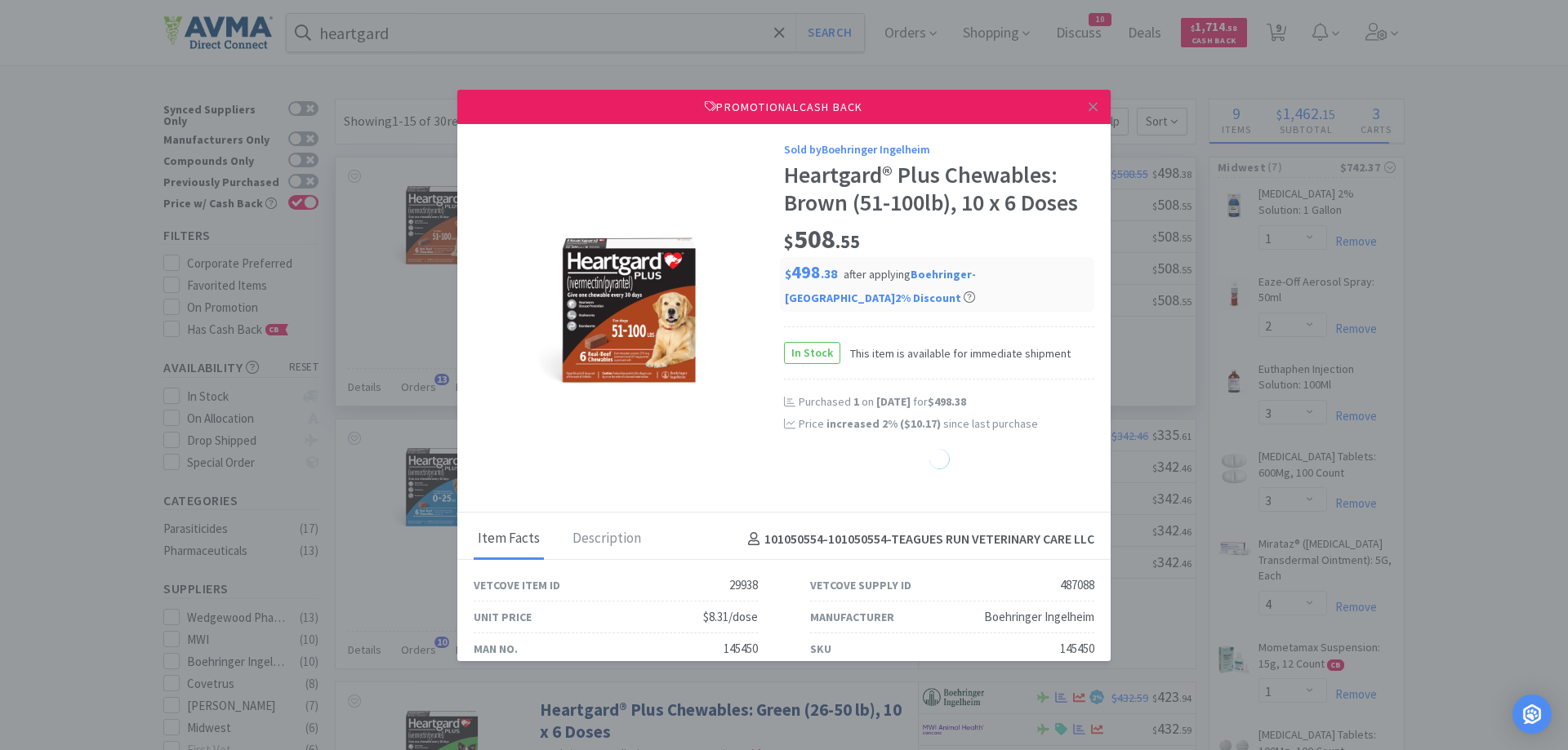
select select "1"
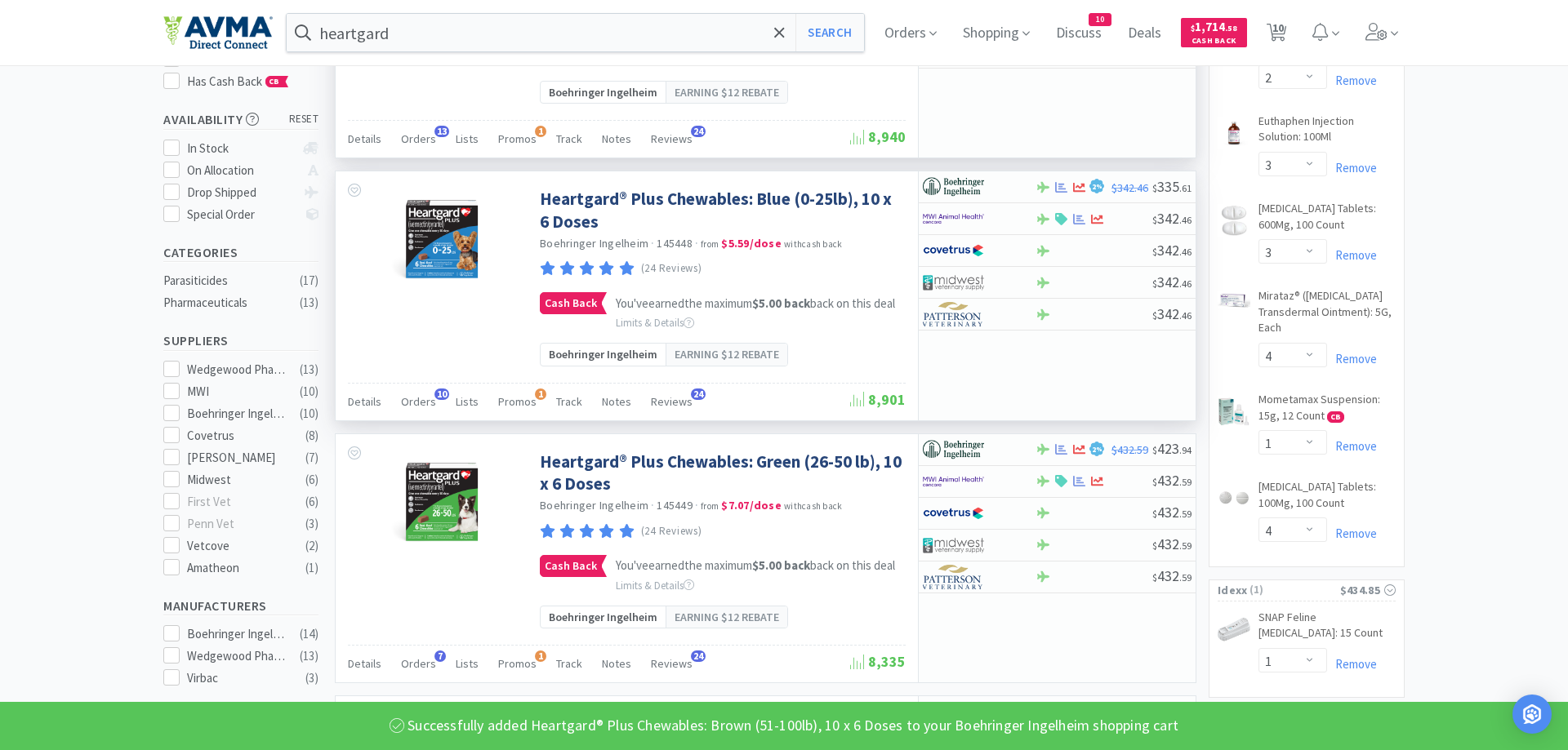
scroll to position [249, 0]
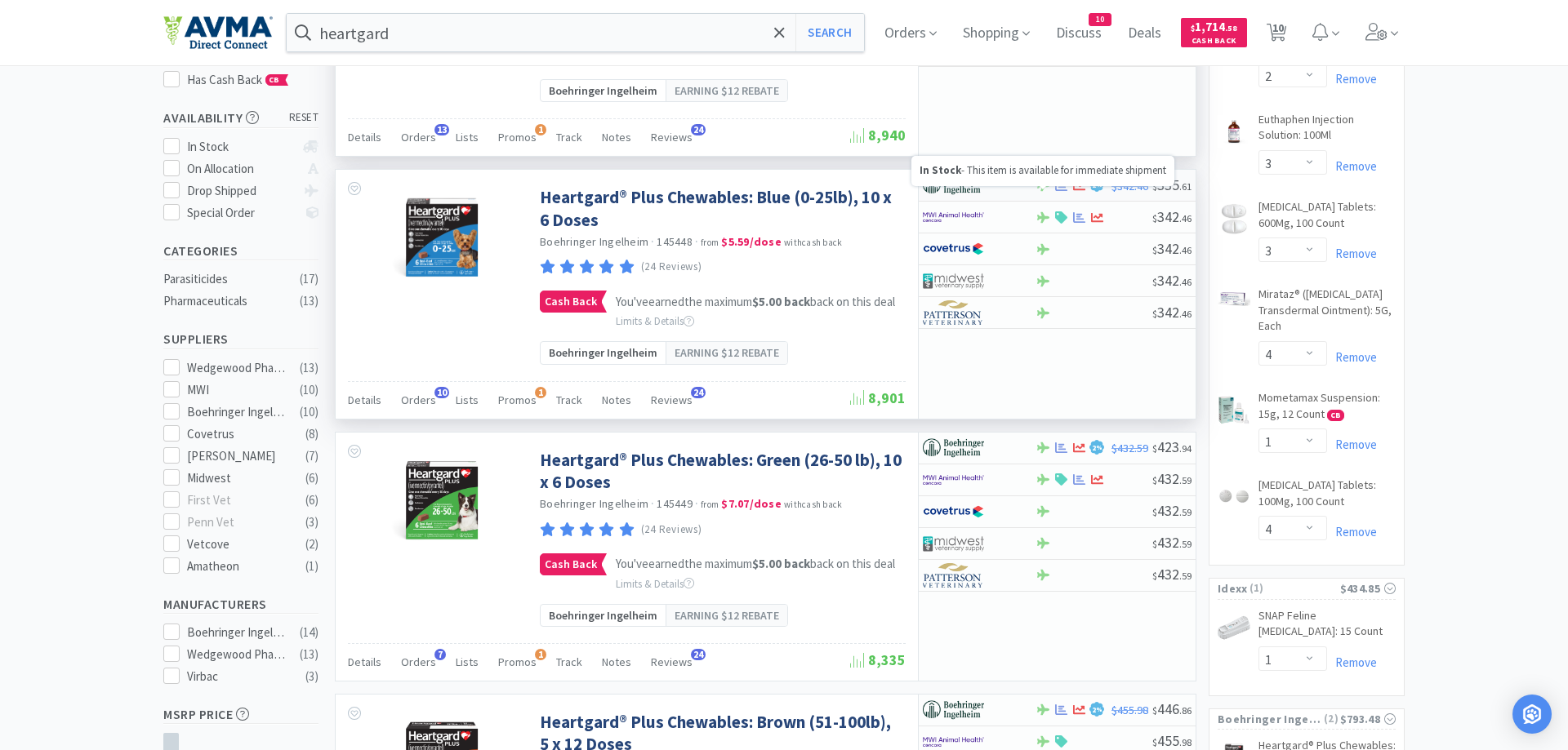
click at [1037, 191] on icon at bounding box center [1042, 185] width 12 height 12
select select "1"
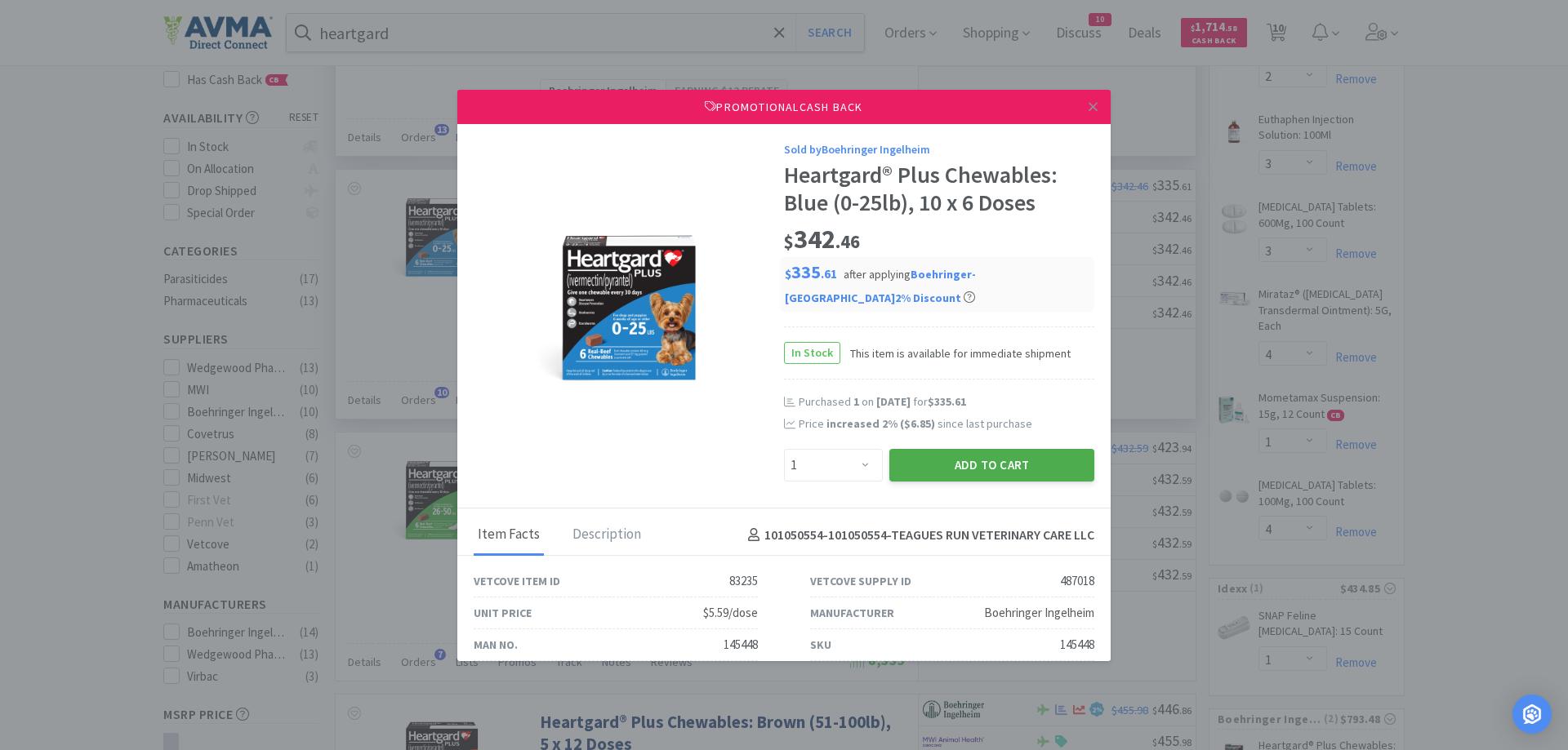
click at [944, 464] on button "Add to Cart" at bounding box center [992, 465] width 205 height 32
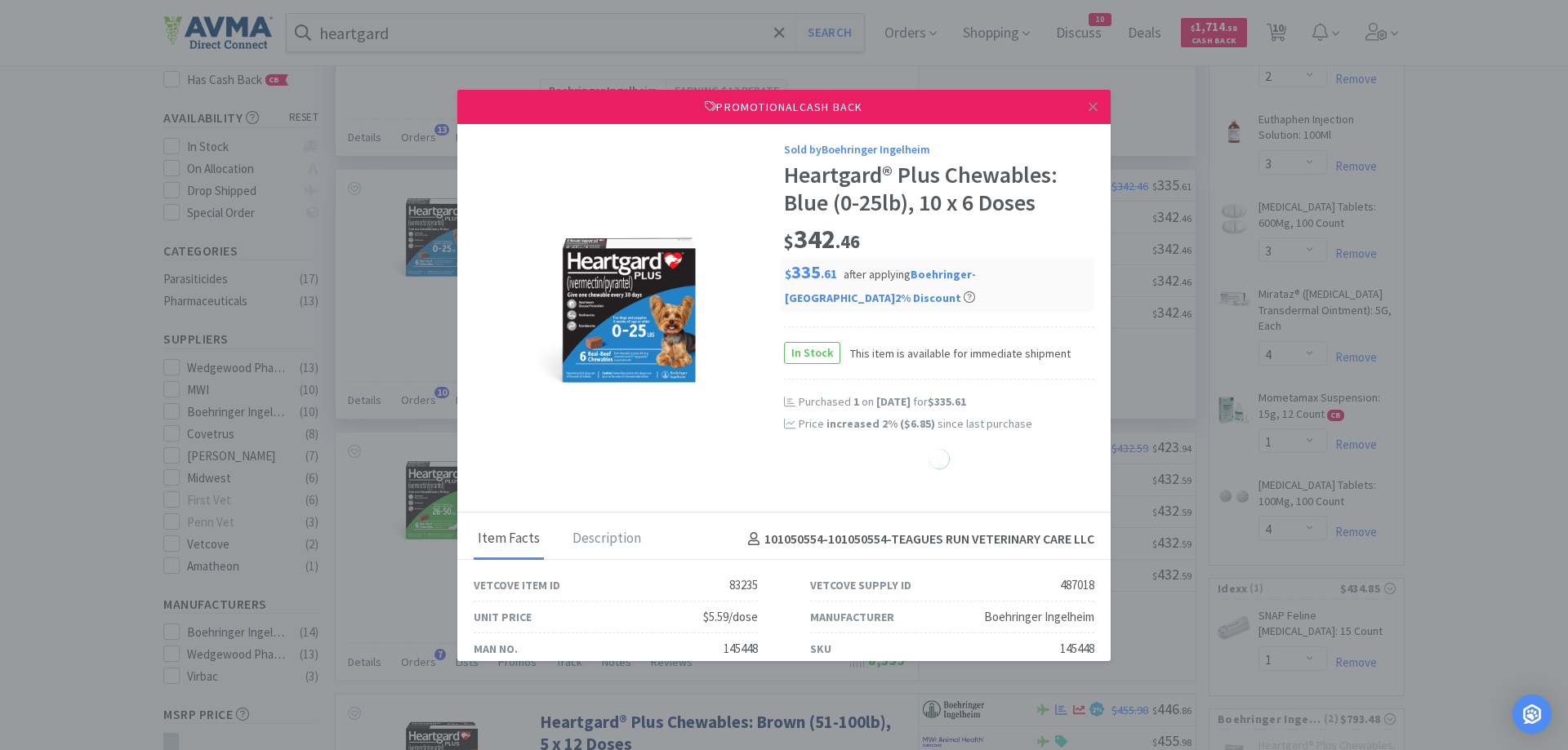
select select "1"
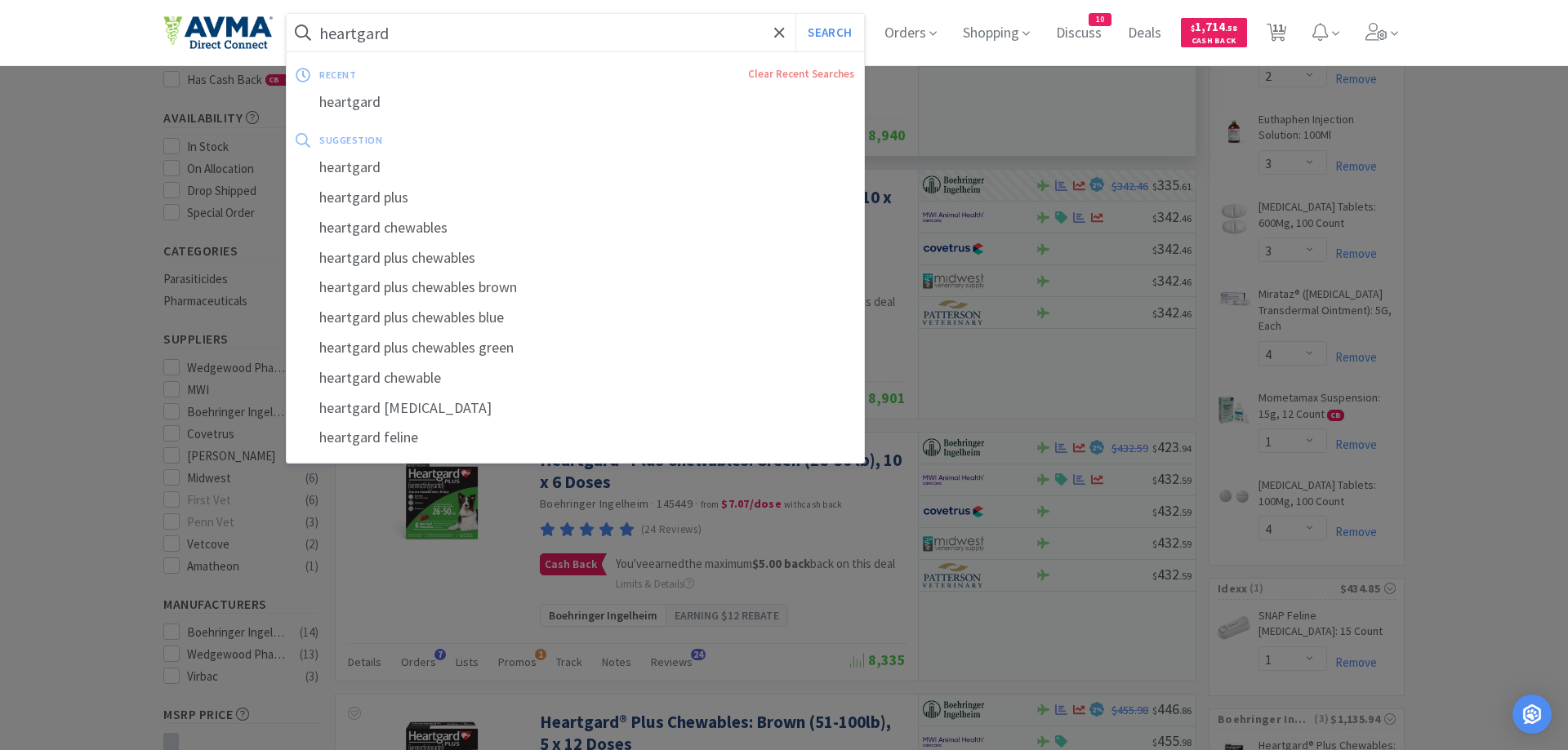
click at [427, 40] on input "heartgard" at bounding box center [575, 32] width 577 height 38
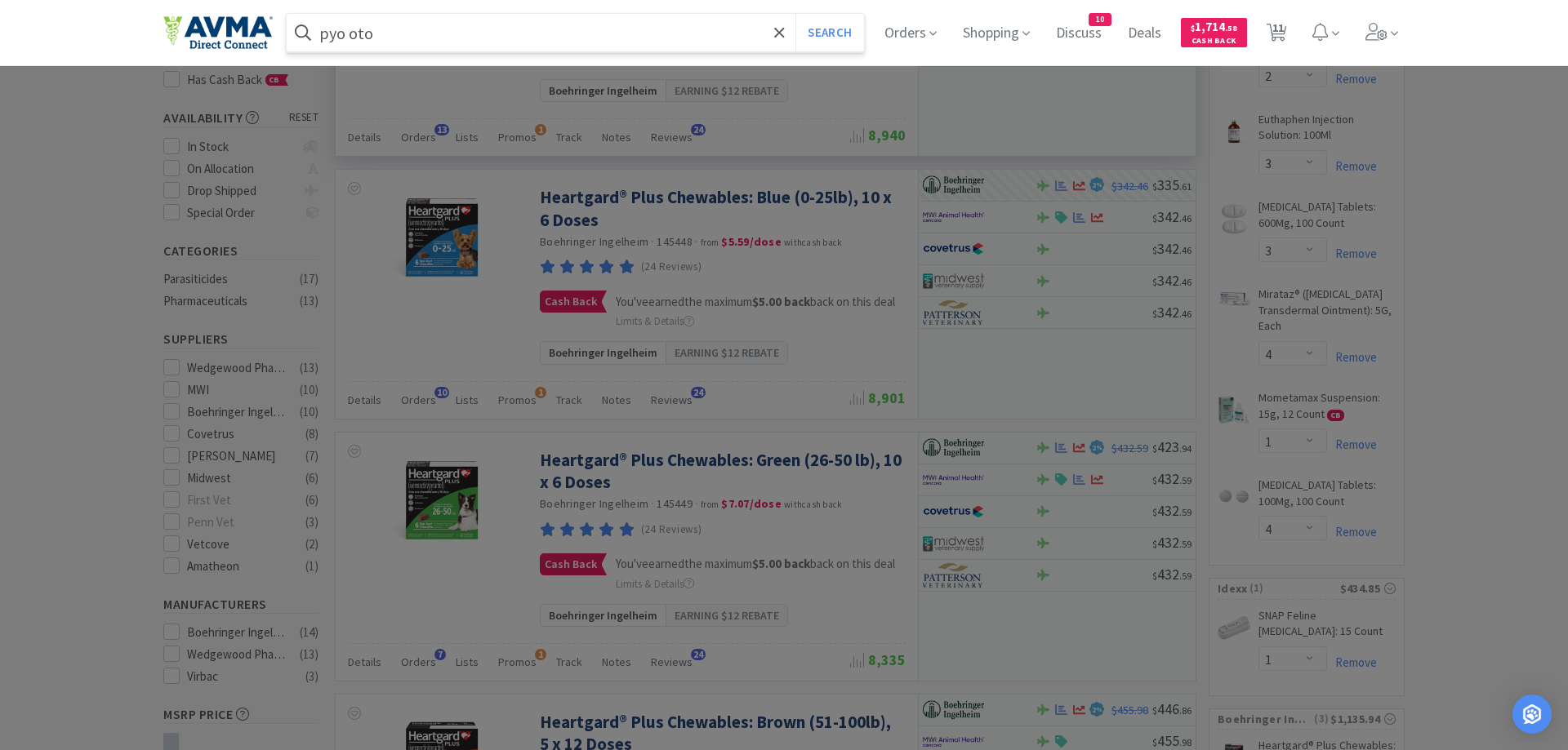
type input "pyo oto"
click at [796, 14] on button "Search" at bounding box center [829, 32] width 67 height 38
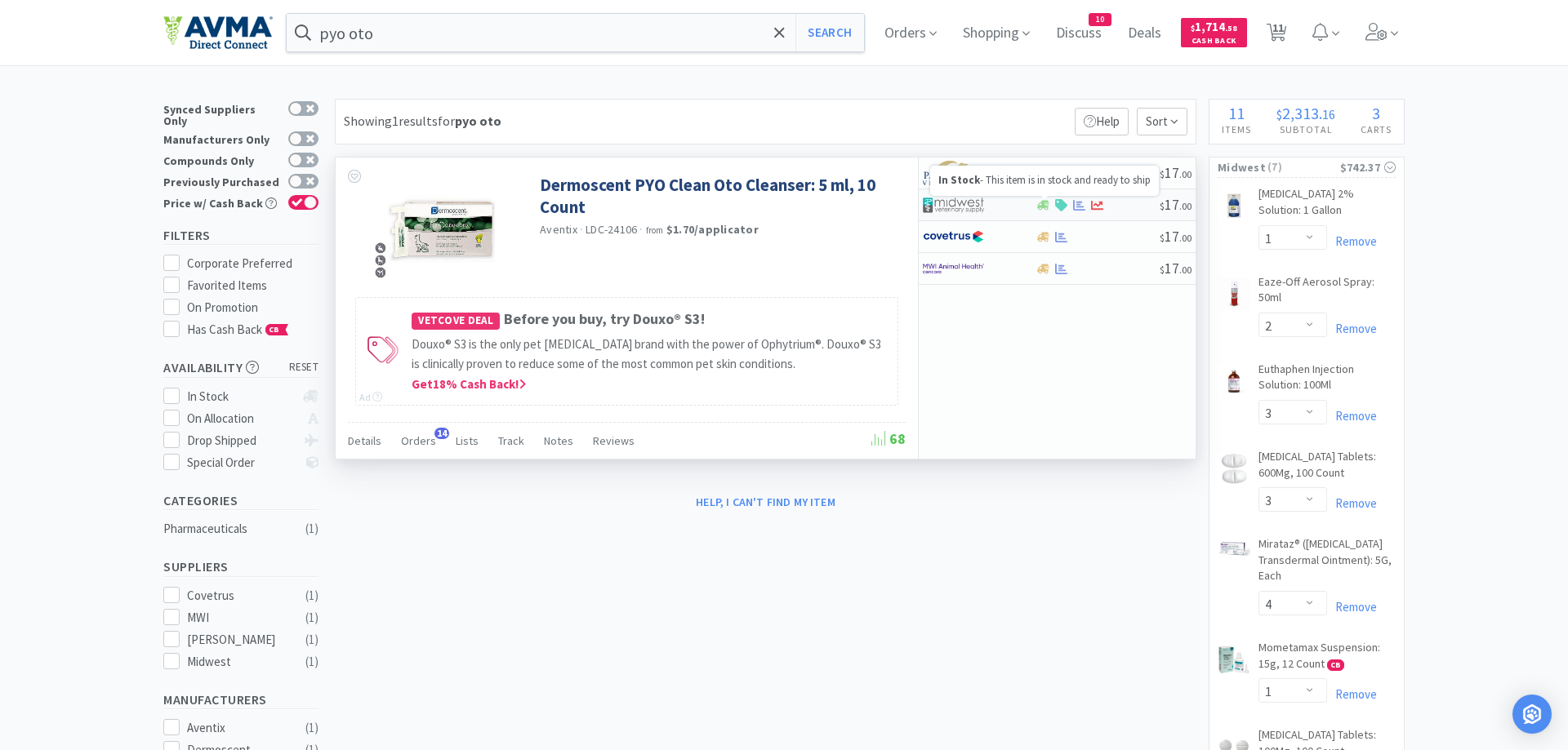
click at [1041, 203] on icon at bounding box center [1042, 205] width 12 height 12
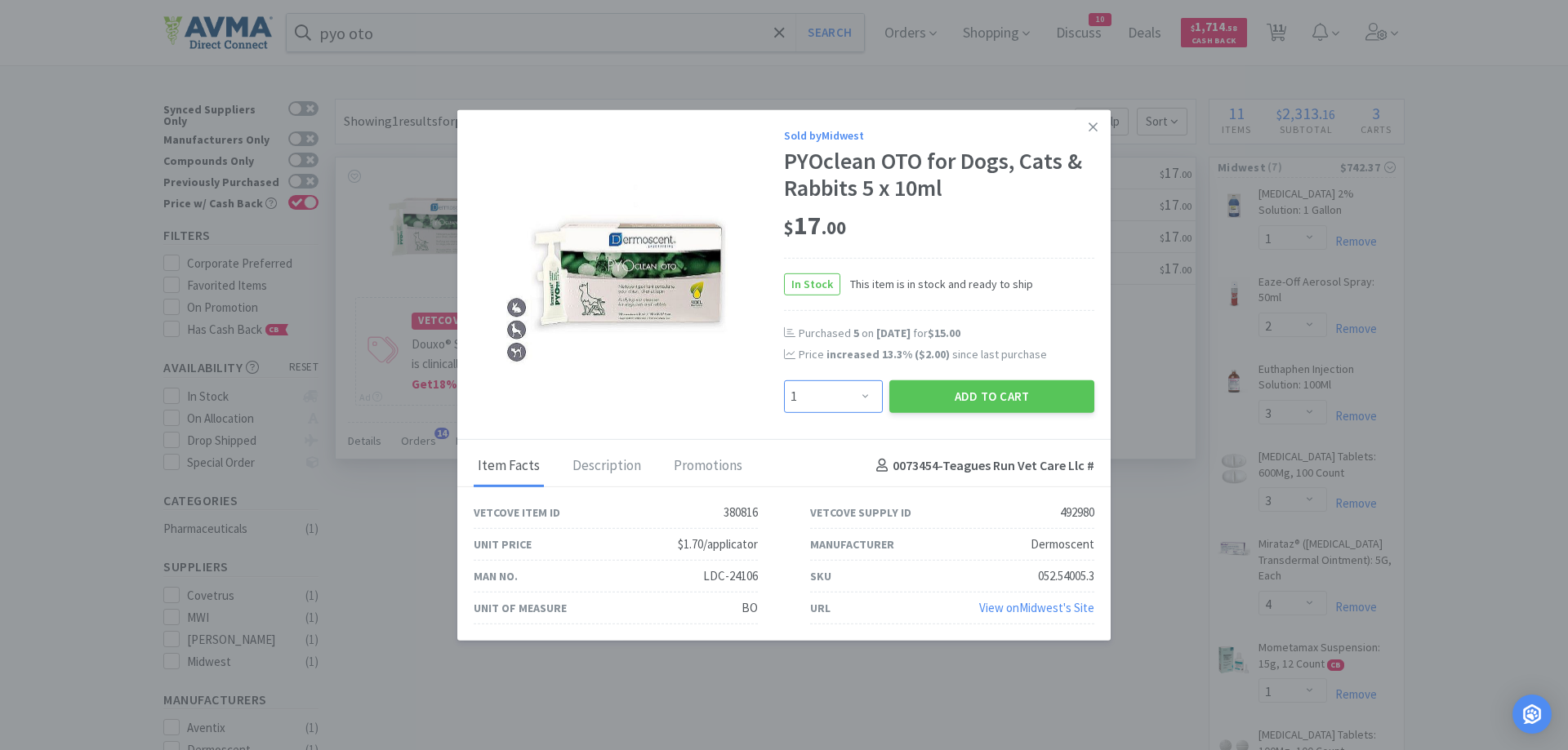
click at [784, 380] on select "Enter Quantity 1 2 3 4 5 6 7 8 9 10 11 12 13 14 15 16 17 18 19 20 Enter Quantity" at bounding box center [833, 395] width 99 height 32
select select "8"
click option "8" at bounding box center [0, 0] width 0 height 0
click at [953, 400] on button "Add to Cart" at bounding box center [992, 395] width 205 height 32
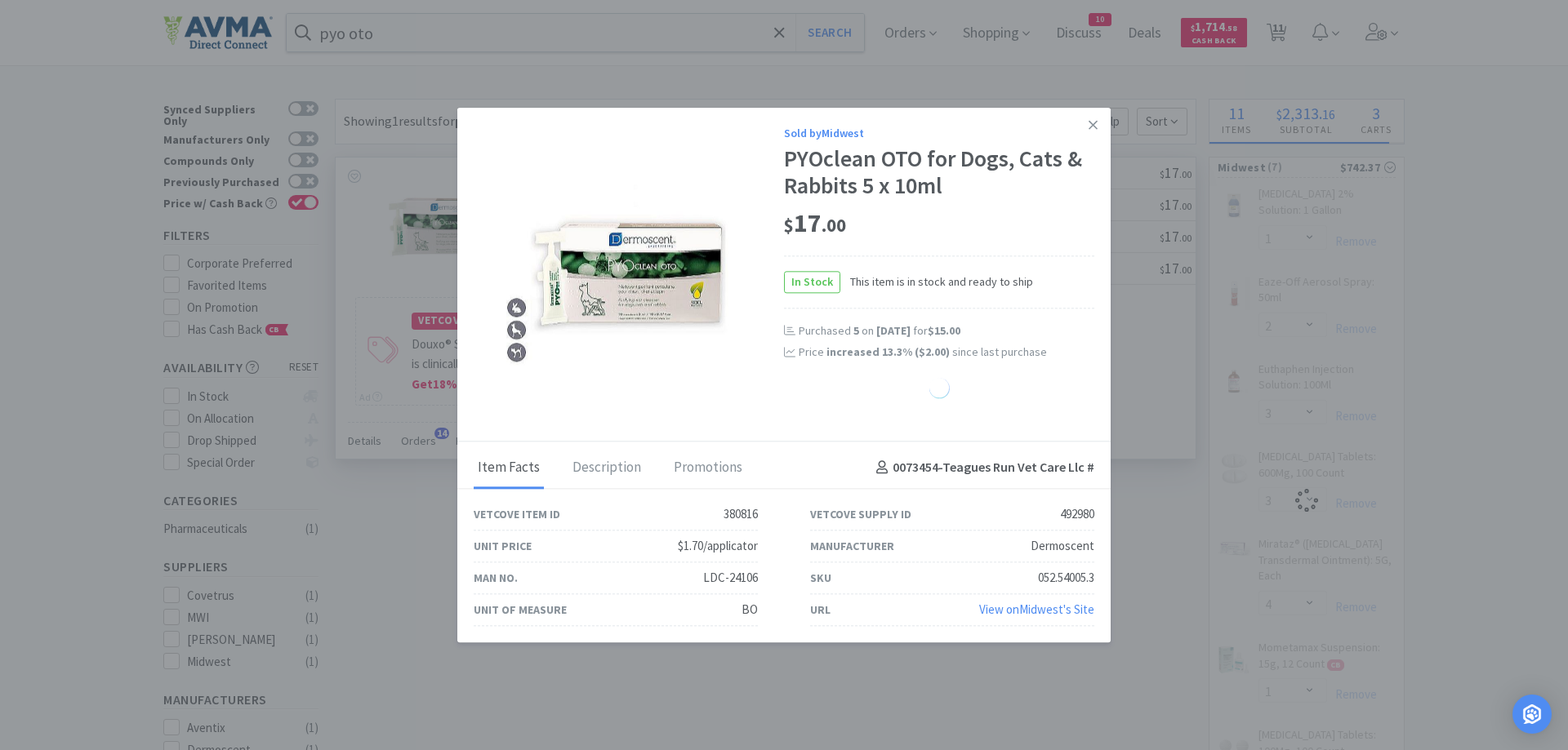
select select "8"
select select "2"
select select "3"
select select "4"
select select "1"
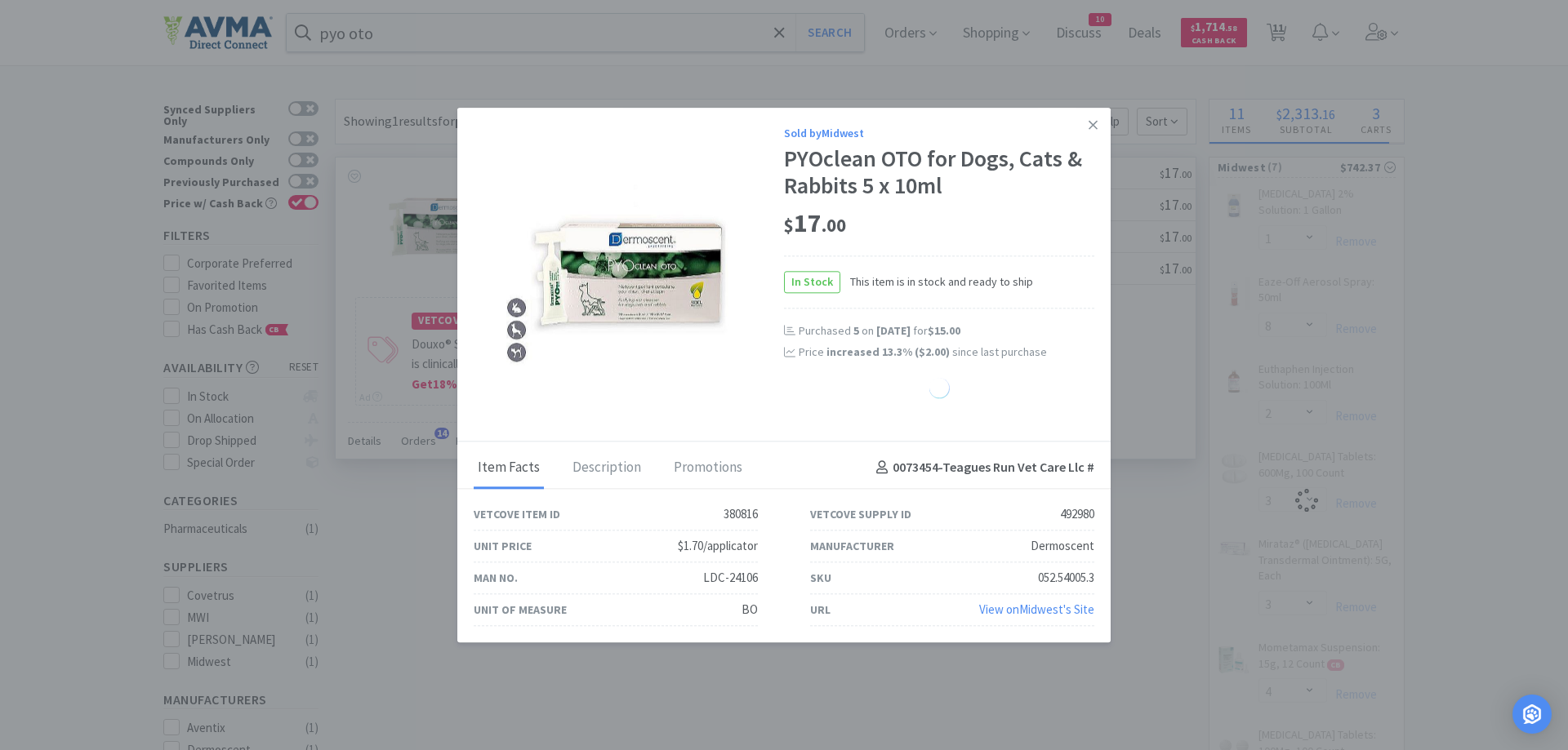
select select "4"
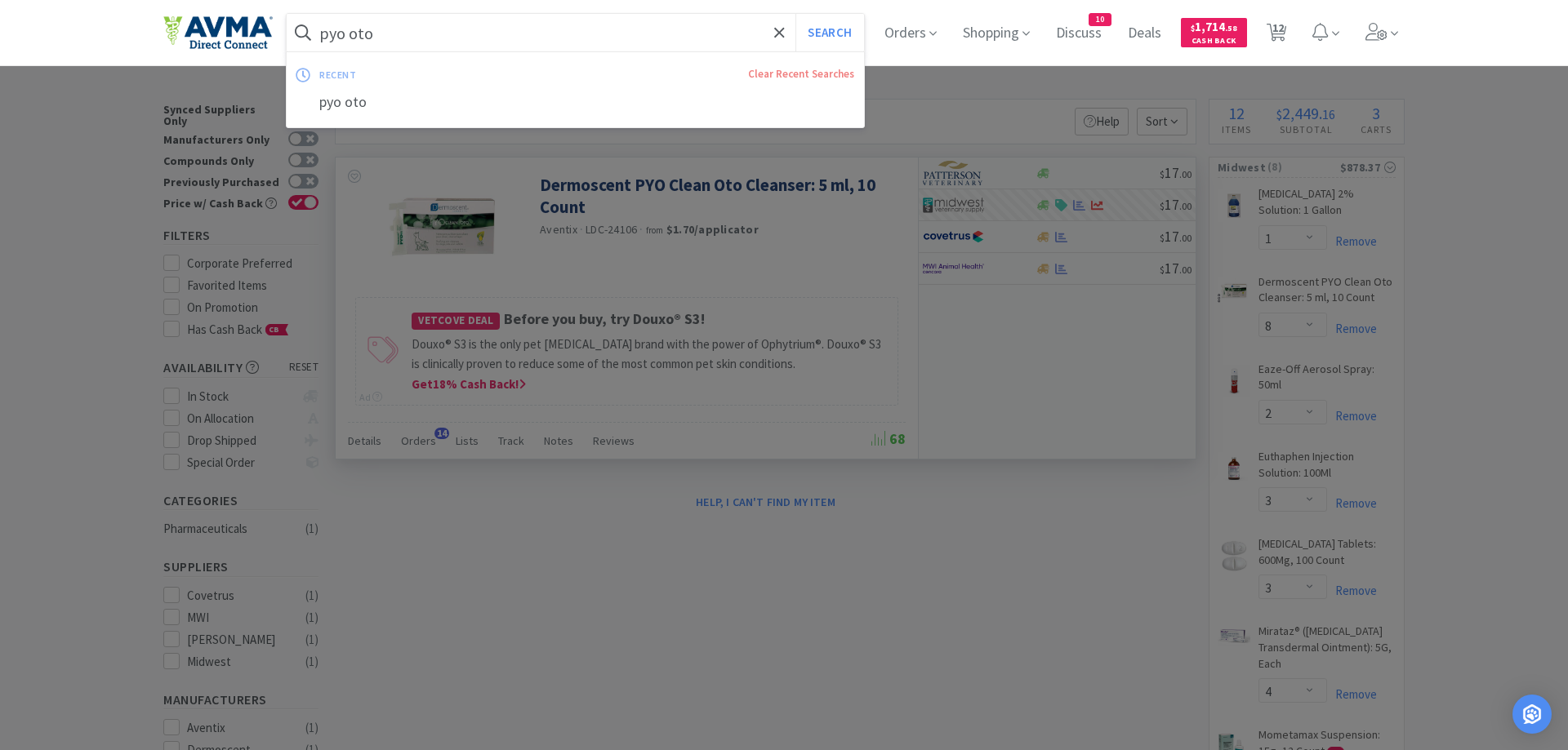
click at [412, 32] on input "pyo oto" at bounding box center [575, 32] width 577 height 38
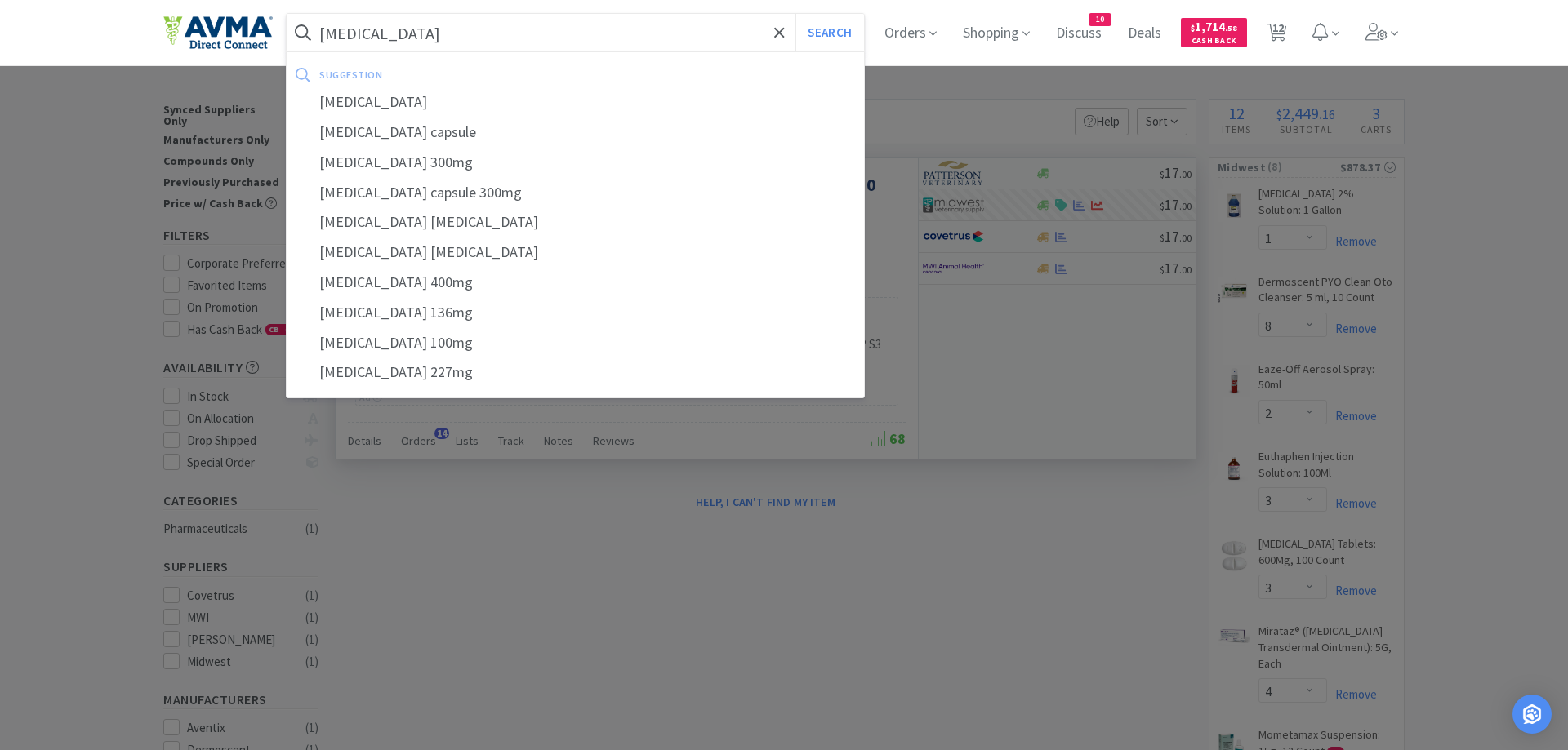
type input "[MEDICAL_DATA]"
click at [796, 14] on button "Search" at bounding box center [829, 32] width 67 height 38
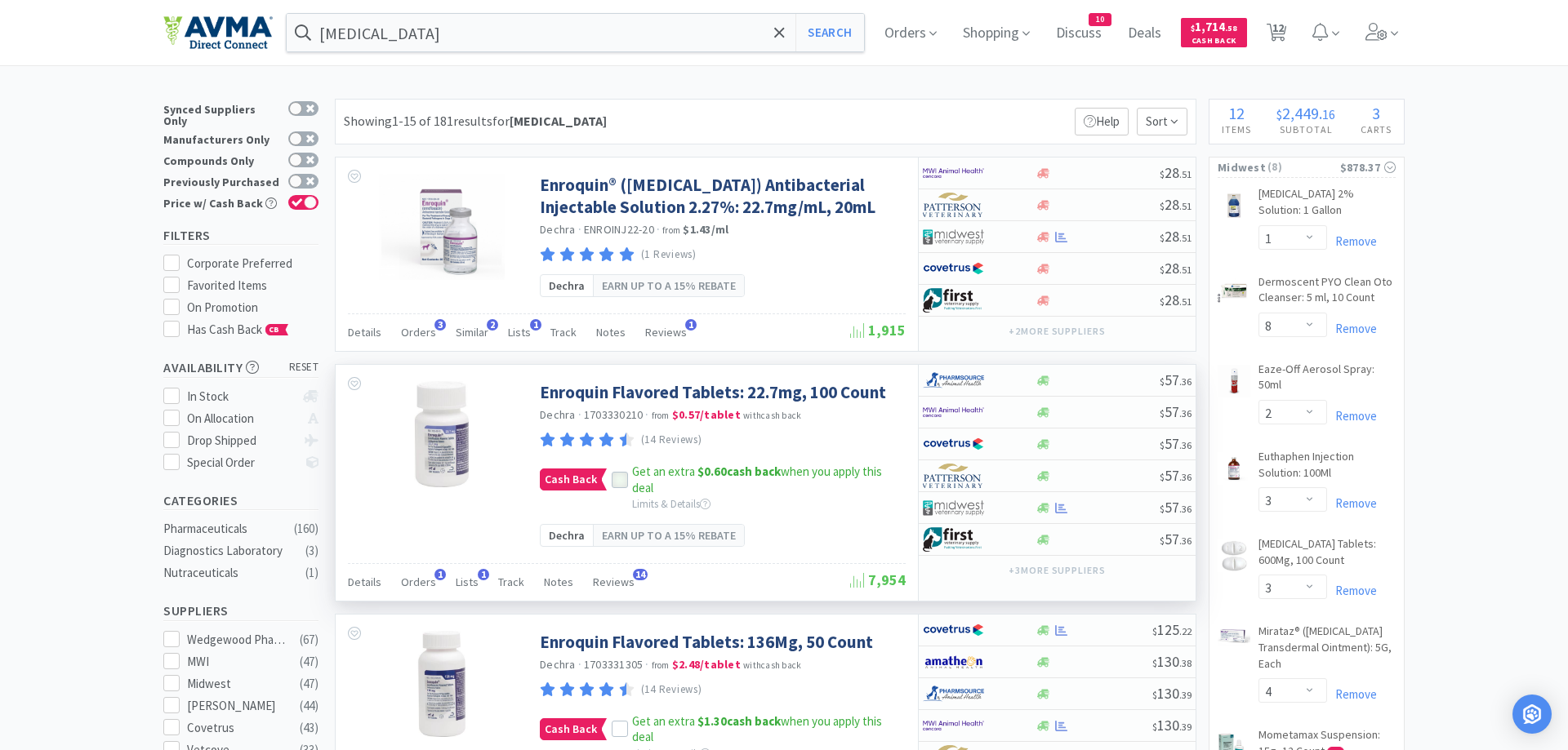
click at [618, 481] on icon at bounding box center [620, 479] width 10 height 8
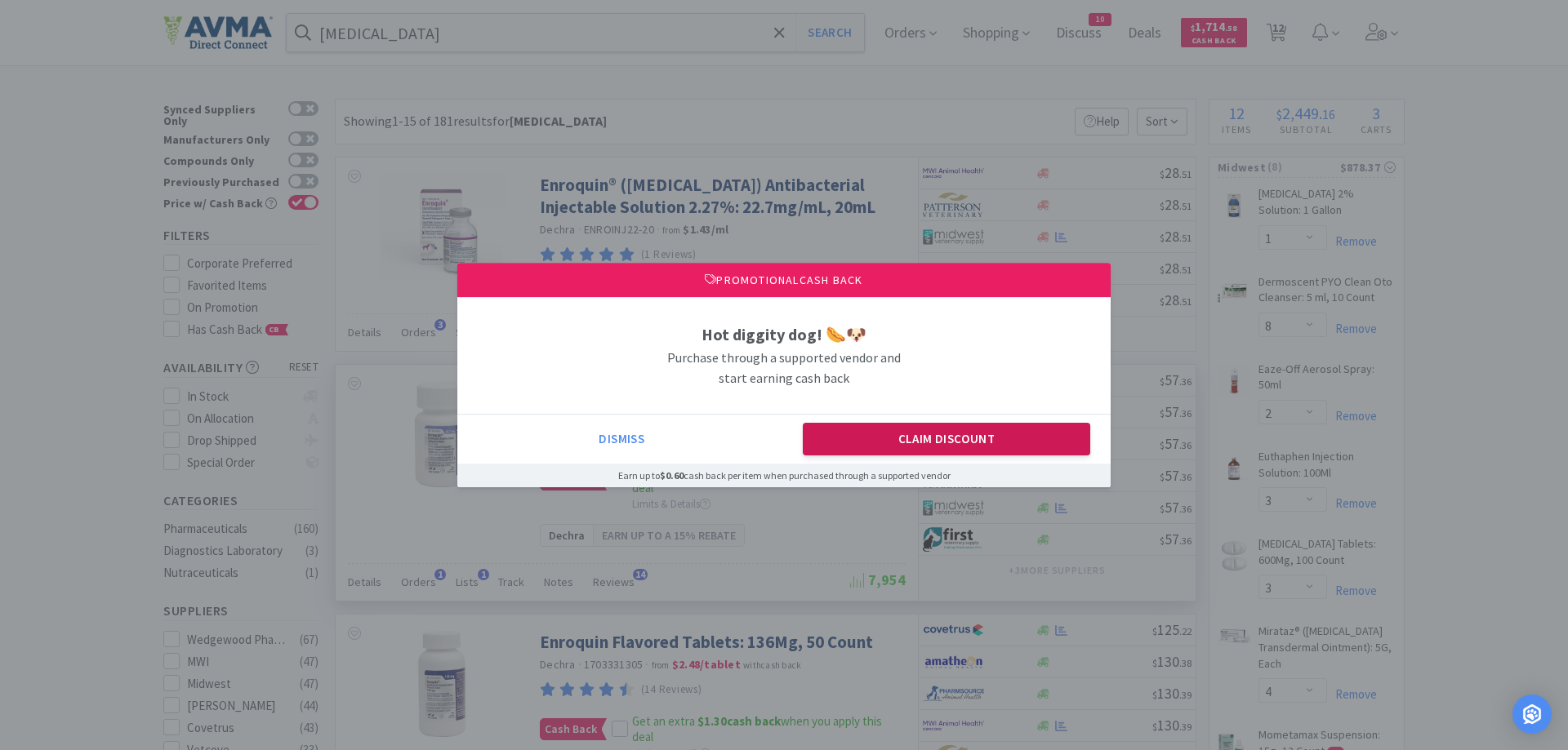
click at [918, 446] on button "Claim Discount" at bounding box center [947, 439] width 288 height 32
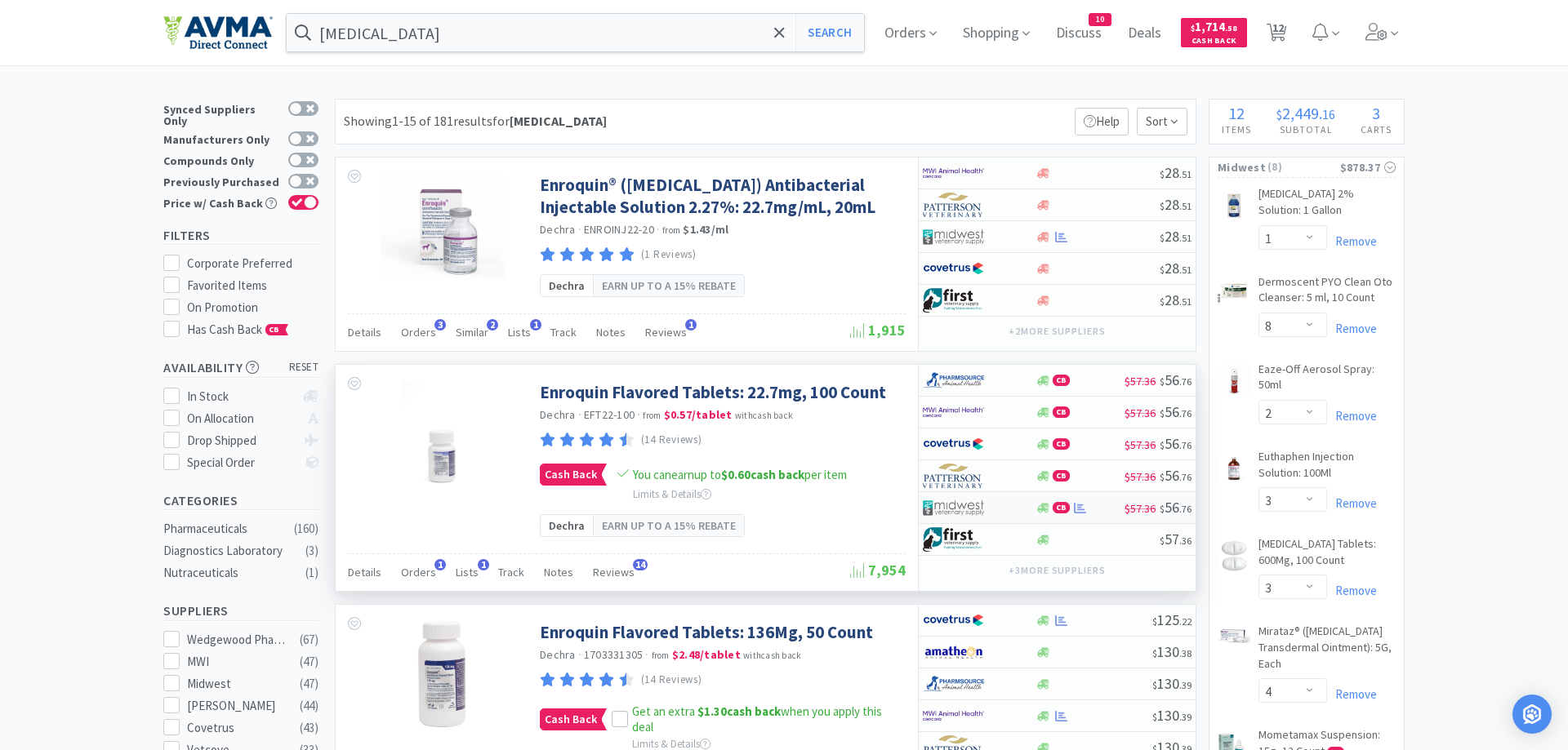
click at [977, 503] on img at bounding box center [954, 507] width 61 height 25
select select "1"
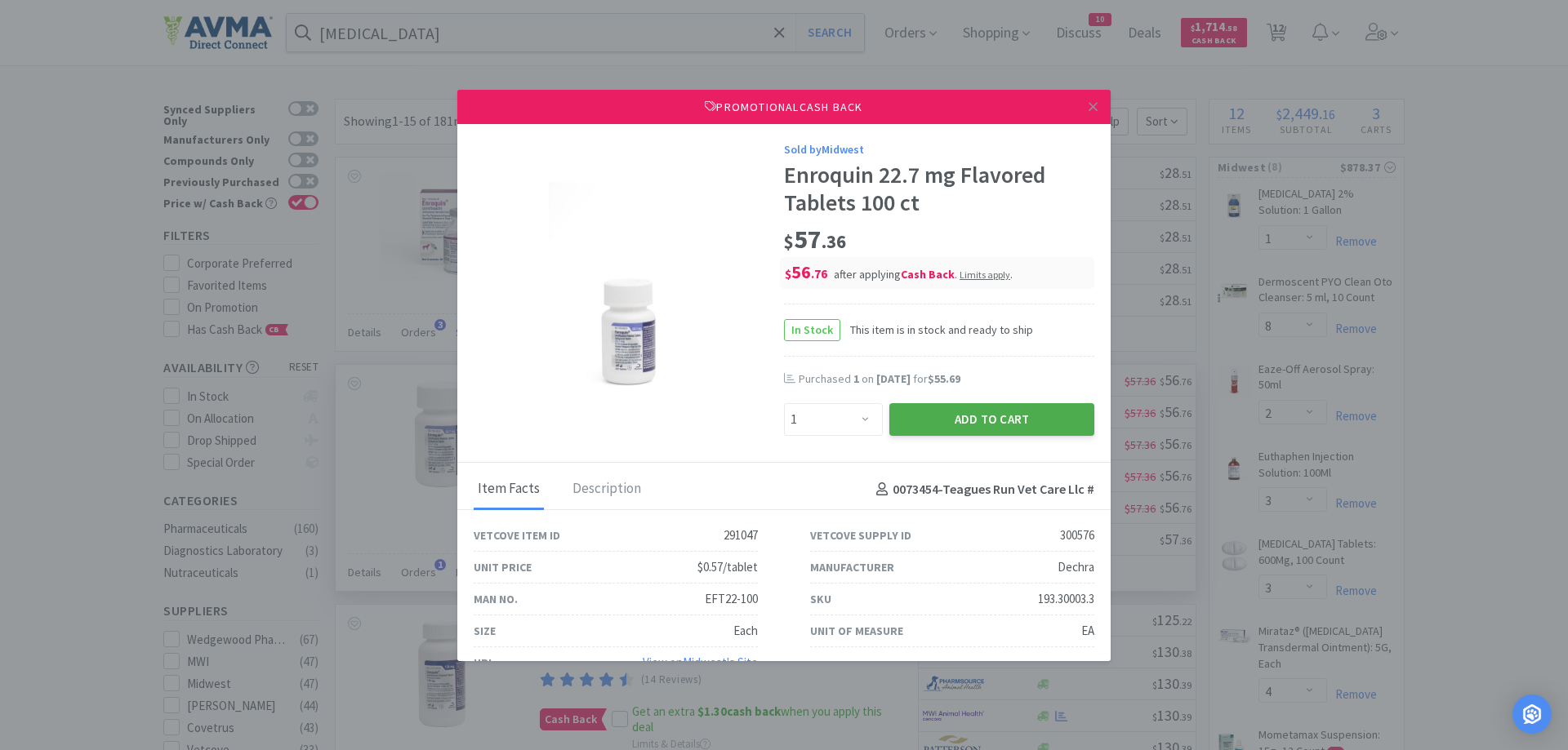
click at [995, 418] on button "Add to Cart" at bounding box center [992, 419] width 205 height 32
select select "1"
select select "3"
select select "4"
select select "1"
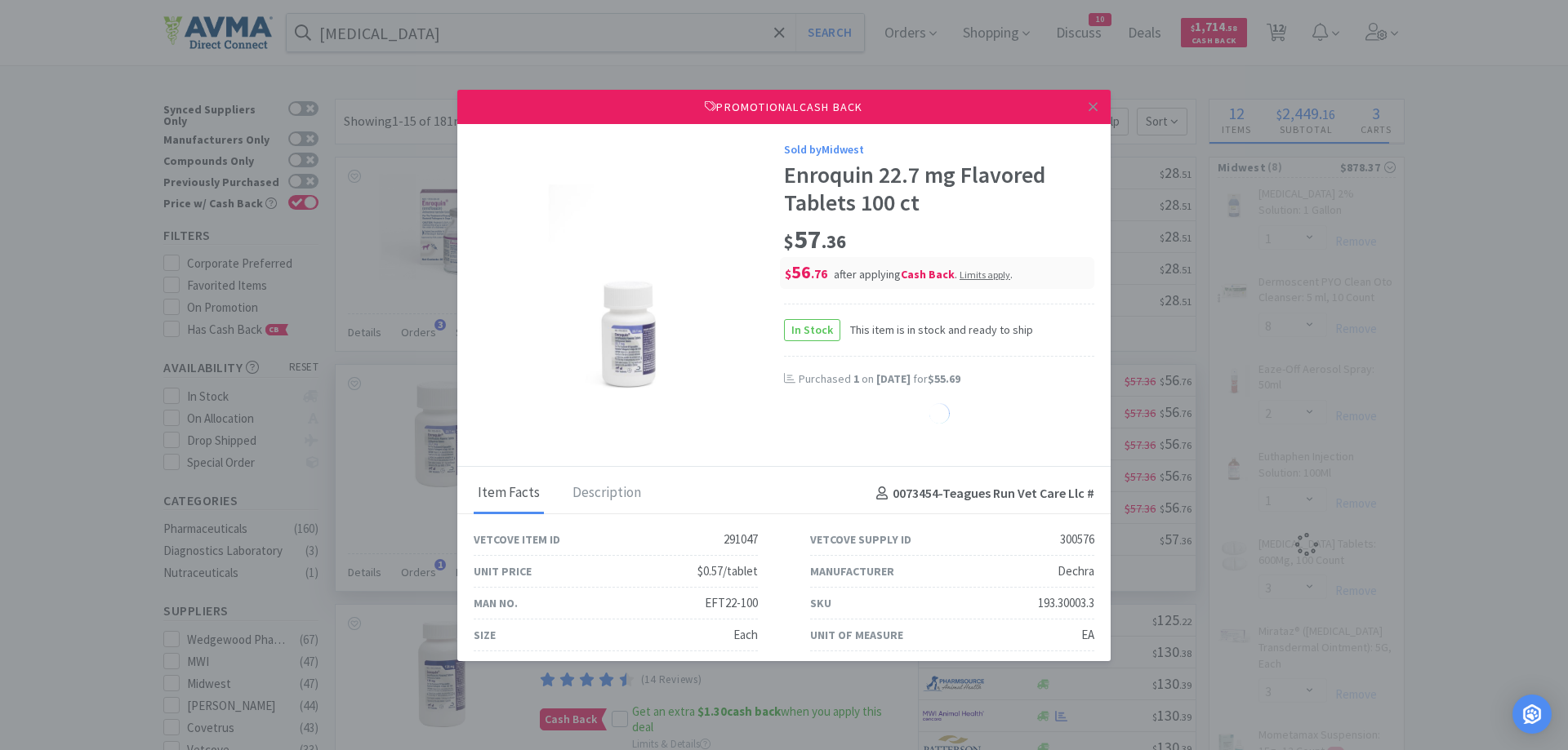
select select "4"
select select "1"
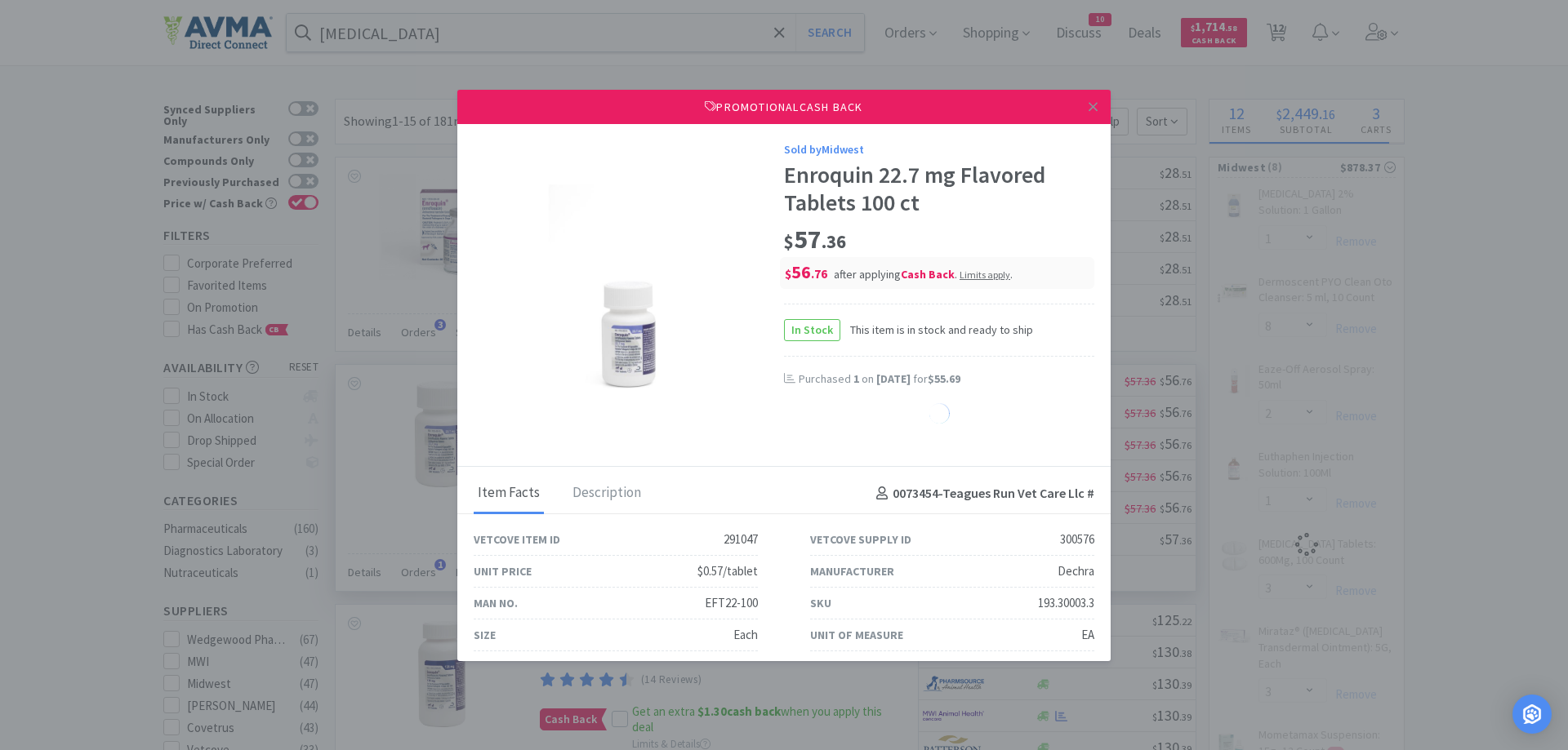
select select "1"
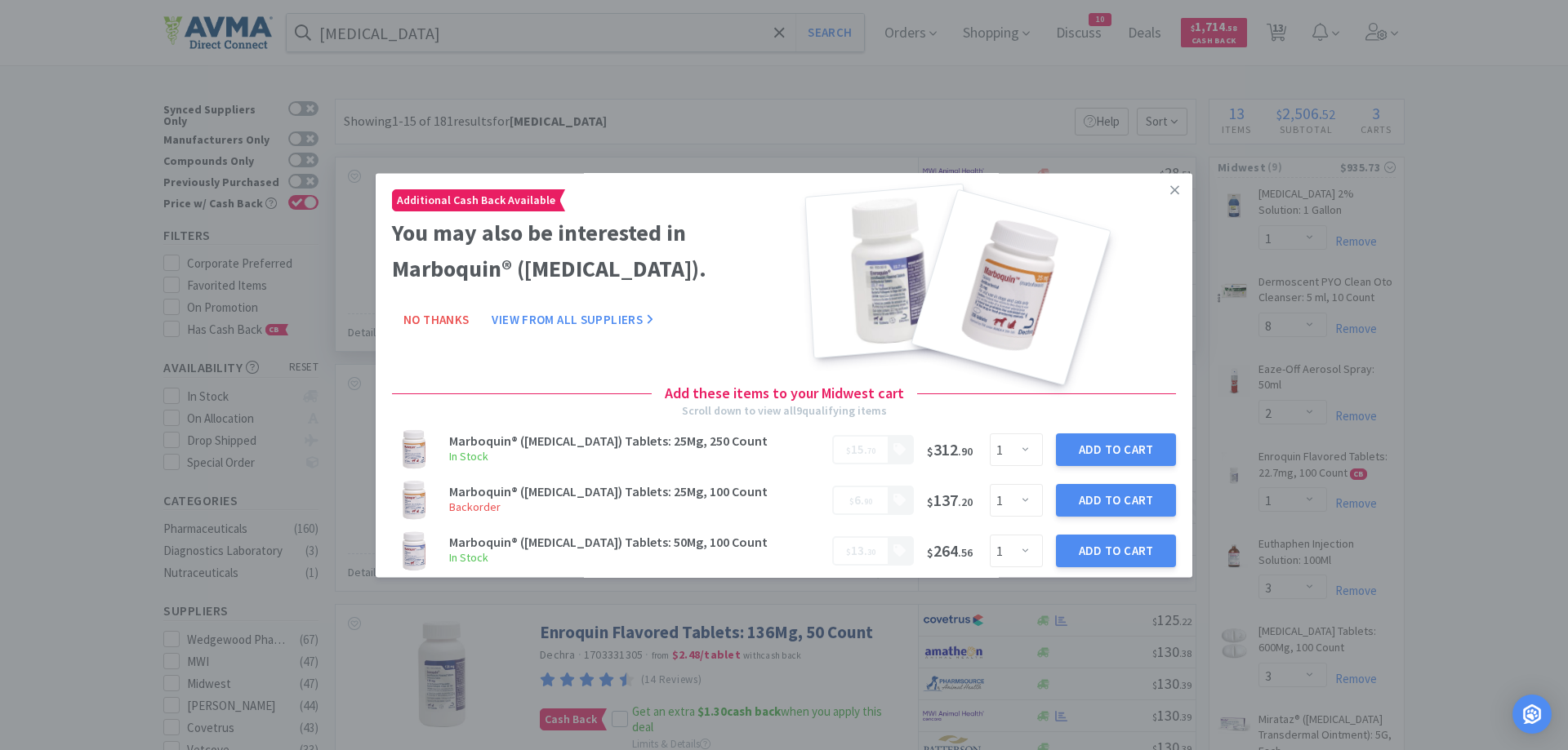
click at [1173, 190] on icon at bounding box center [1175, 190] width 9 height 15
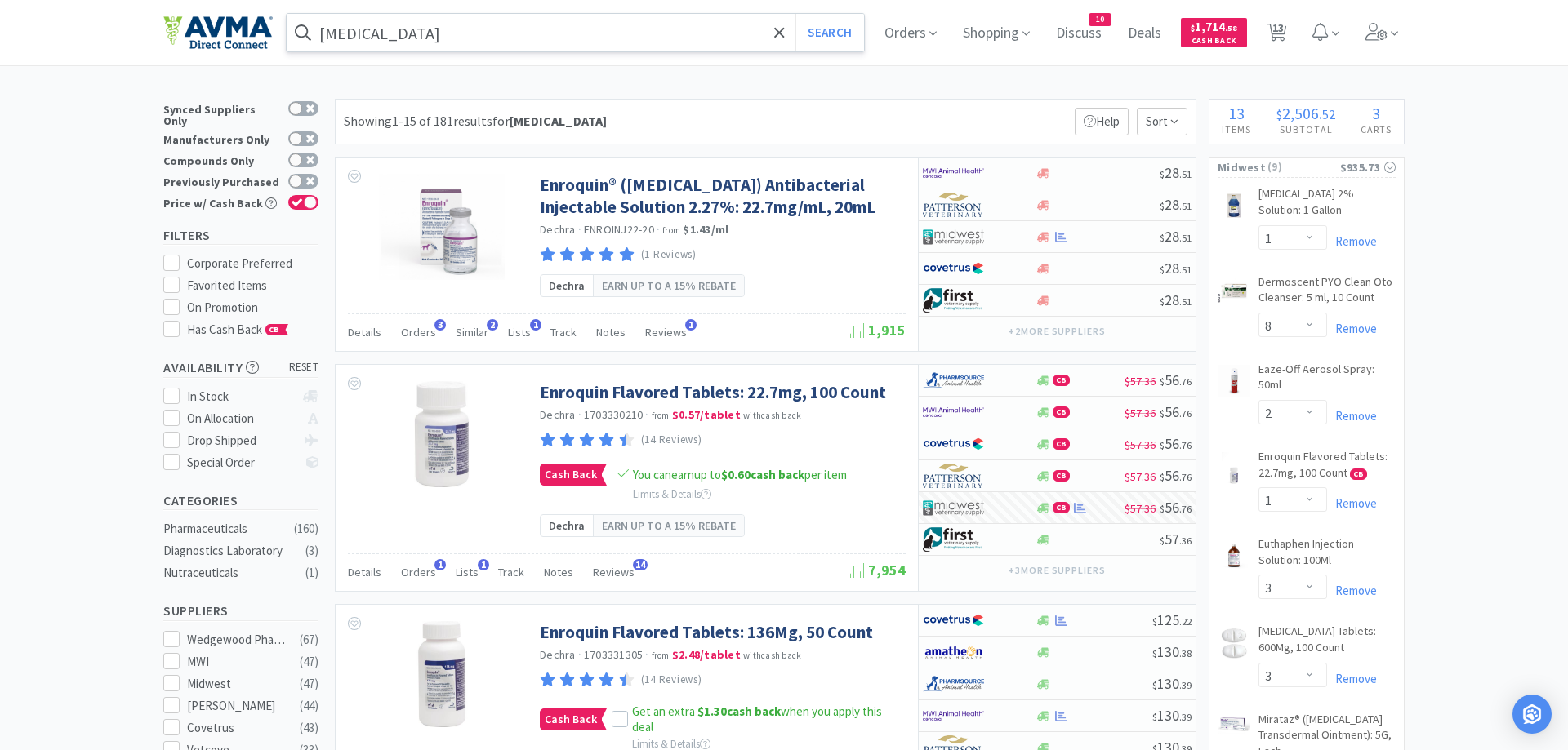
click at [452, 30] on input "[MEDICAL_DATA]" at bounding box center [575, 32] width 577 height 38
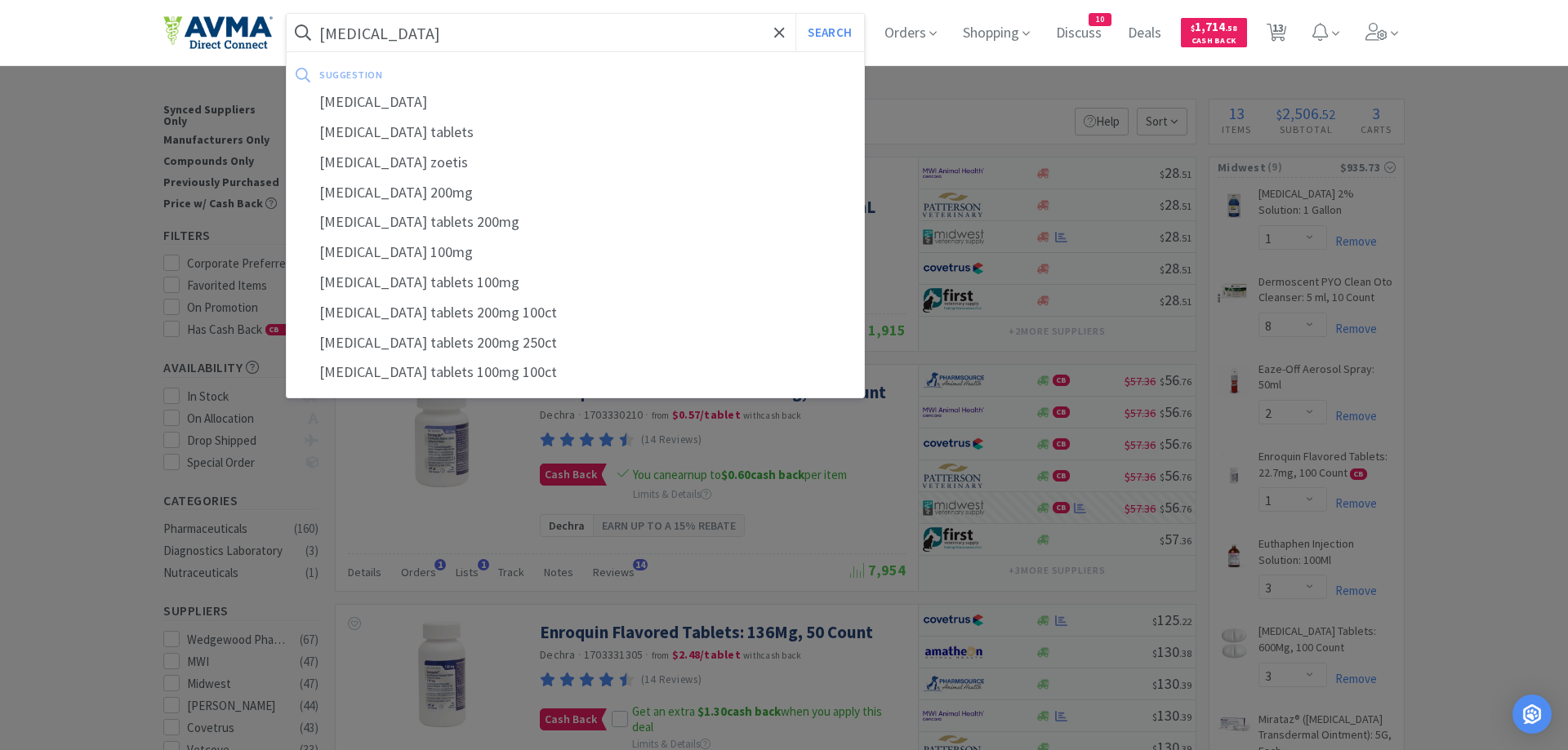
type input "[MEDICAL_DATA]"
click at [796, 14] on button "Search" at bounding box center [829, 32] width 67 height 38
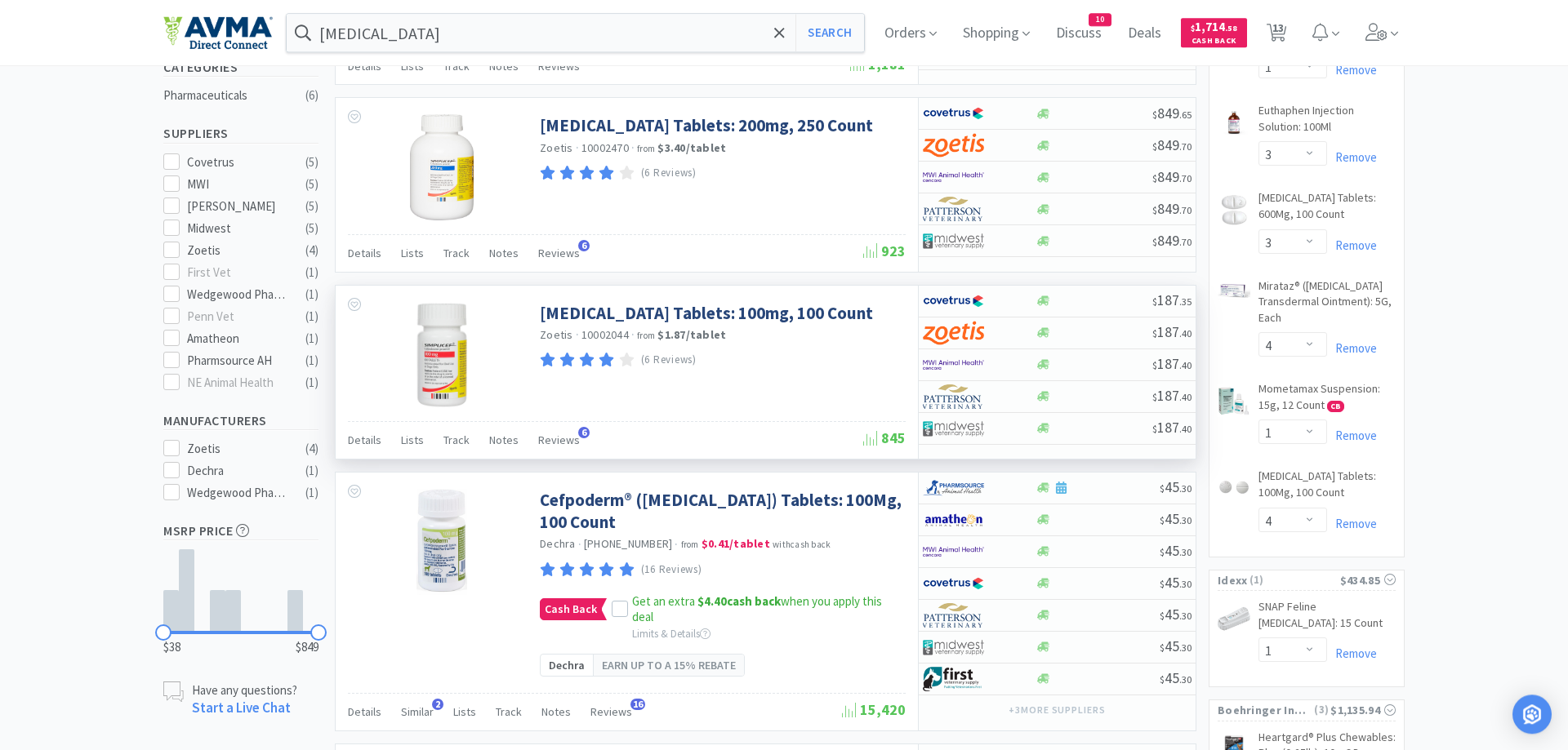
scroll to position [583, 0]
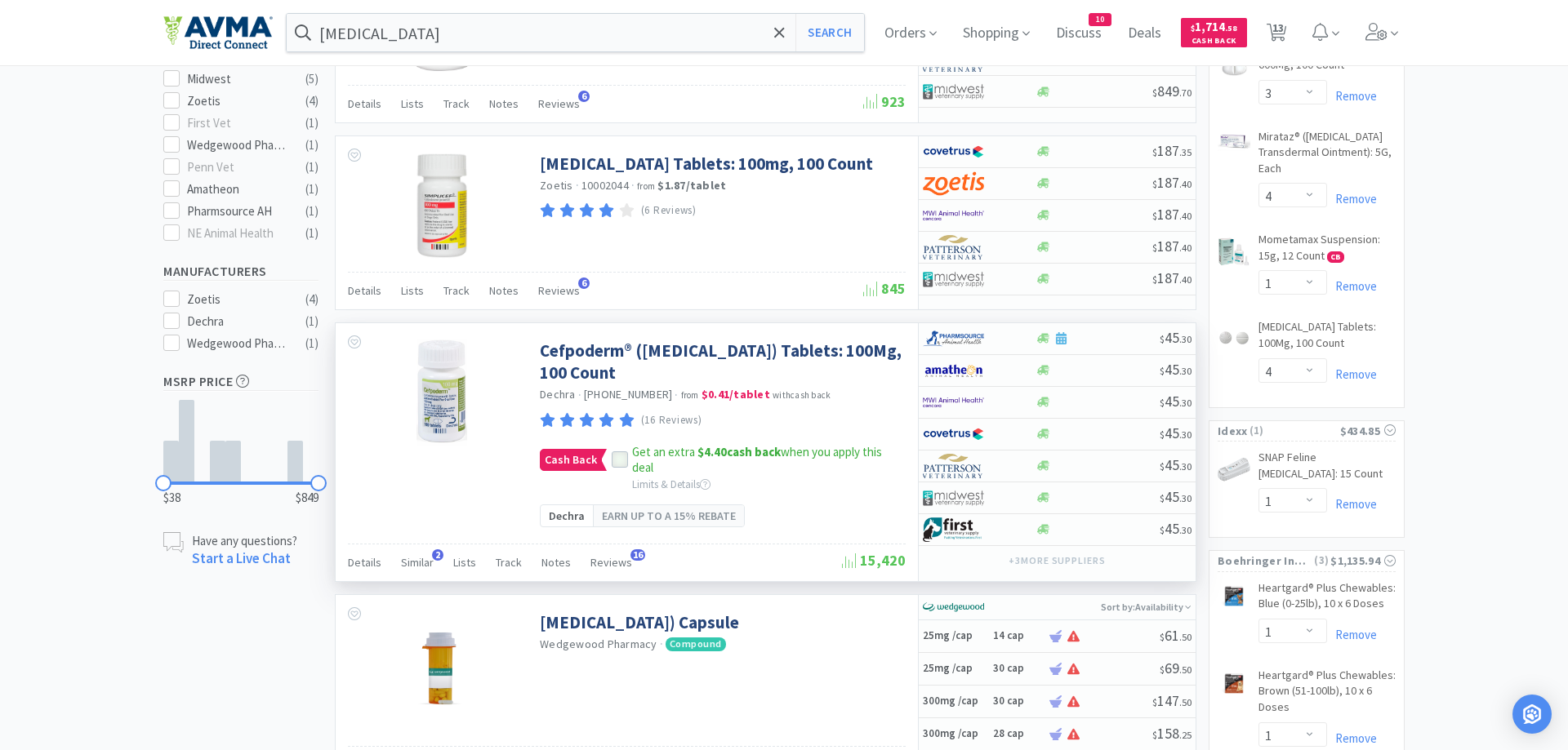
click at [618, 465] on icon at bounding box center [620, 460] width 11 height 11
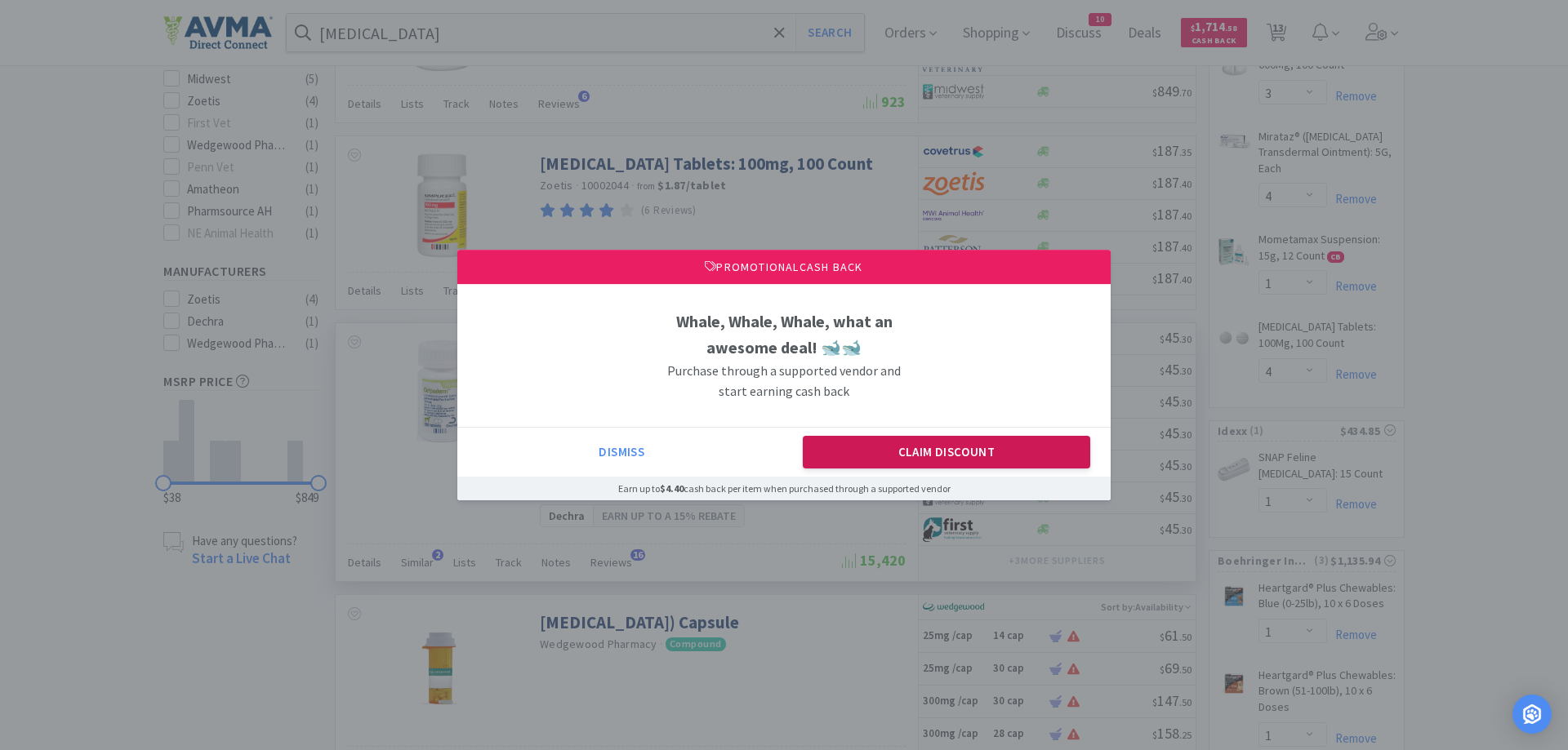
click at [894, 450] on button "Claim Discount" at bounding box center [947, 452] width 288 height 32
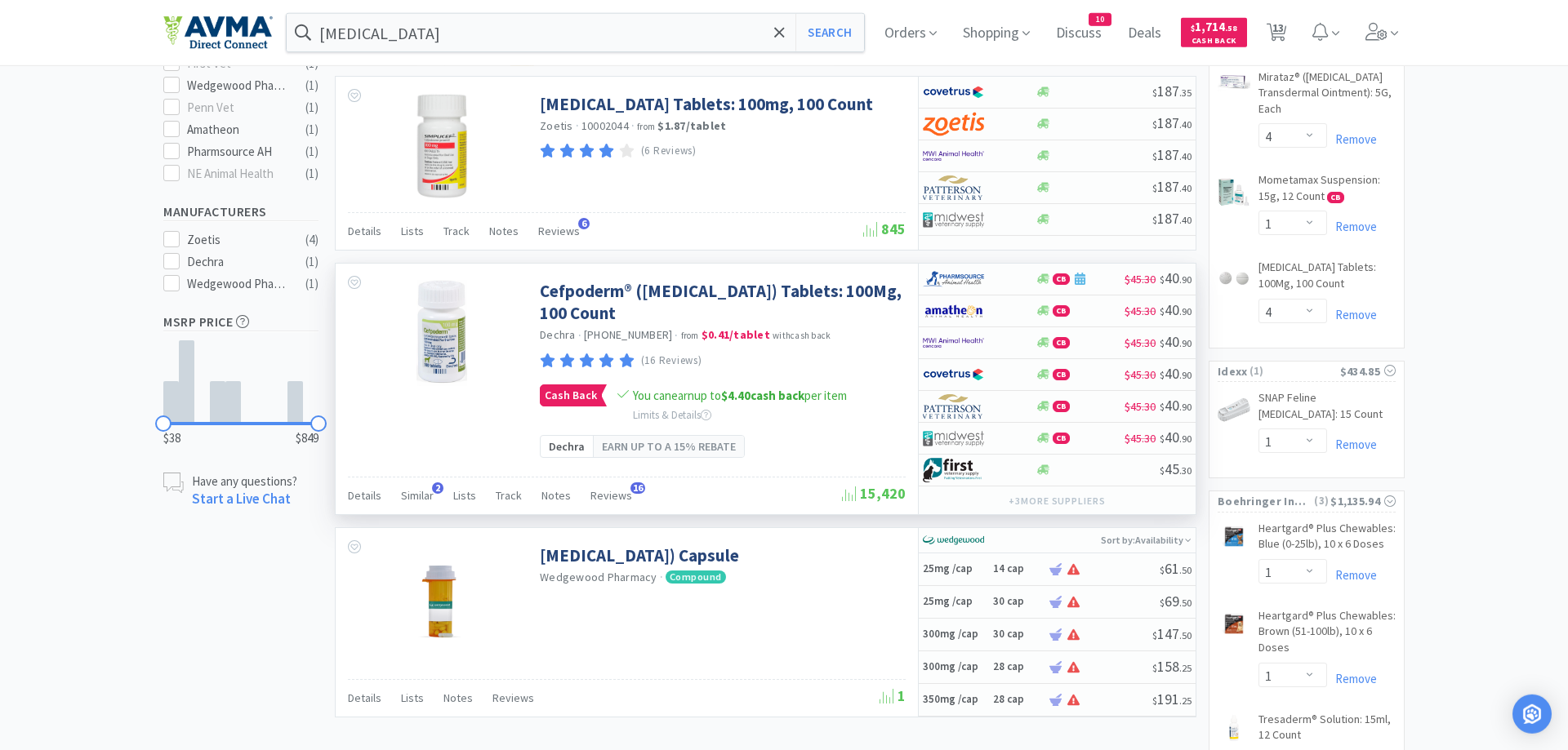
scroll to position [666, 0]
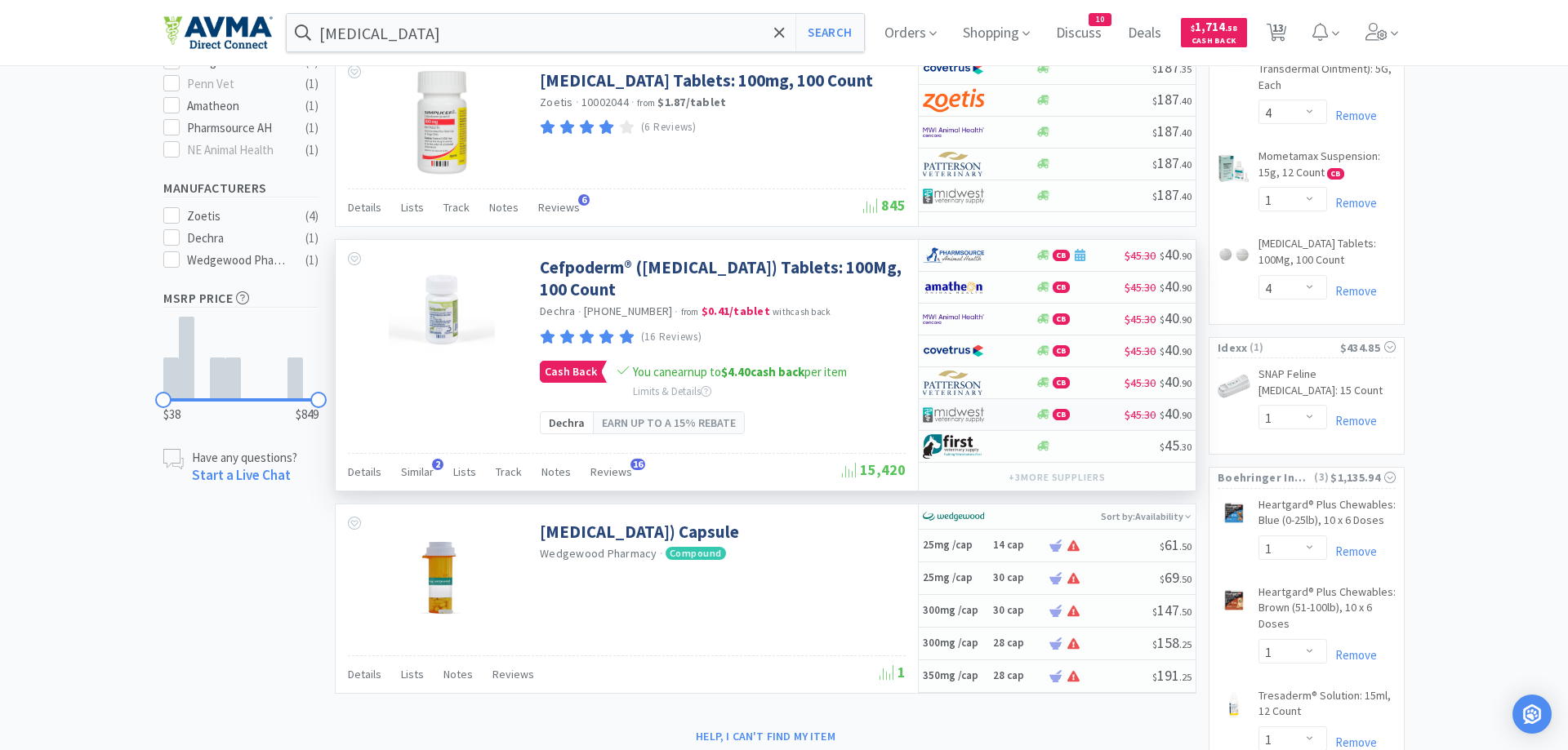
click at [966, 415] on img at bounding box center [954, 415] width 61 height 25
select select "1"
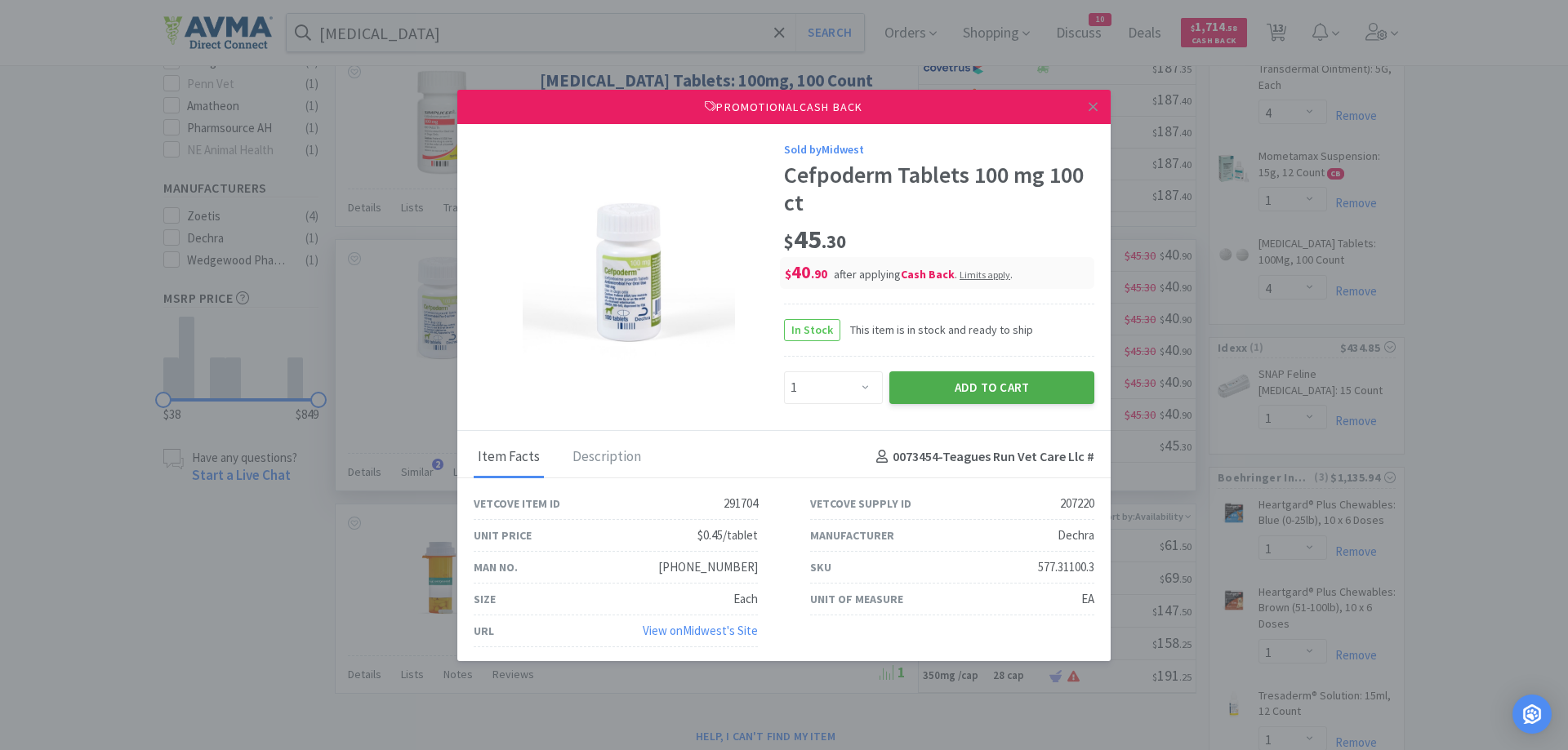
click at [923, 388] on button "Add to Cart" at bounding box center [992, 387] width 205 height 32
select select "1"
select select "8"
select select "2"
select select "1"
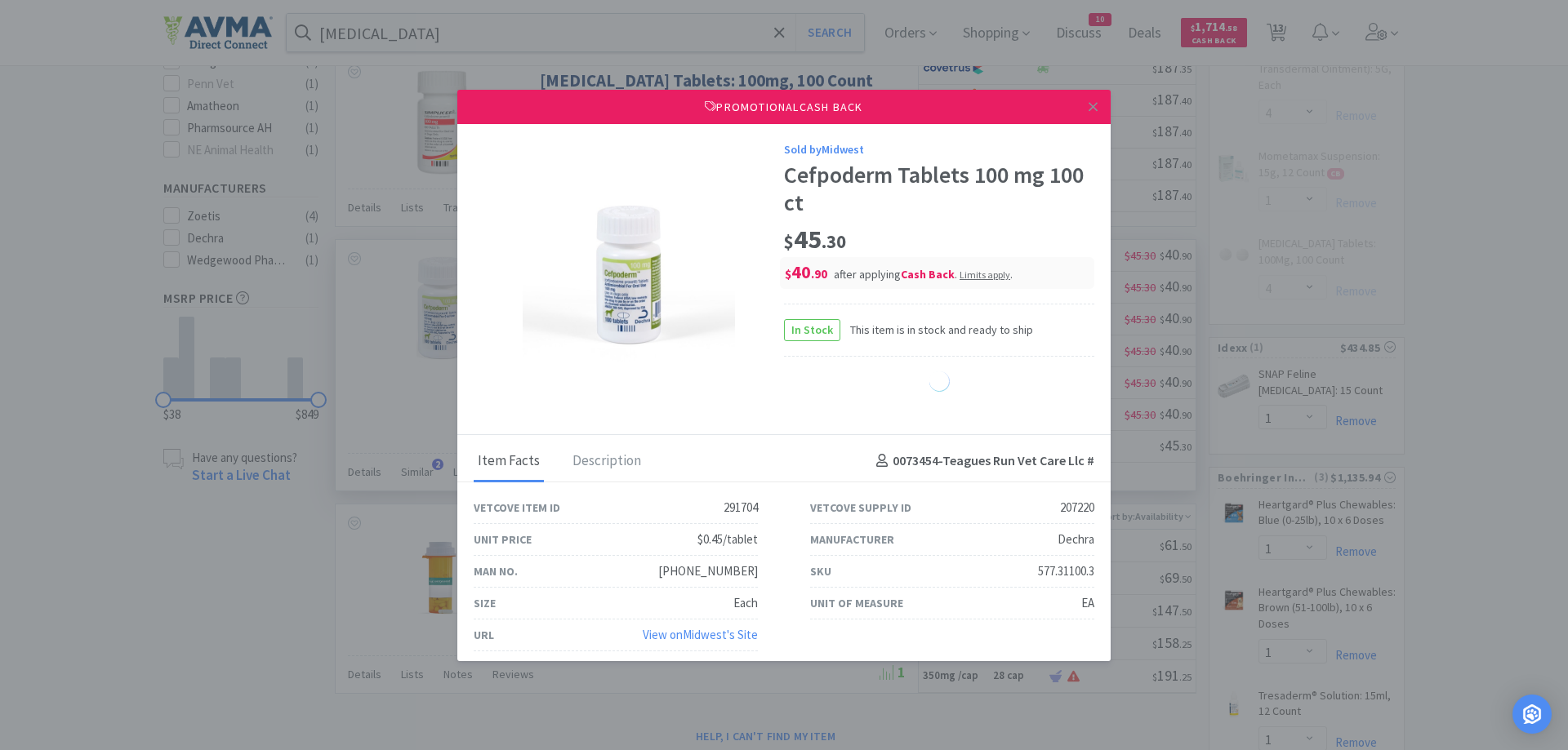
select select "3"
select select "4"
select select "1"
select select "4"
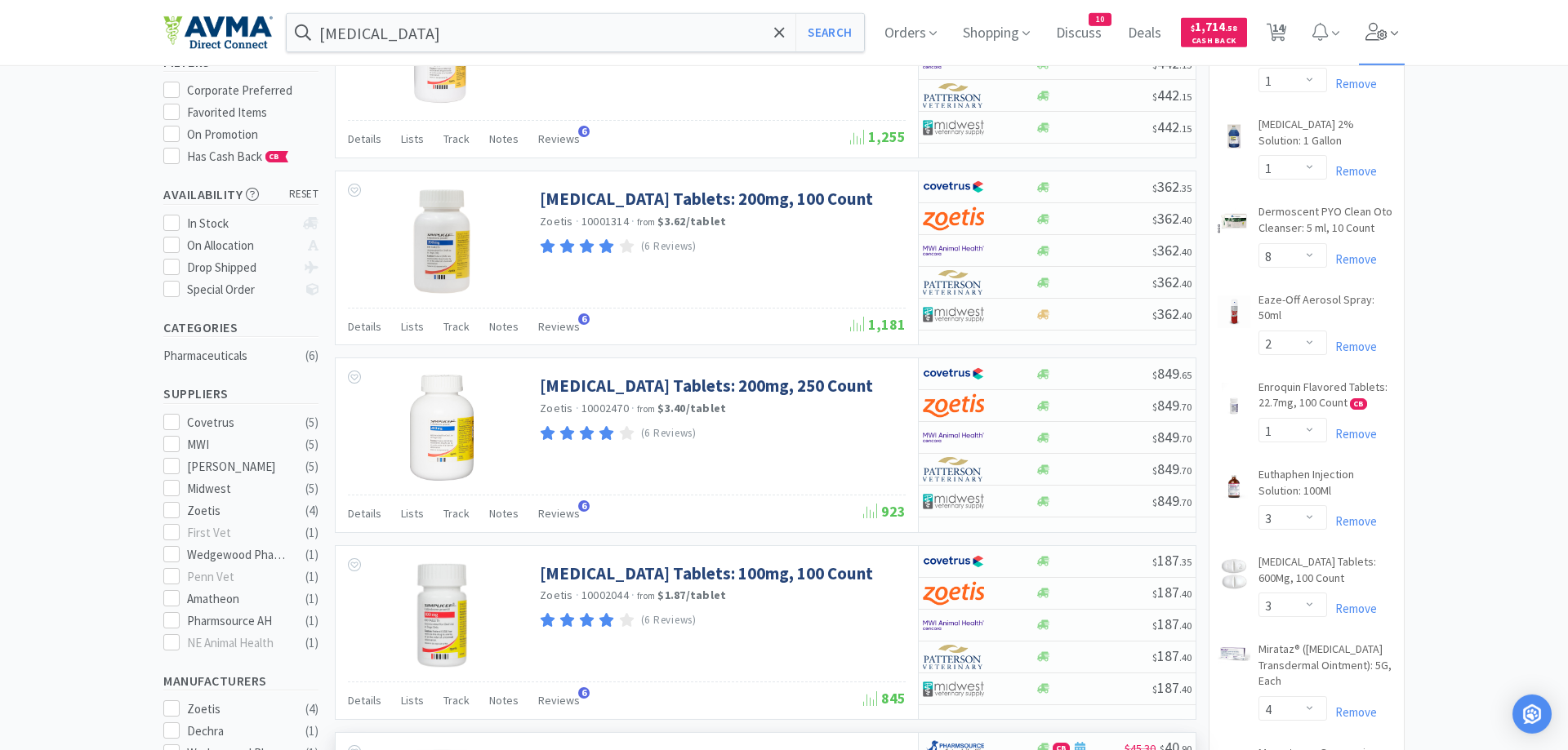
scroll to position [166, 0]
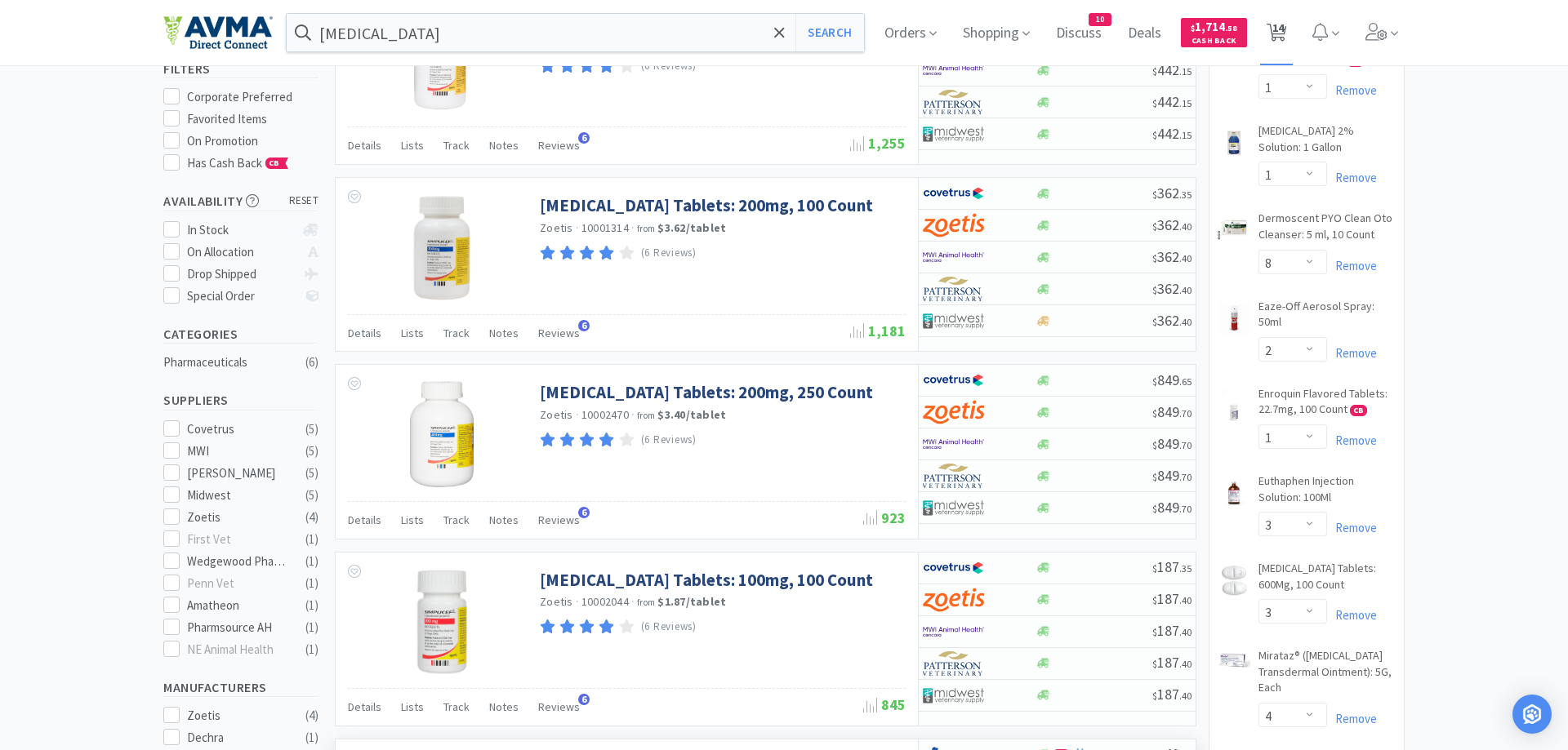
click at [1275, 29] on span "14" at bounding box center [1278, 28] width 11 height 66
select select "1"
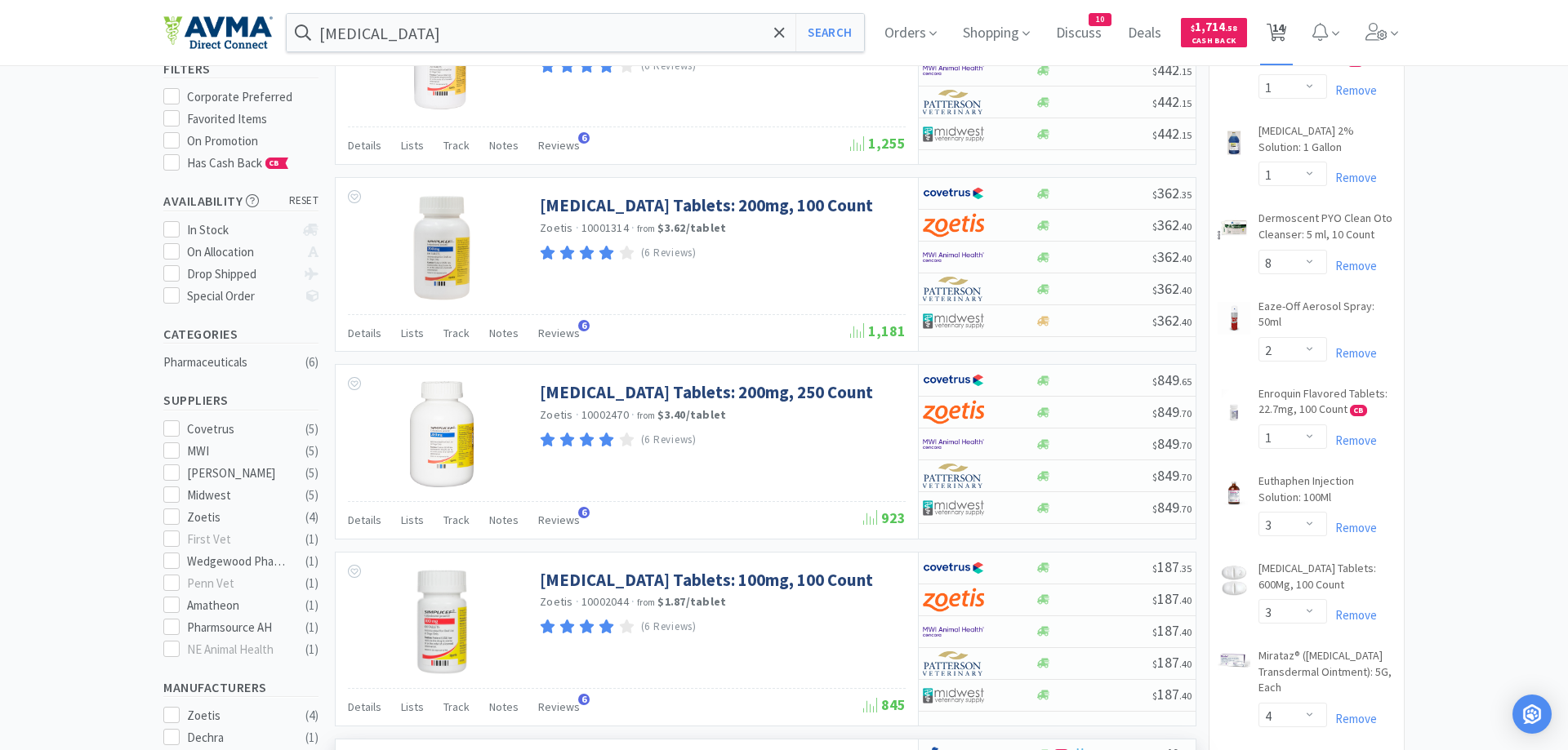
select select "1"
select select "8"
select select "2"
select select "1"
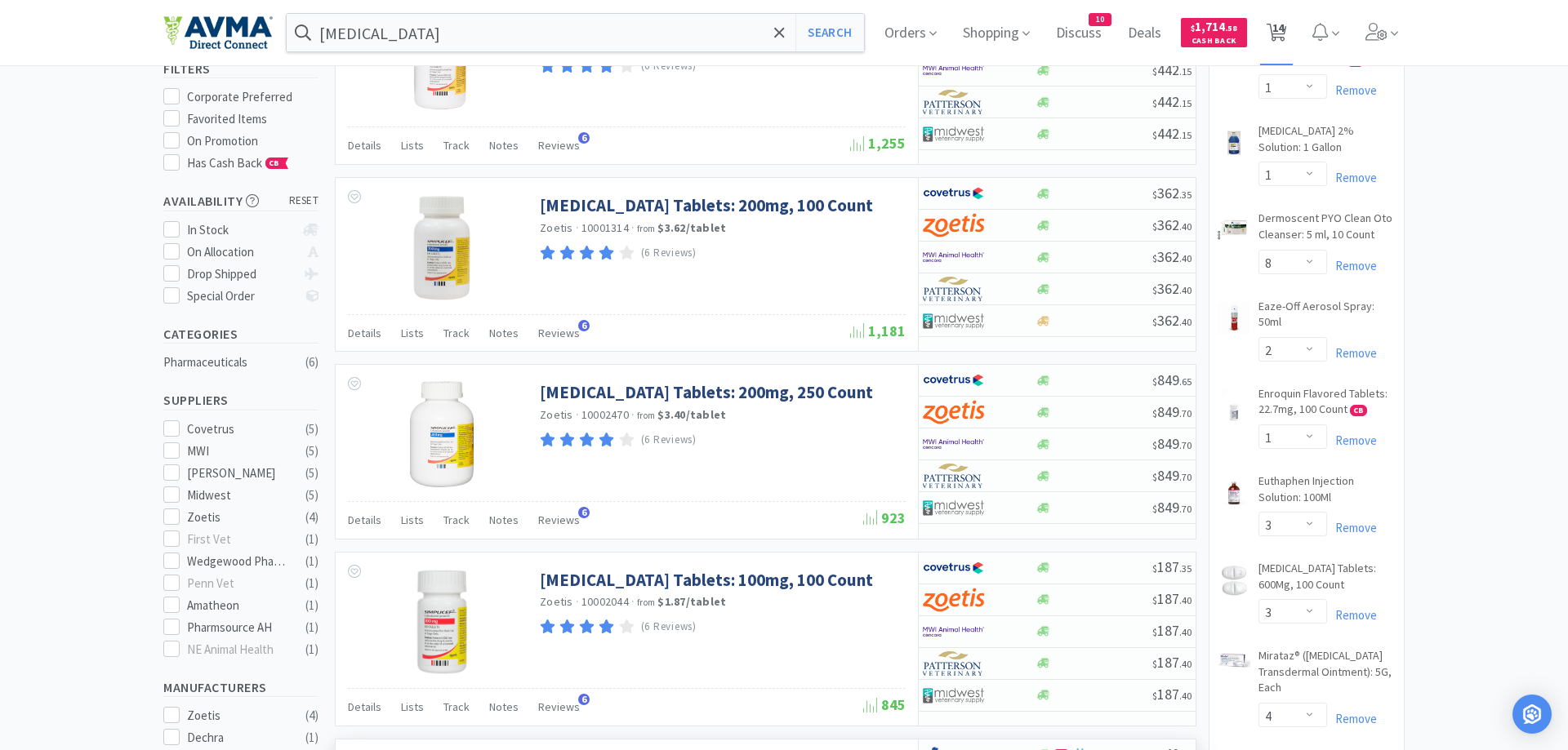
select select "3"
select select "4"
select select "1"
select select "4"
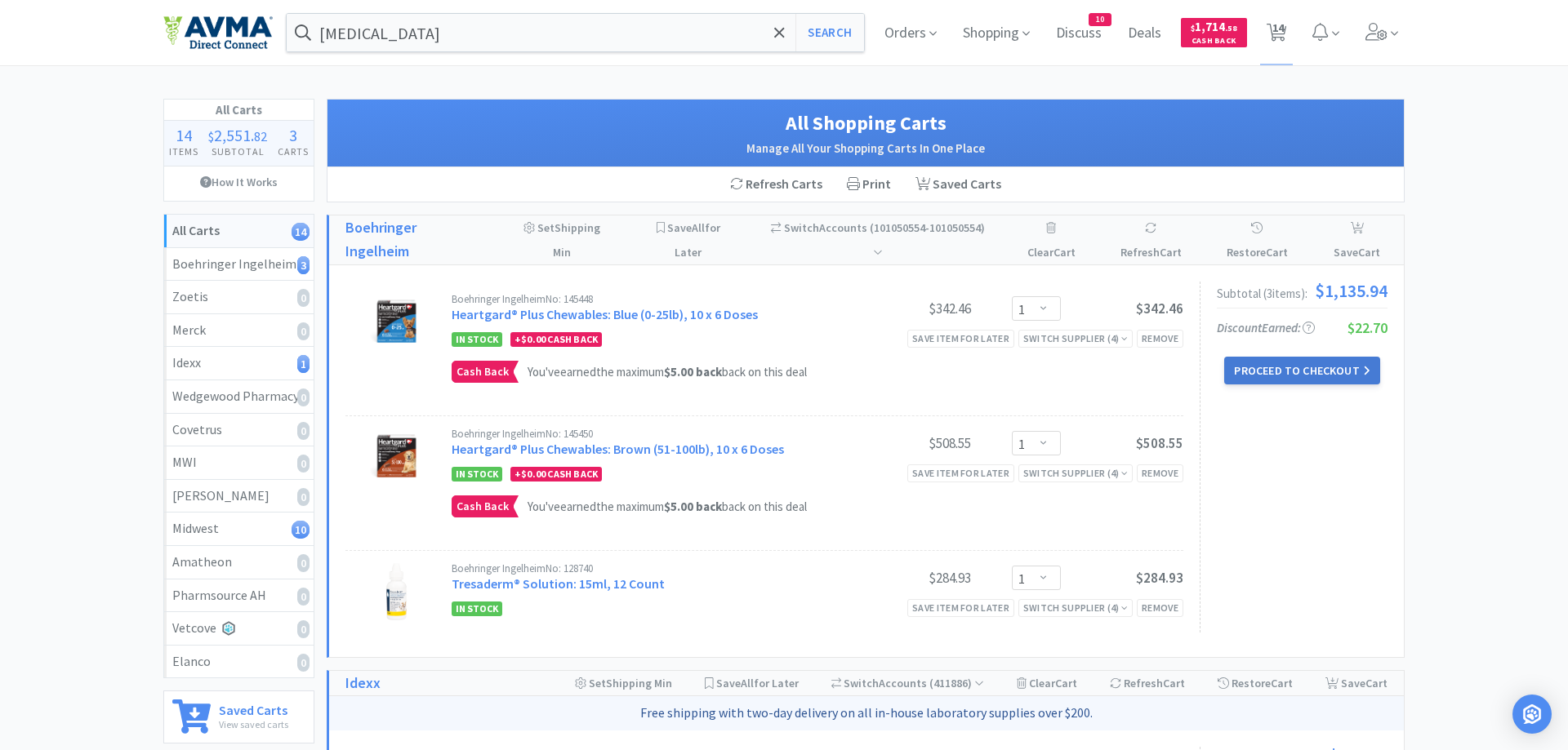
click at [1320, 376] on button "Proceed to Checkout" at bounding box center [1302, 370] width 155 height 28
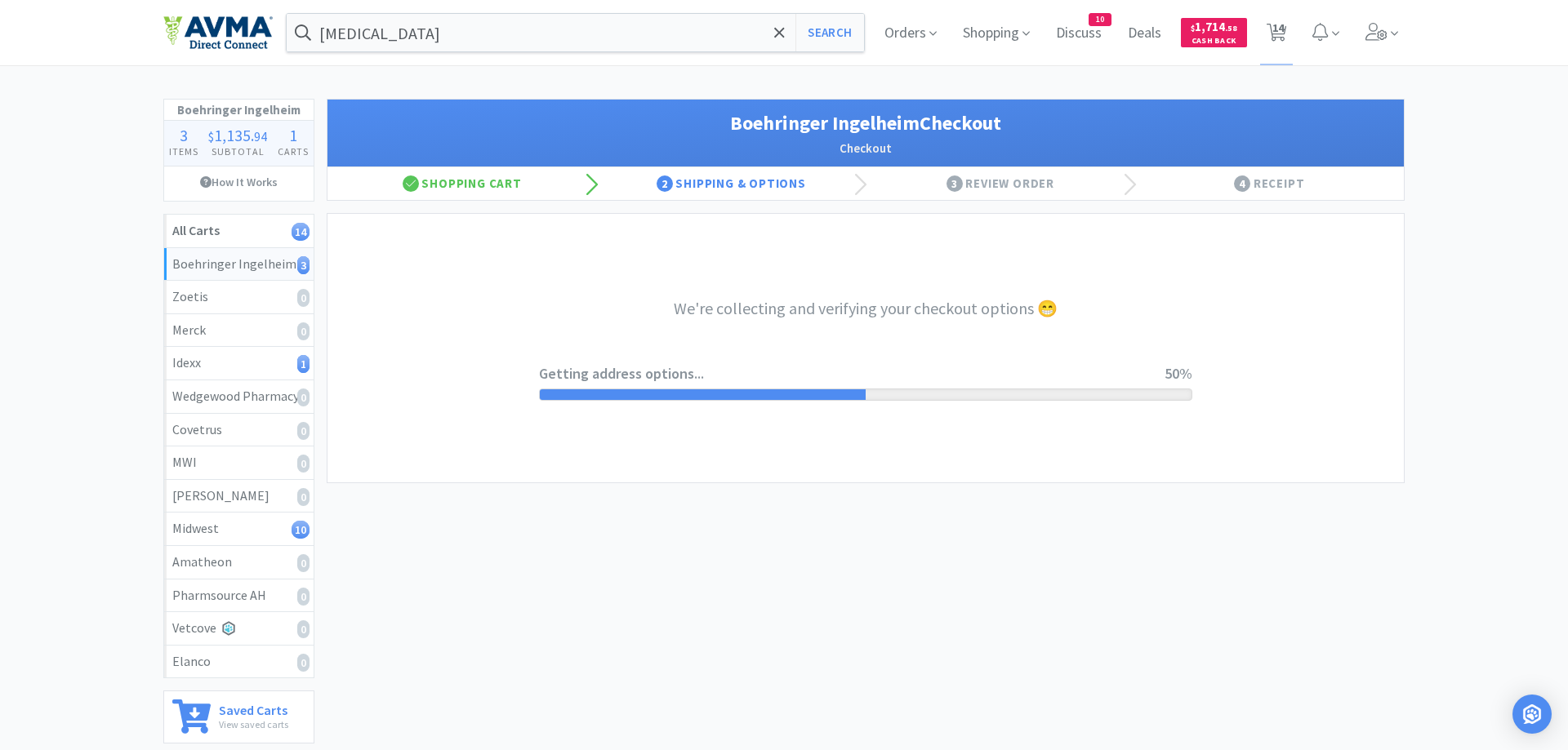
select select "invoice"
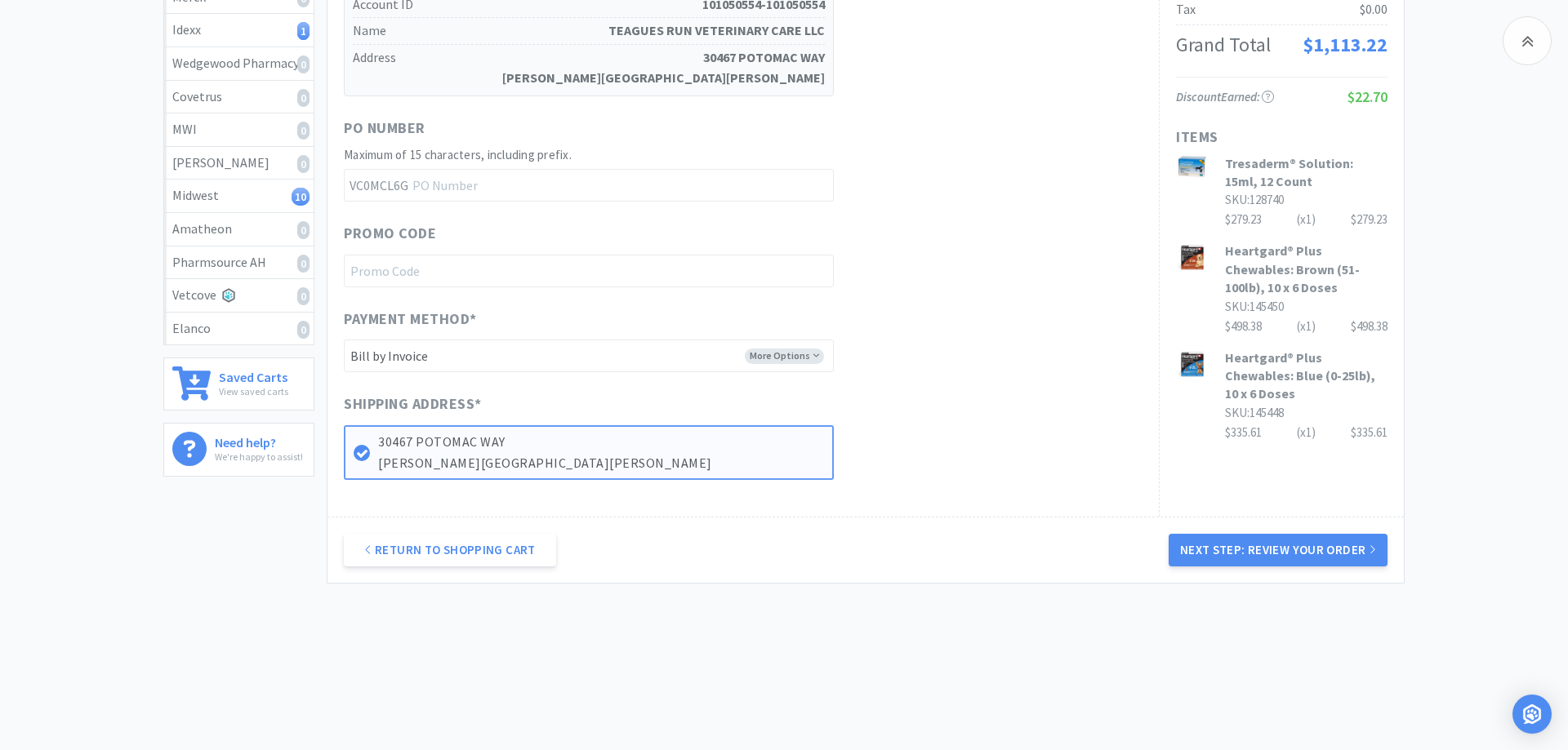
drag, startPoint x: 1316, startPoint y: 551, endPoint x: 1313, endPoint y: 542, distance: 9.5
click at [1315, 549] on button "Next Step: Review Your Order" at bounding box center [1278, 550] width 219 height 32
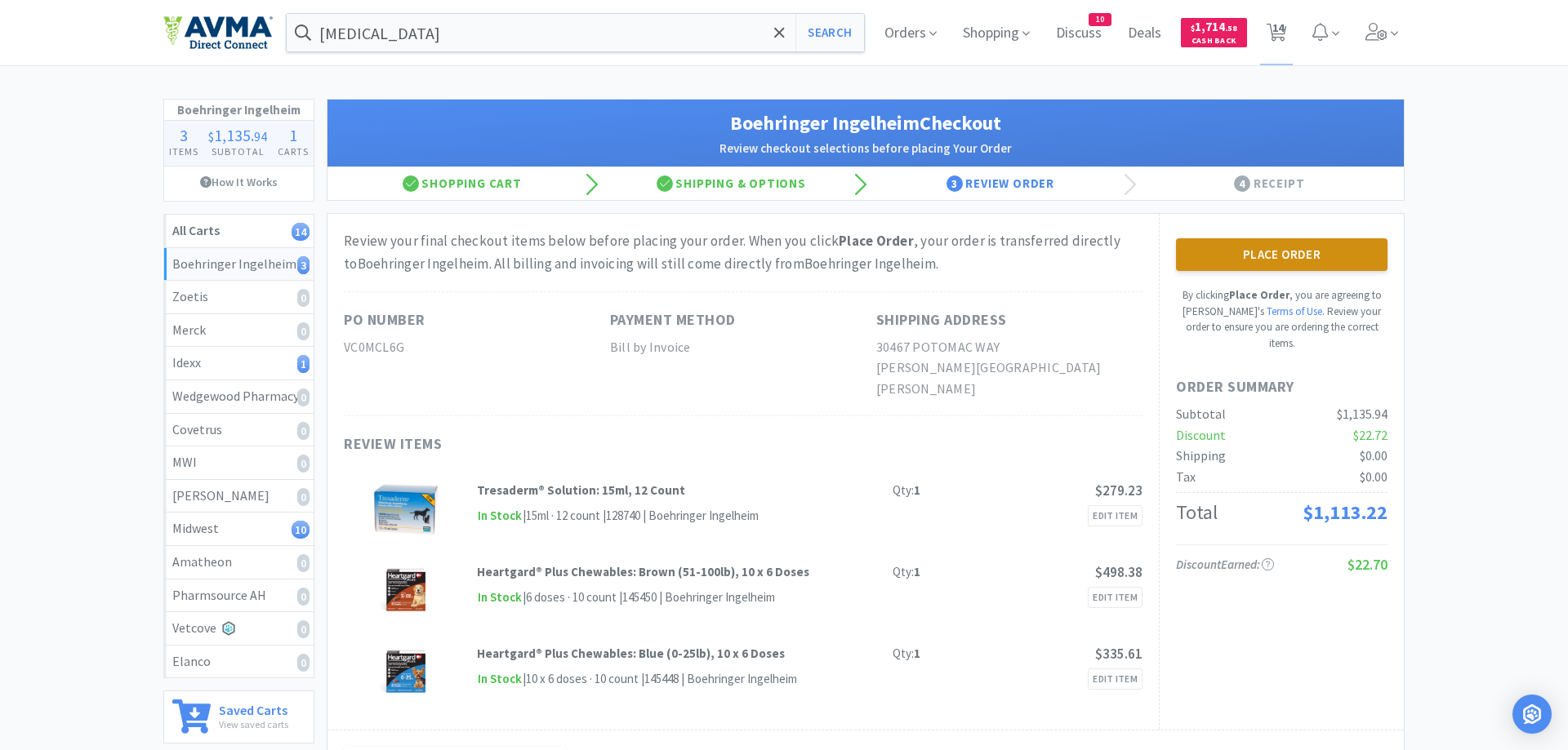
click at [1288, 260] on button "Place Order" at bounding box center [1282, 254] width 212 height 32
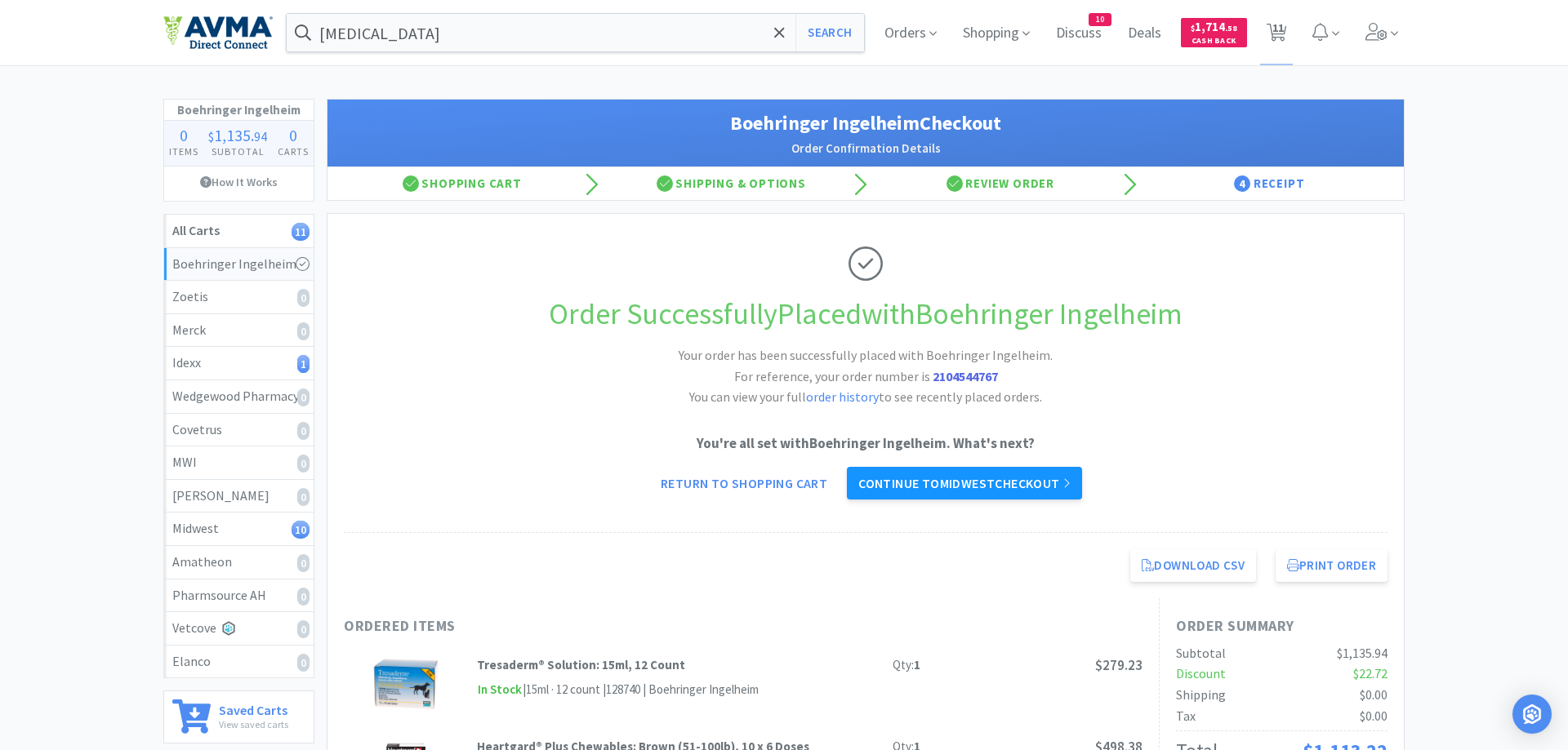
click at [991, 480] on link "Continue to Midwest checkout" at bounding box center [965, 483] width 236 height 32
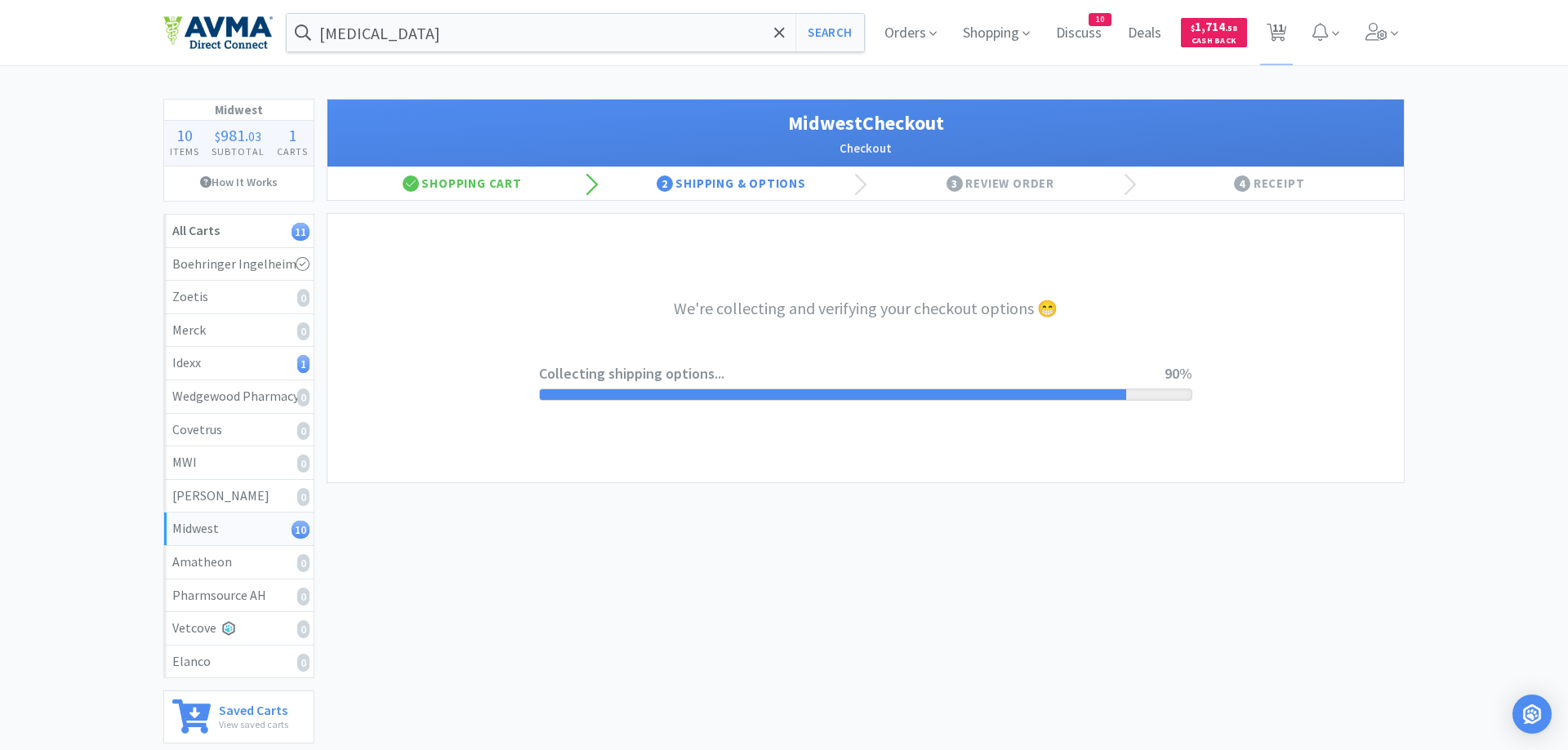
select select "0"
select select "4"
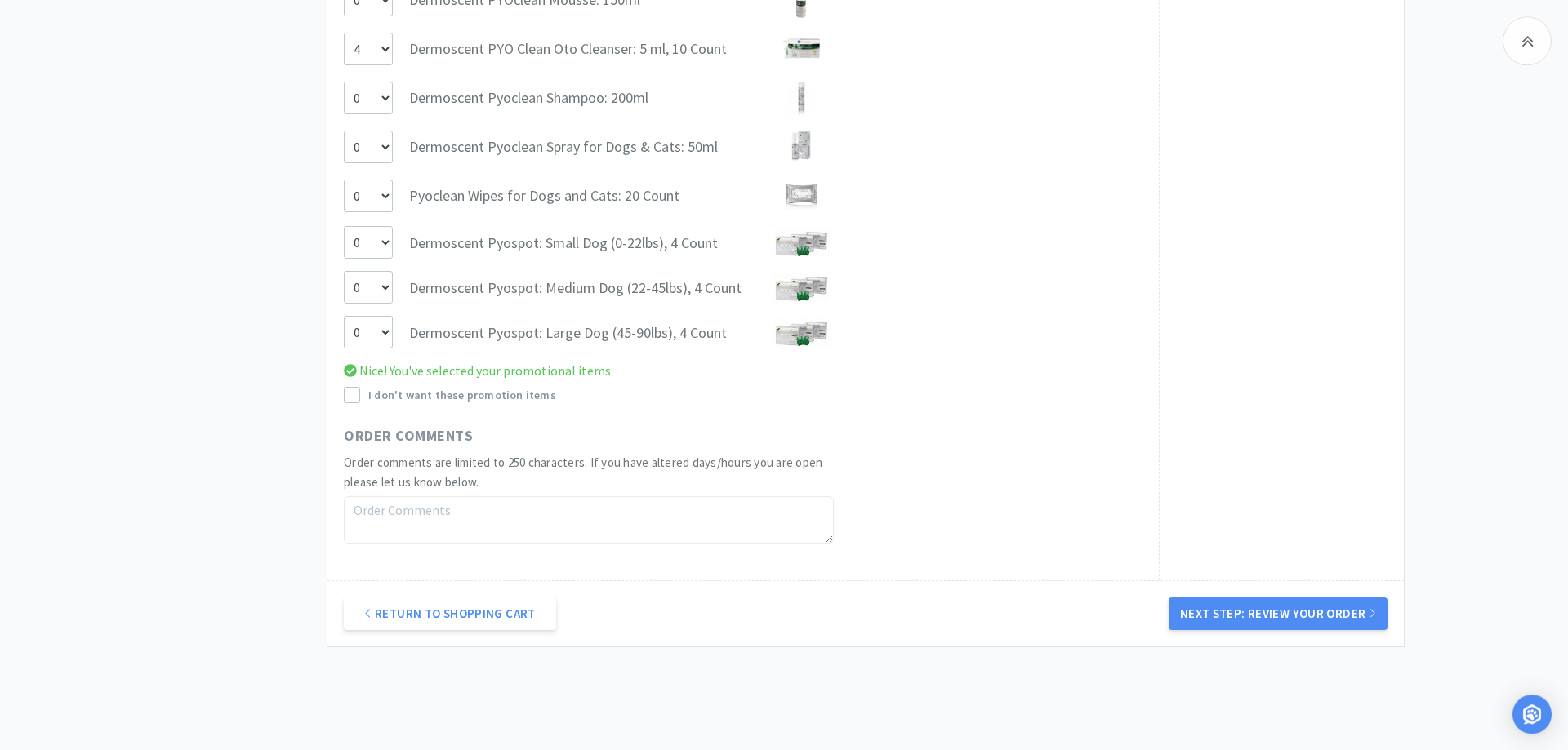
scroll to position [2082, 0]
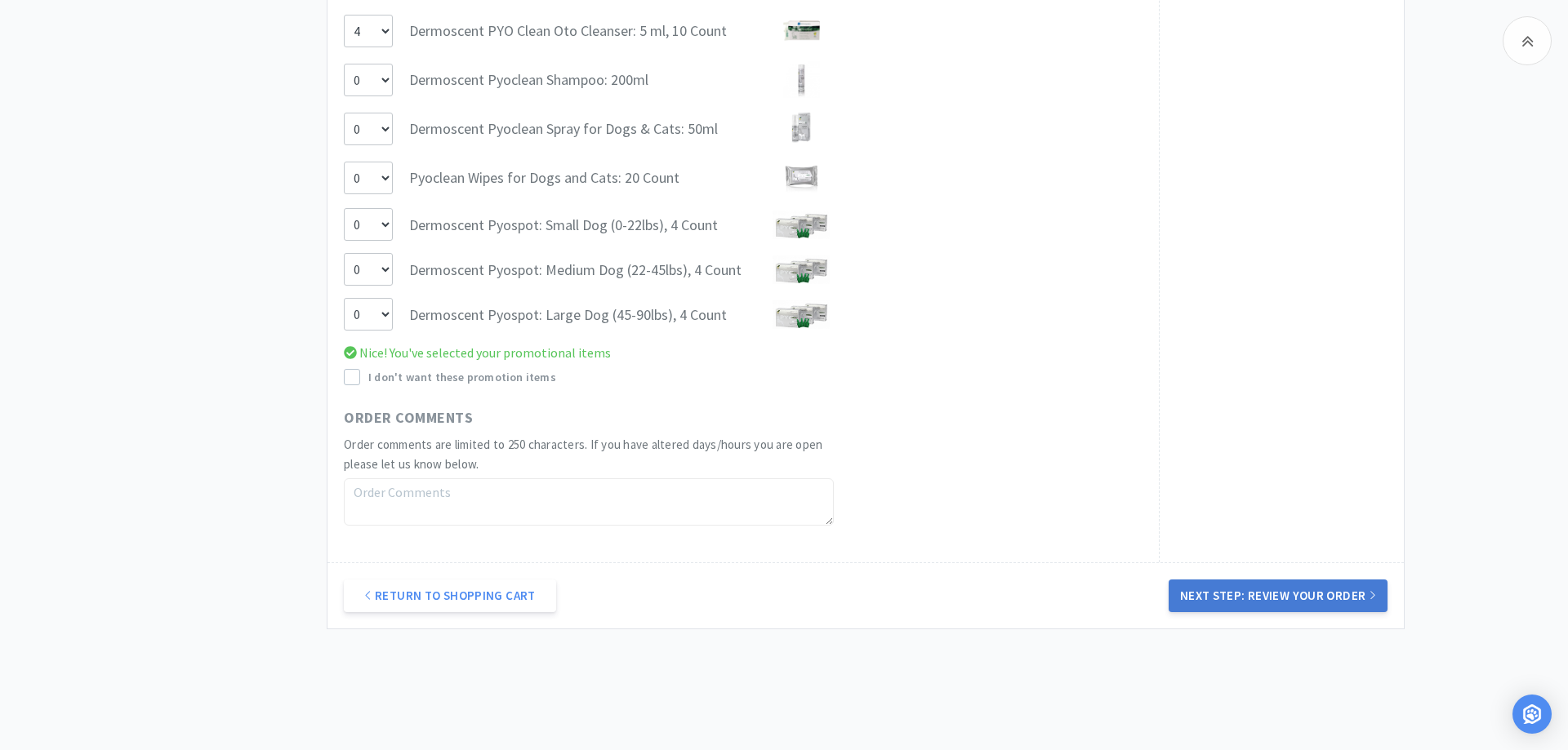
click at [1278, 592] on button "Next Step: Review Your Order" at bounding box center [1278, 596] width 219 height 32
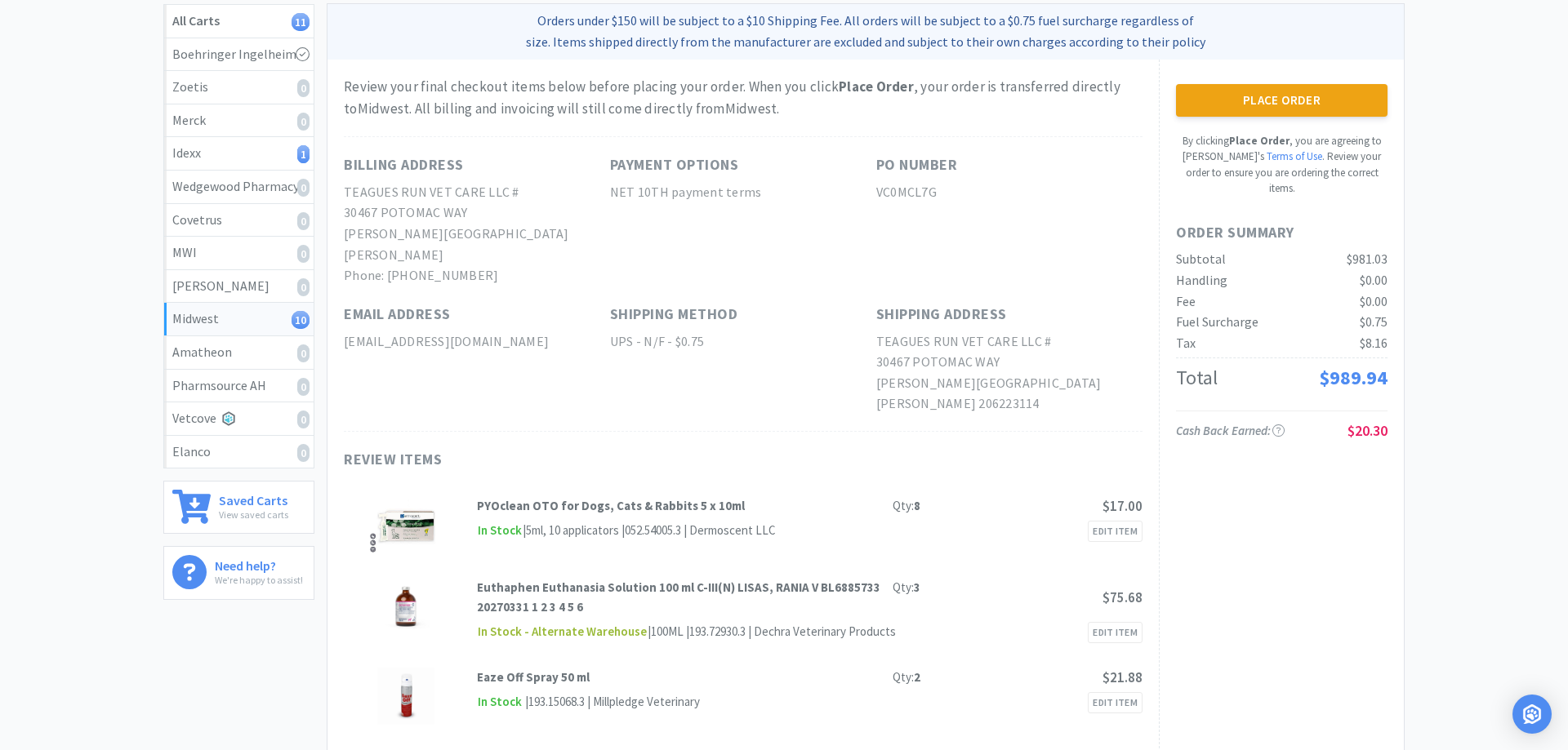
scroll to position [0, 0]
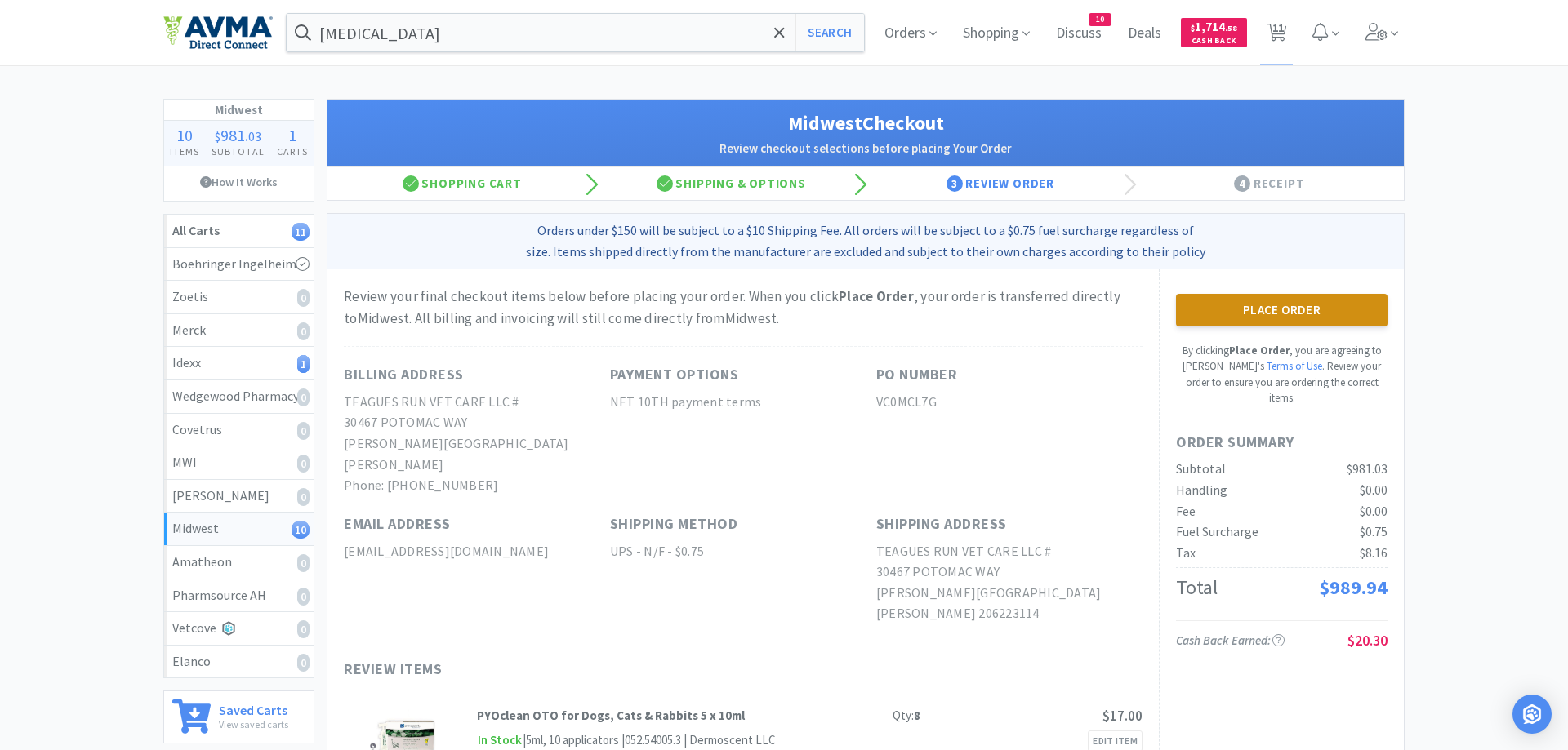
click at [1214, 304] on button "Place Order" at bounding box center [1282, 309] width 212 height 32
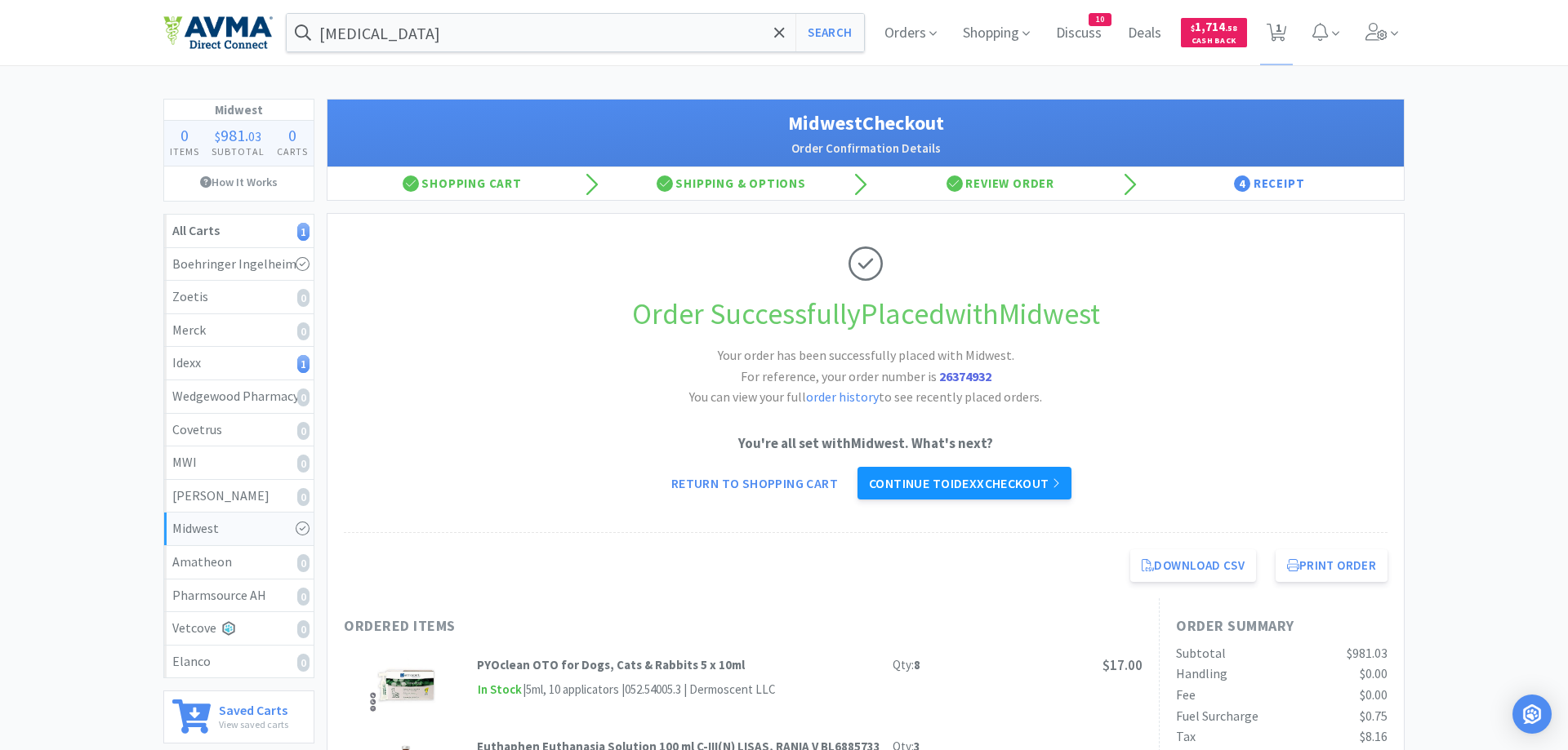
click at [962, 481] on link "Continue to Idexx checkout" at bounding box center [965, 483] width 214 height 32
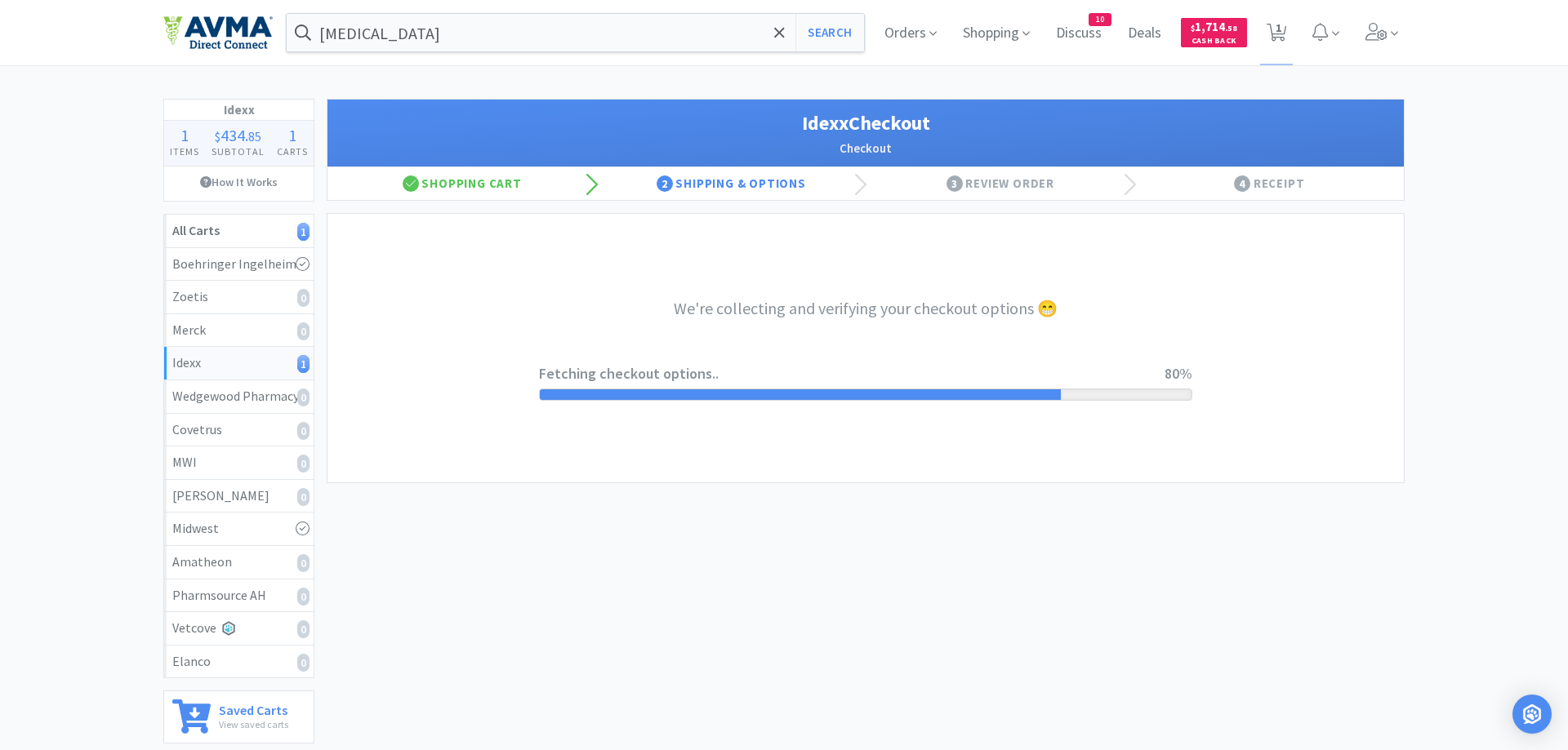
select select "904"
select select "003"
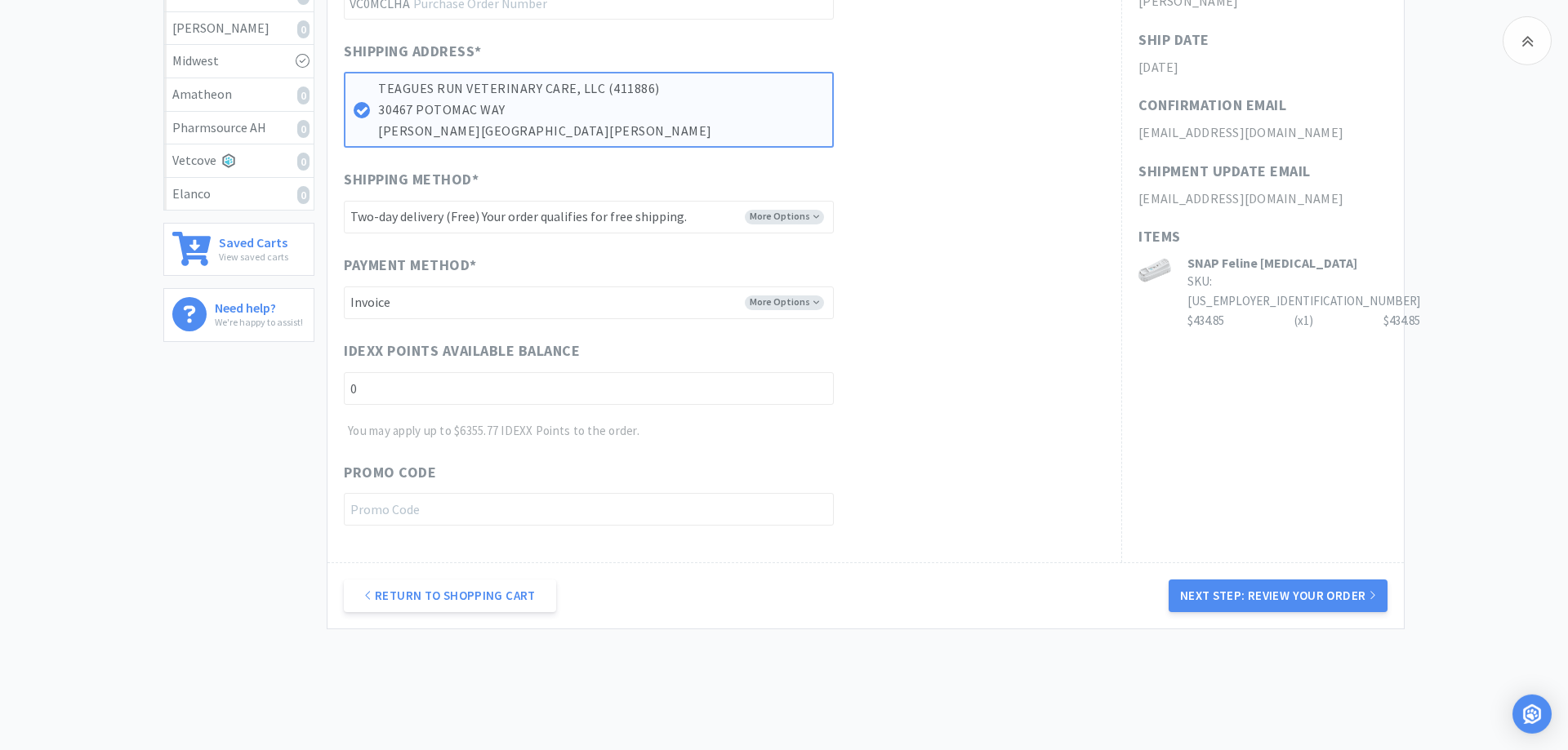
scroll to position [500, 0]
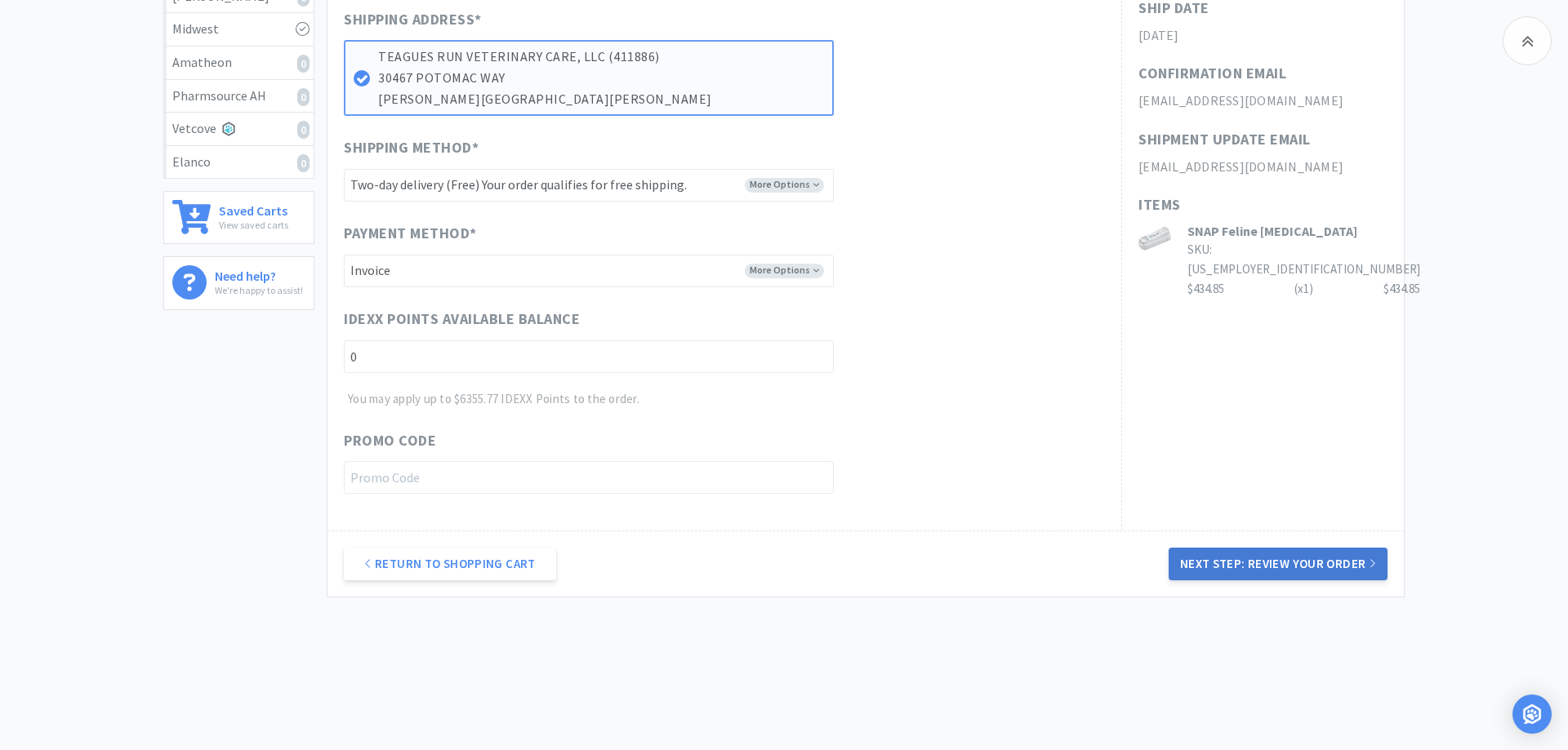
click at [1302, 566] on button "Next Step: Review Your Order" at bounding box center [1278, 563] width 219 height 32
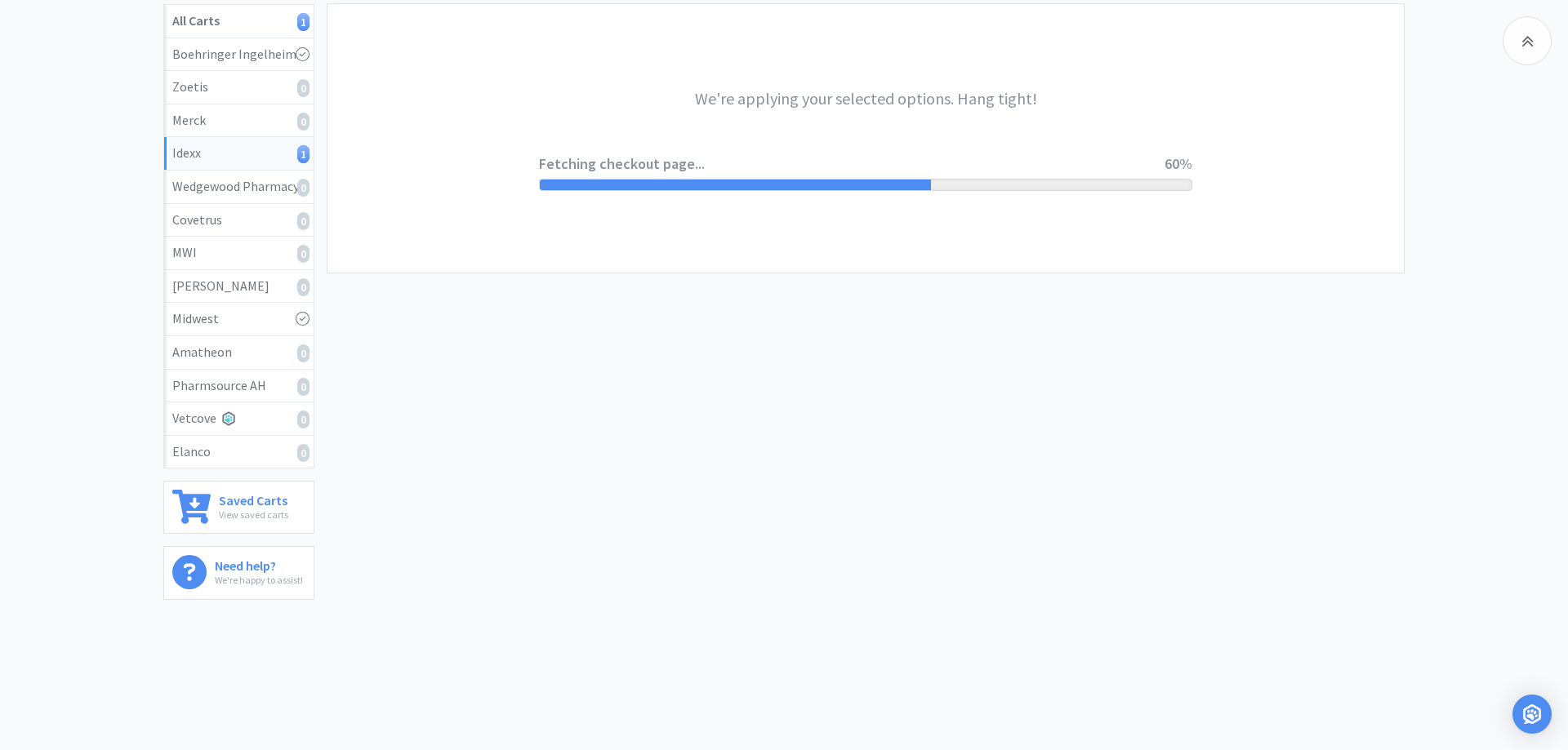
scroll to position [0, 0]
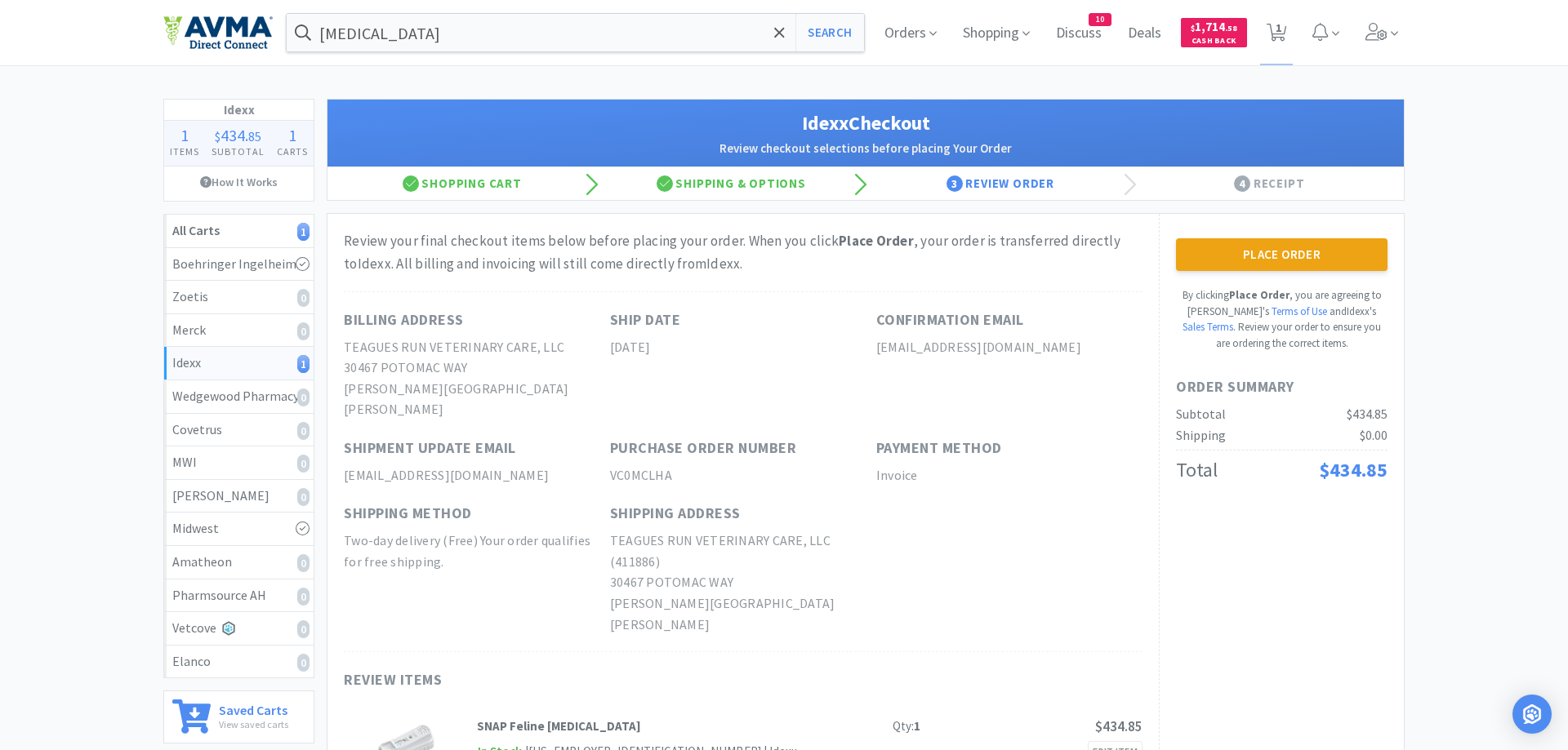
drag, startPoint x: 1254, startPoint y: 260, endPoint x: 1243, endPoint y: 254, distance: 12.5
click at [1254, 260] on button "Place Order" at bounding box center [1282, 254] width 212 height 32
